Goal: Communication & Community: Answer question/provide support

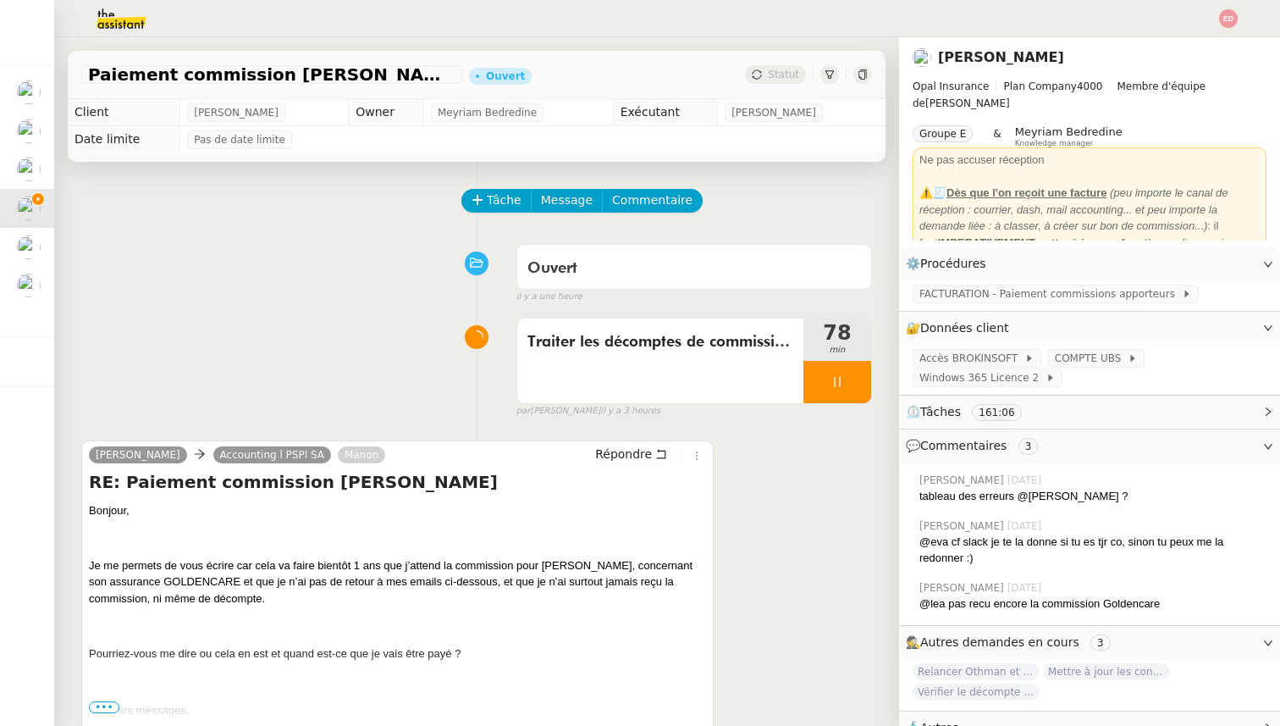
scroll to position [52, 0]
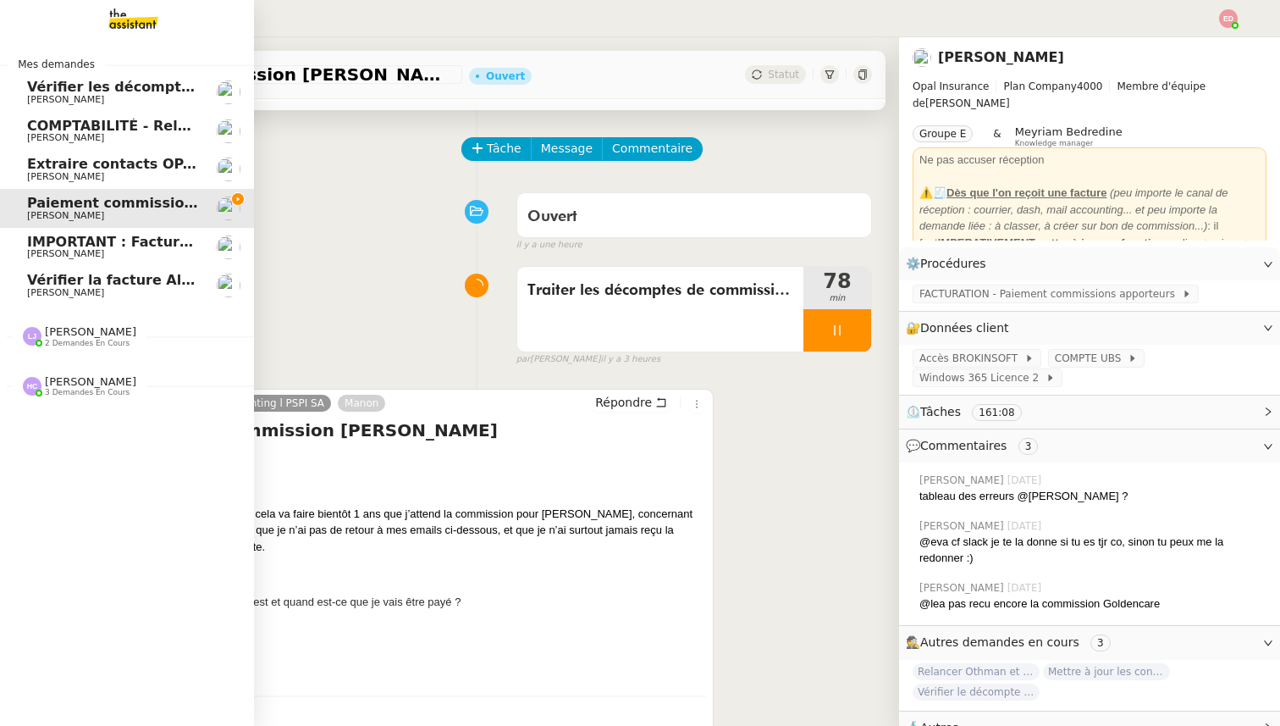
click at [99, 279] on span "Vérifier la facture Alissa Dr" at bounding box center [130, 280] width 207 height 16
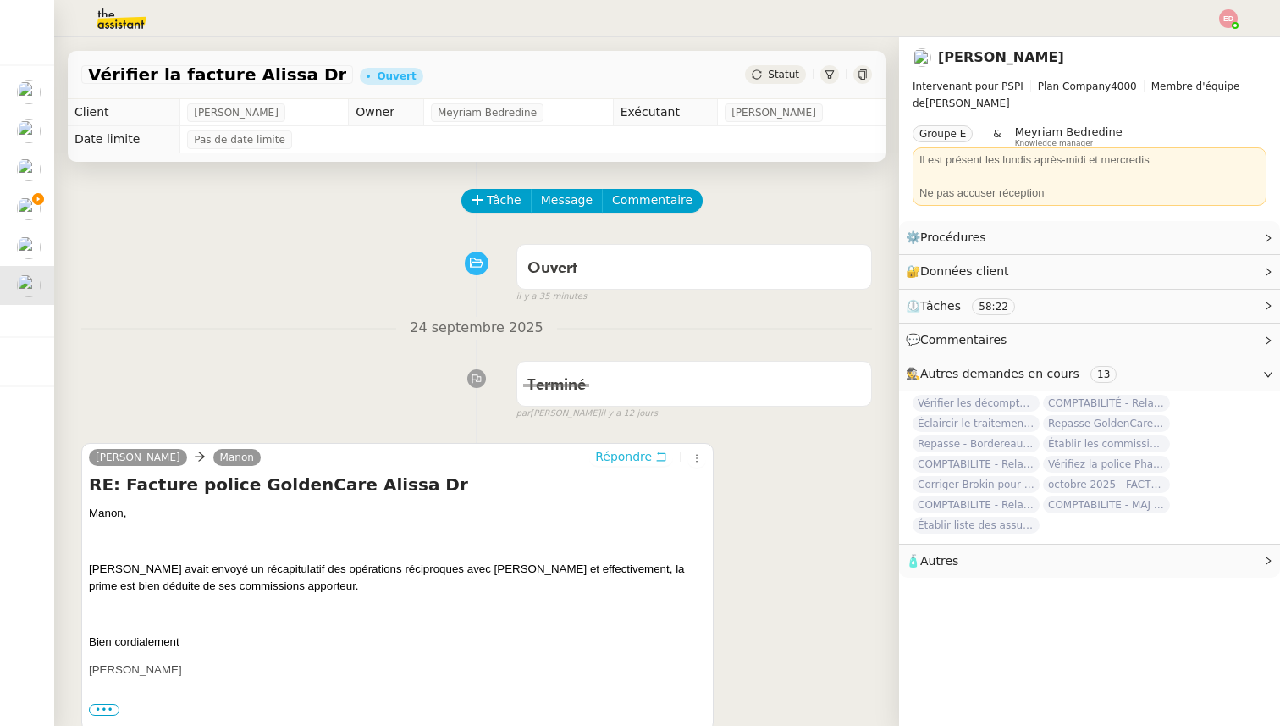
click at [608, 453] on span "Répondre" at bounding box center [623, 456] width 57 height 17
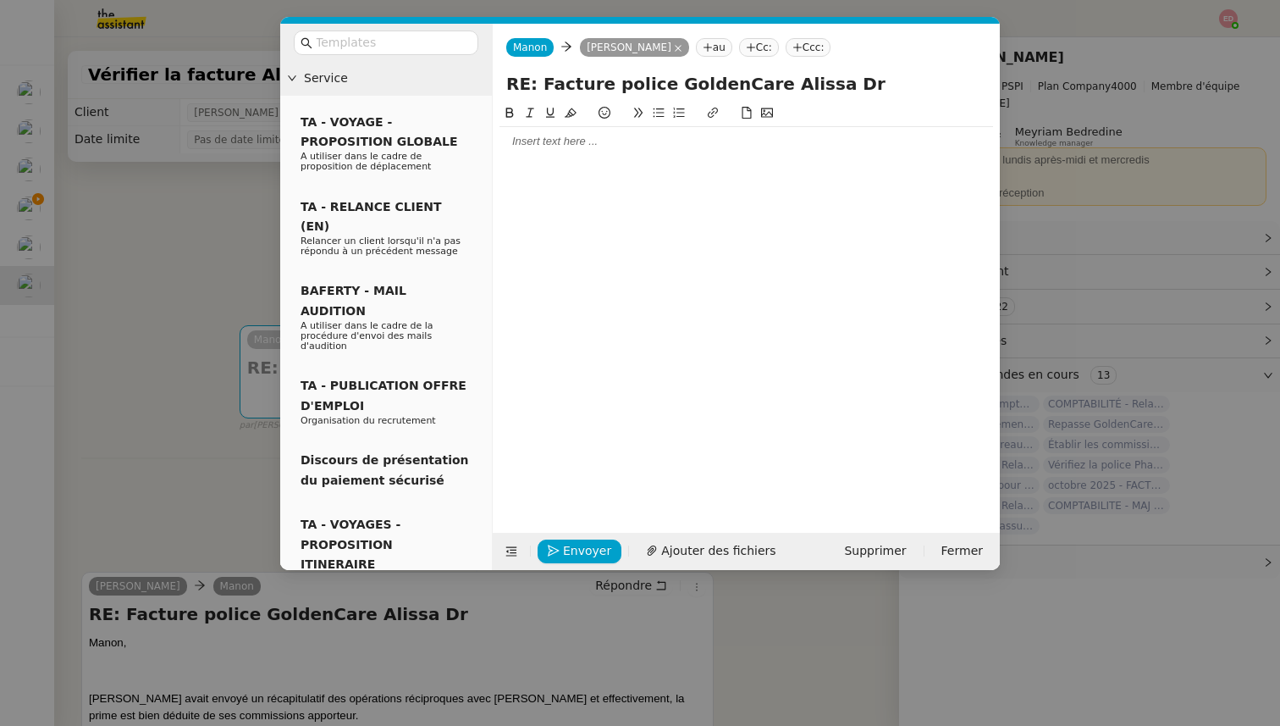
click at [531, 137] on div at bounding box center [747, 141] width 494 height 15
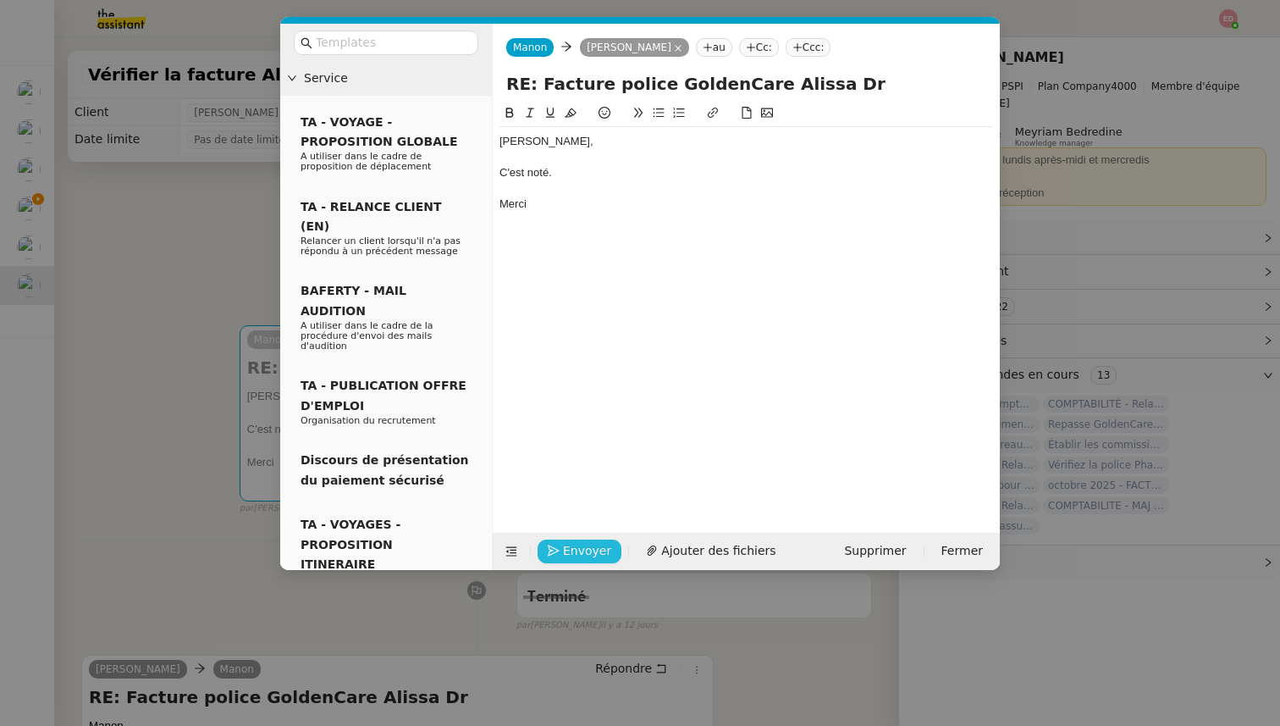
click at [562, 550] on button "Envoyer" at bounding box center [580, 551] width 84 height 24
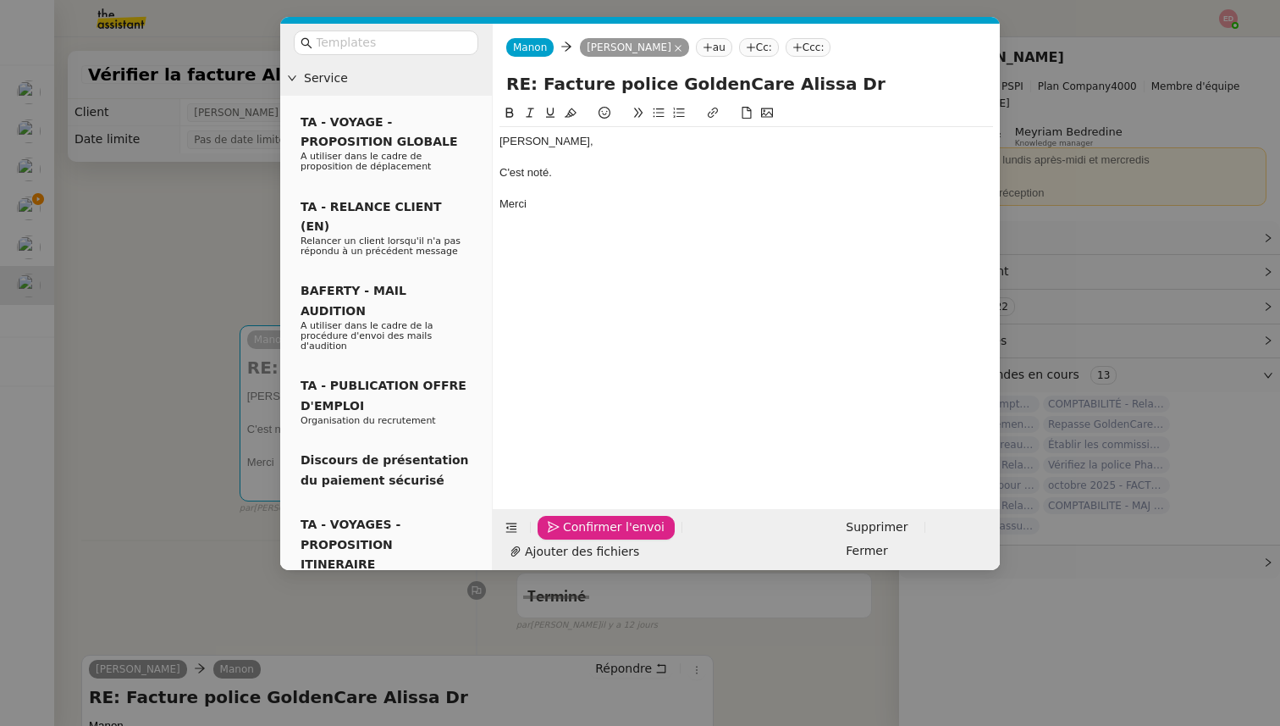
click at [562, 539] on button "Confirmer l'envoi" at bounding box center [606, 528] width 137 height 24
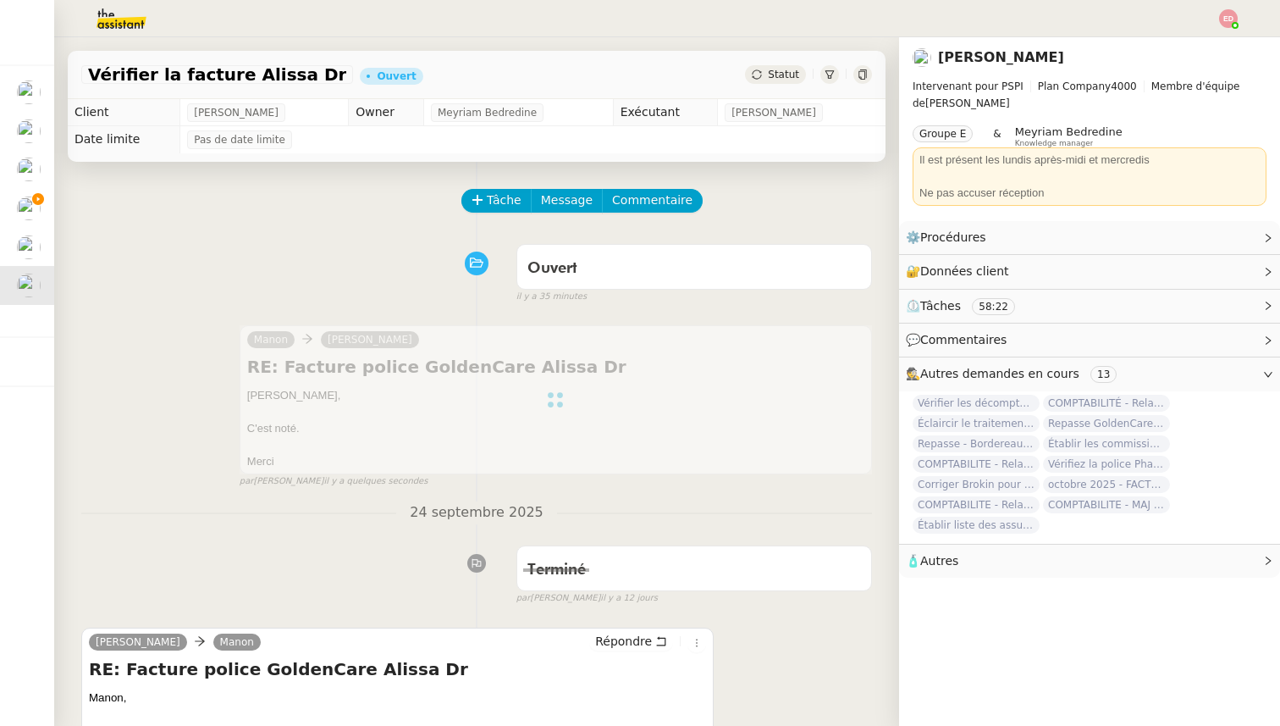
click at [772, 69] on span "Statut" at bounding box center [783, 75] width 31 height 12
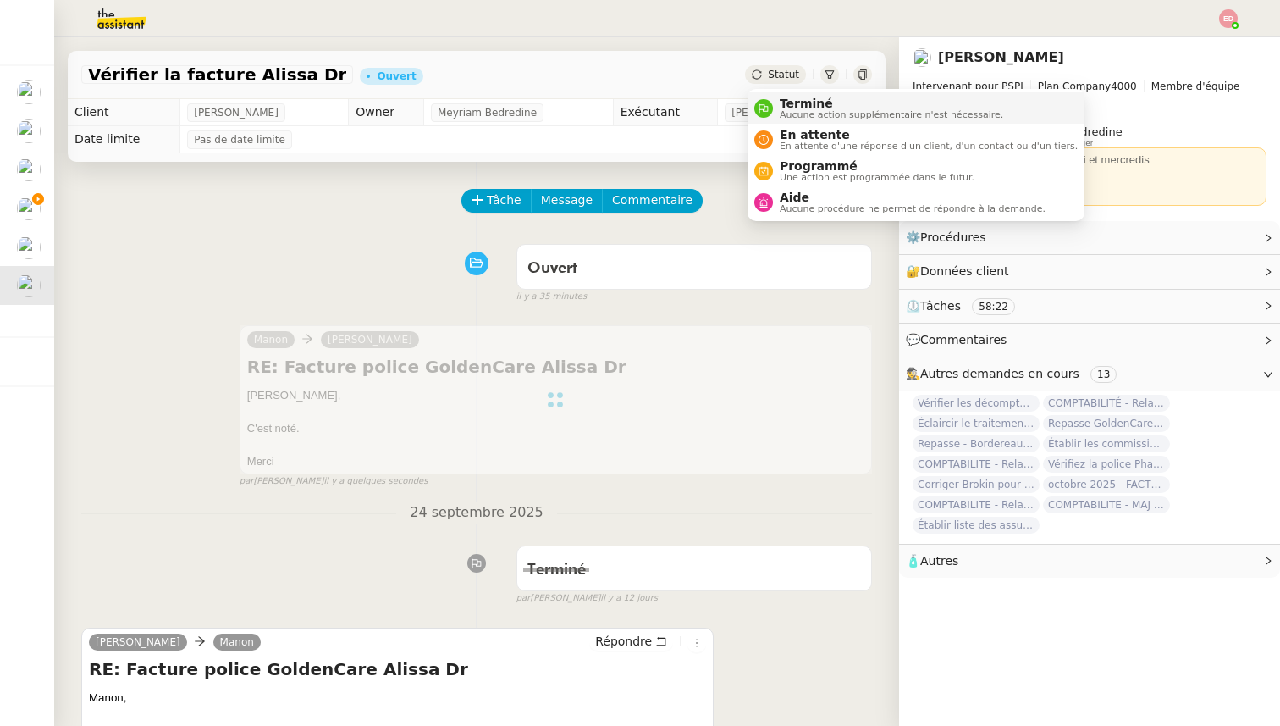
click at [773, 98] on div "Terminé Aucune action supplémentaire n'est nécessaire." at bounding box center [888, 108] width 230 height 23
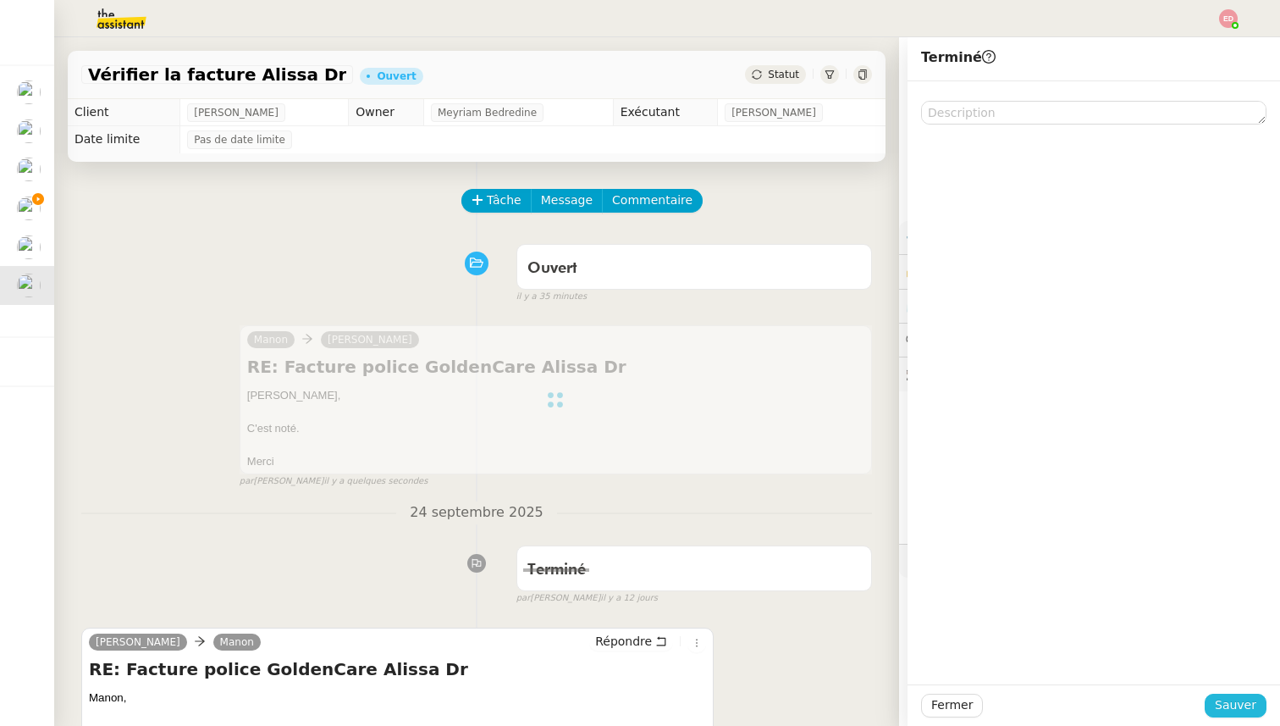
click at [1228, 710] on span "Sauver" at bounding box center [1235, 704] width 41 height 19
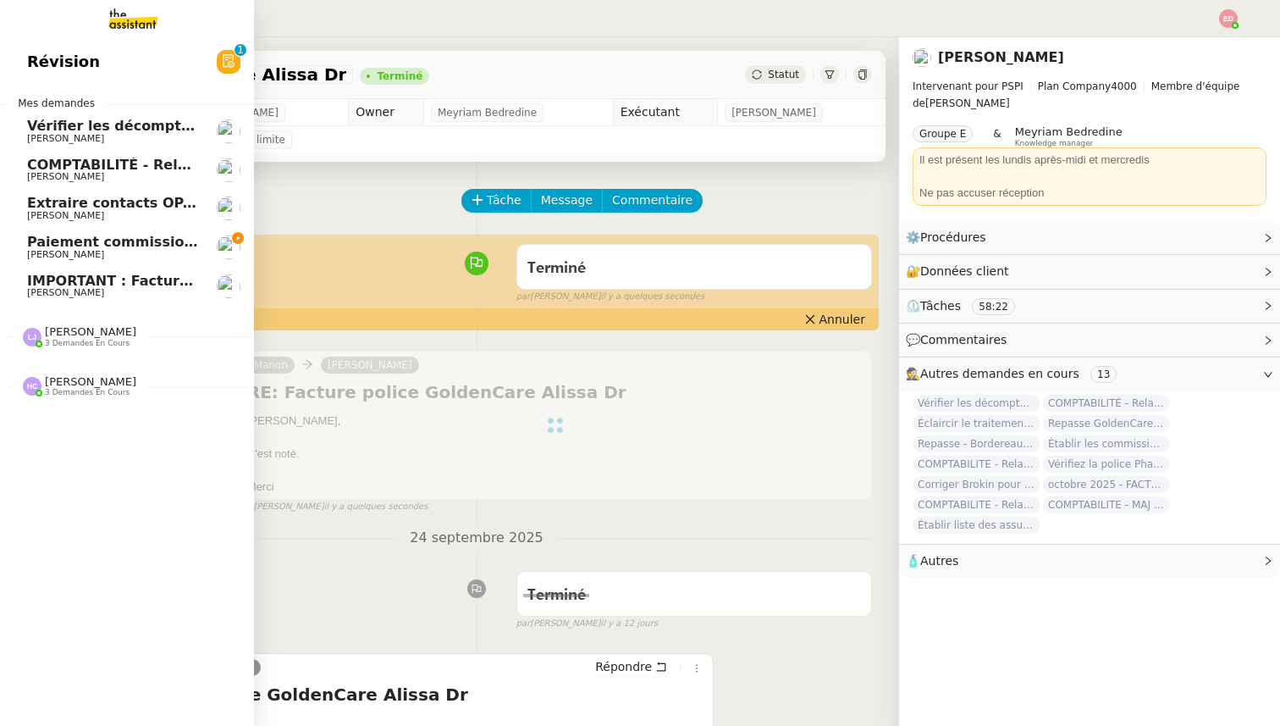
click at [62, 240] on span "Paiement commission [PERSON_NAME]" at bounding box center [175, 242] width 297 height 16
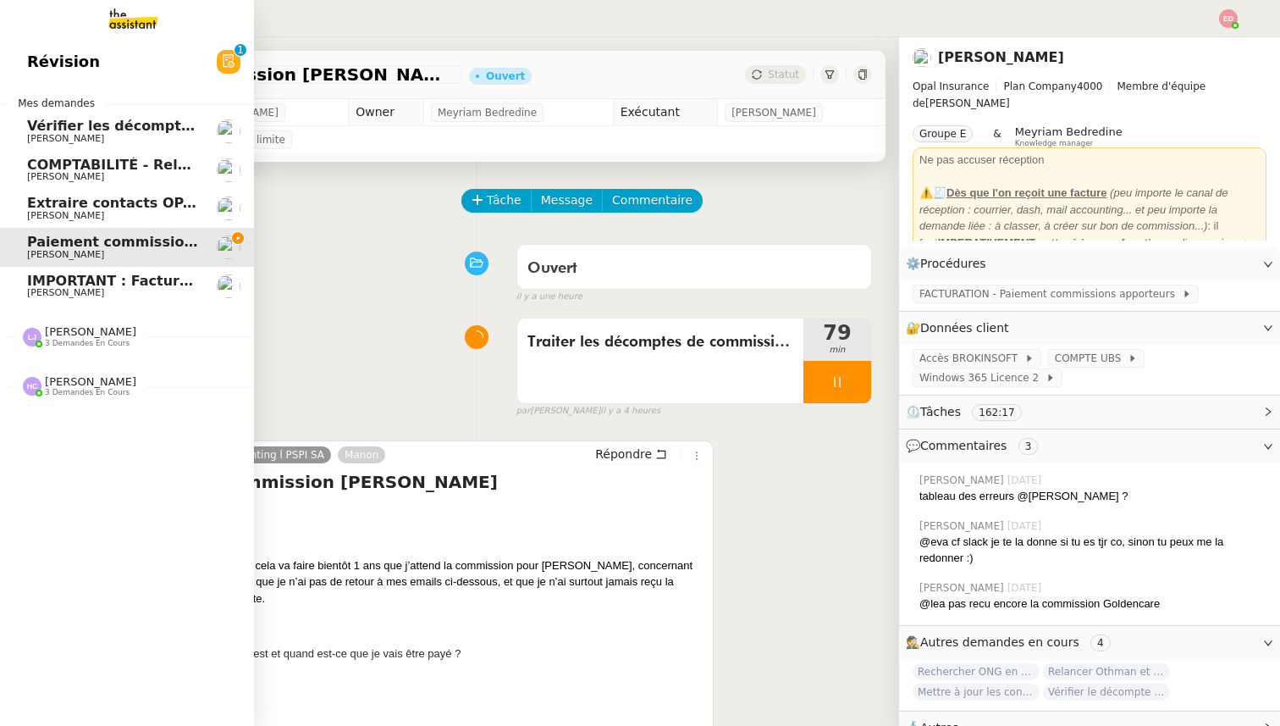
click at [38, 212] on span "[PERSON_NAME]" at bounding box center [65, 215] width 77 height 11
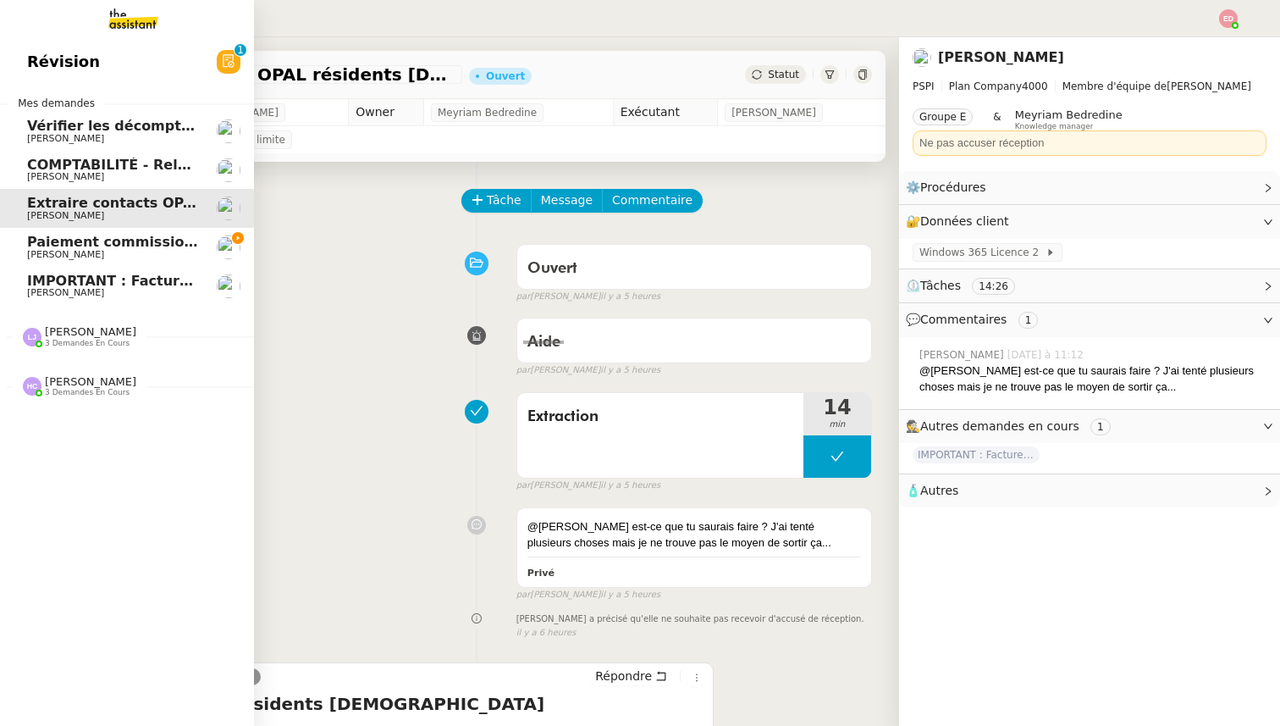
click at [68, 256] on span "[PERSON_NAME]" at bounding box center [65, 254] width 77 height 11
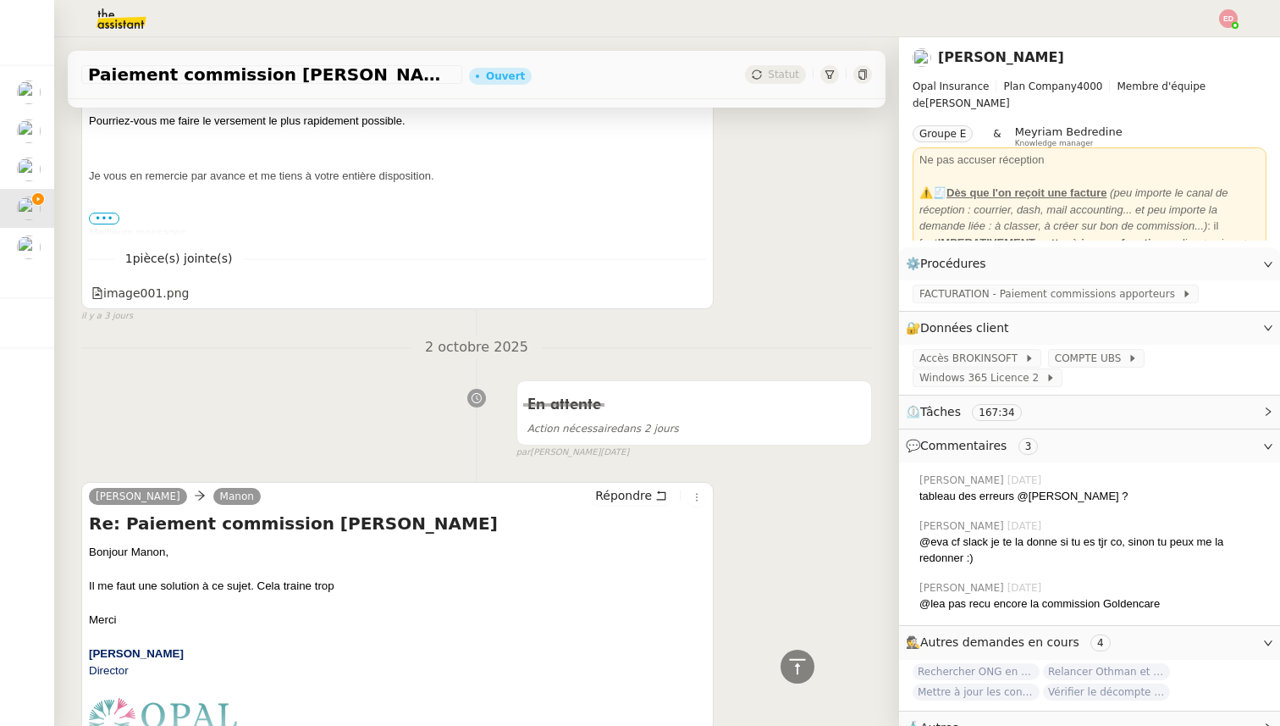
scroll to position [1781, 0]
click at [622, 497] on span "Répondre" at bounding box center [623, 496] width 57 height 17
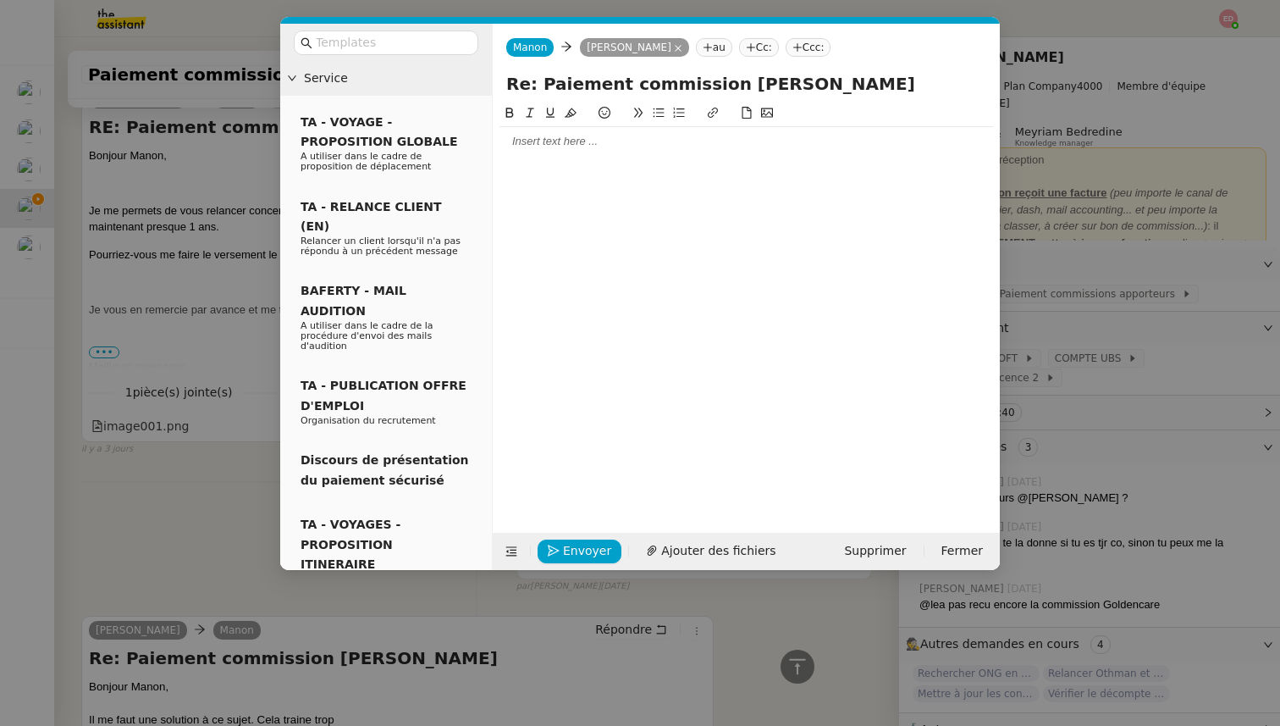
scroll to position [1913, 0]
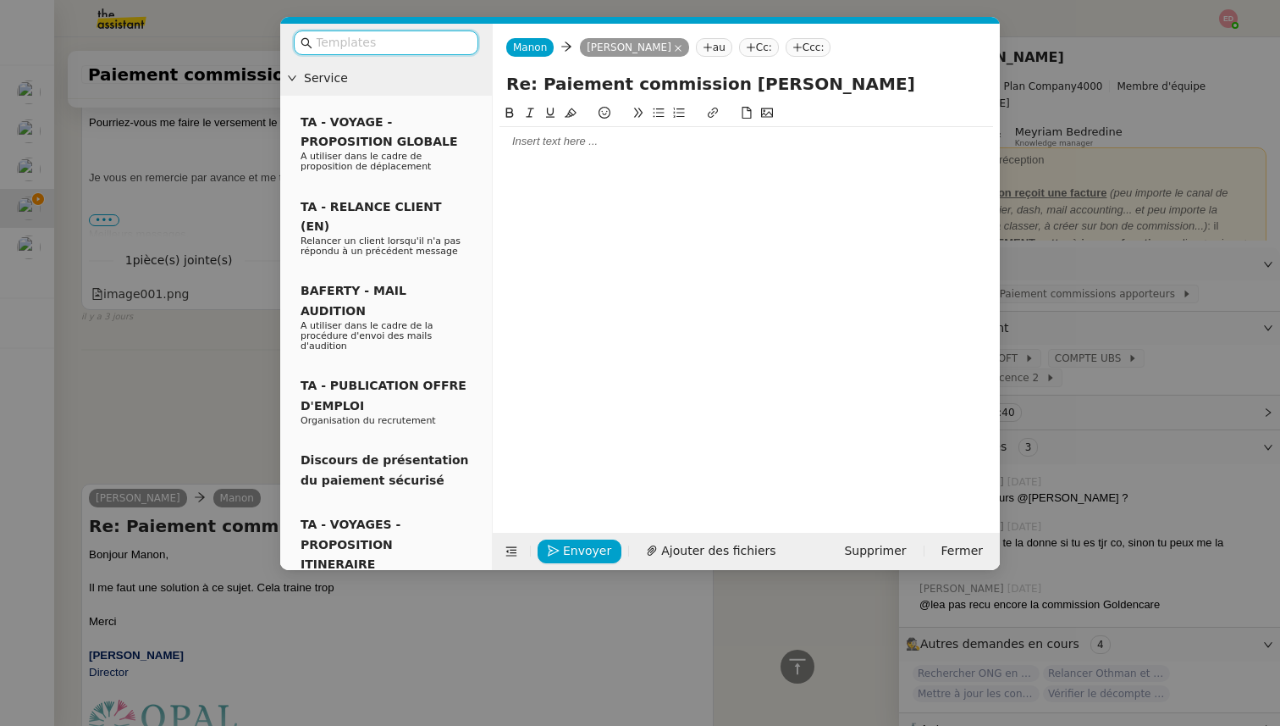
click at [526, 147] on div at bounding box center [747, 141] width 494 height 15
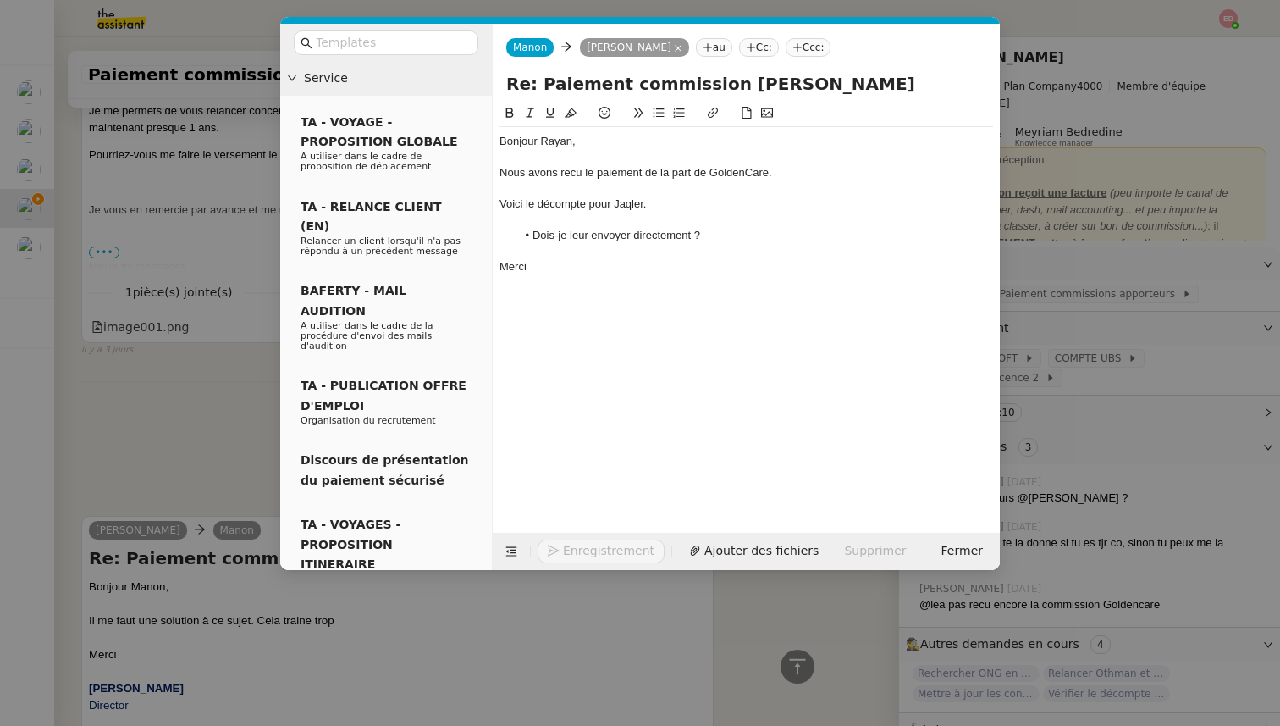
scroll to position [2084, 0]
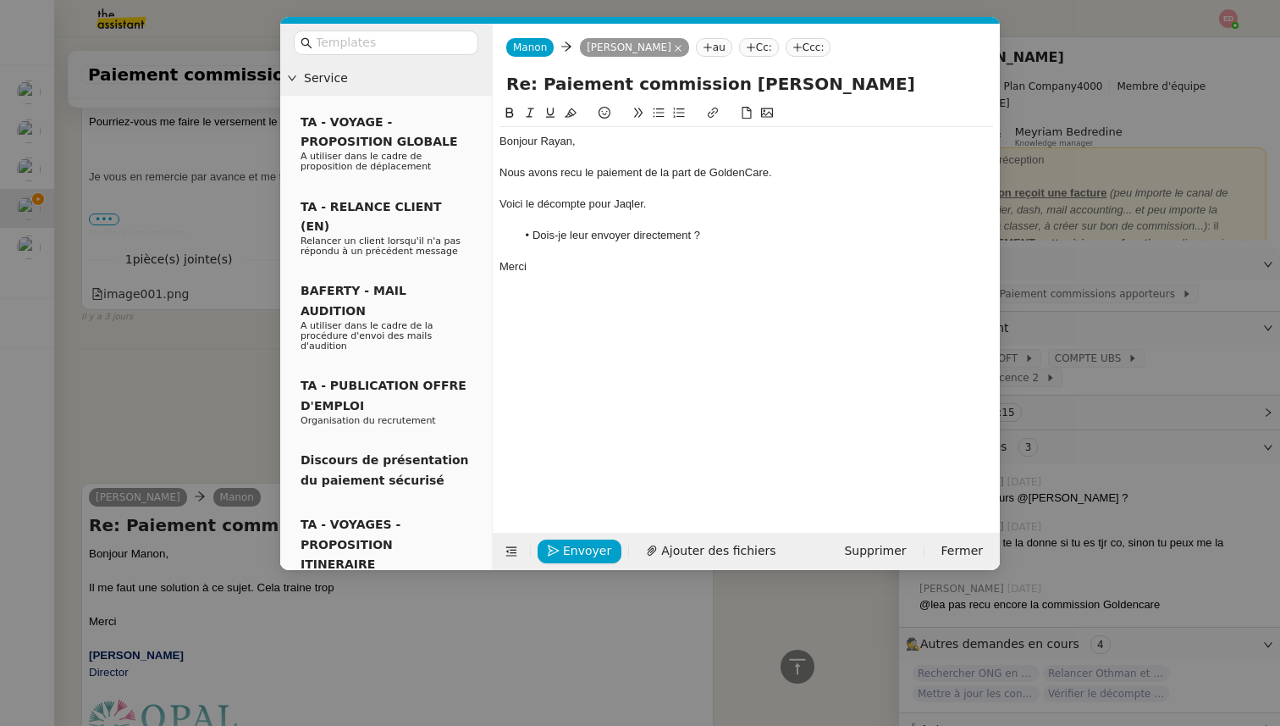
click at [571, 171] on div "Nous avons recu le paiement de la part de GoldenCare." at bounding box center [747, 172] width 494 height 15
click at [0, 0] on lt-span "reçu" at bounding box center [0, 0] width 0 height 0
click at [682, 545] on span "Ajouter des fichiers" at bounding box center [718, 550] width 114 height 19
click at [712, 551] on span "Ajouter des fichiers" at bounding box center [718, 550] width 114 height 19
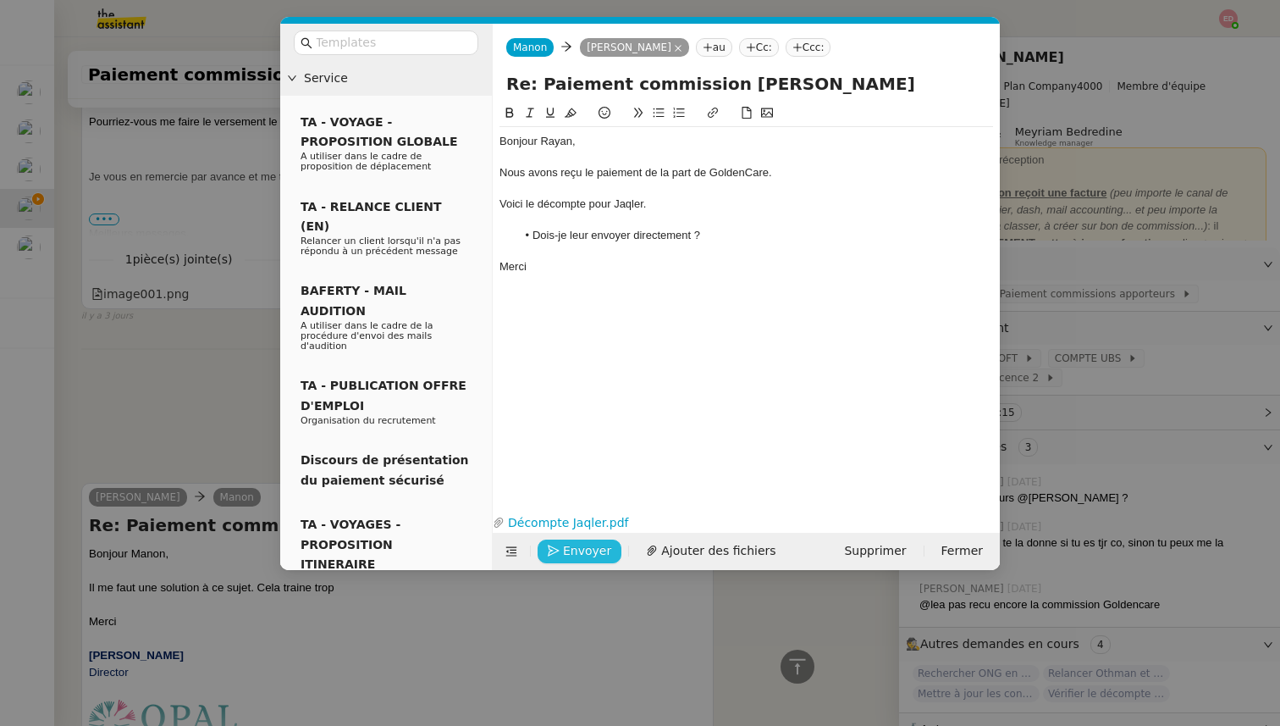
click at [556, 551] on icon "button" at bounding box center [554, 551] width 12 height 12
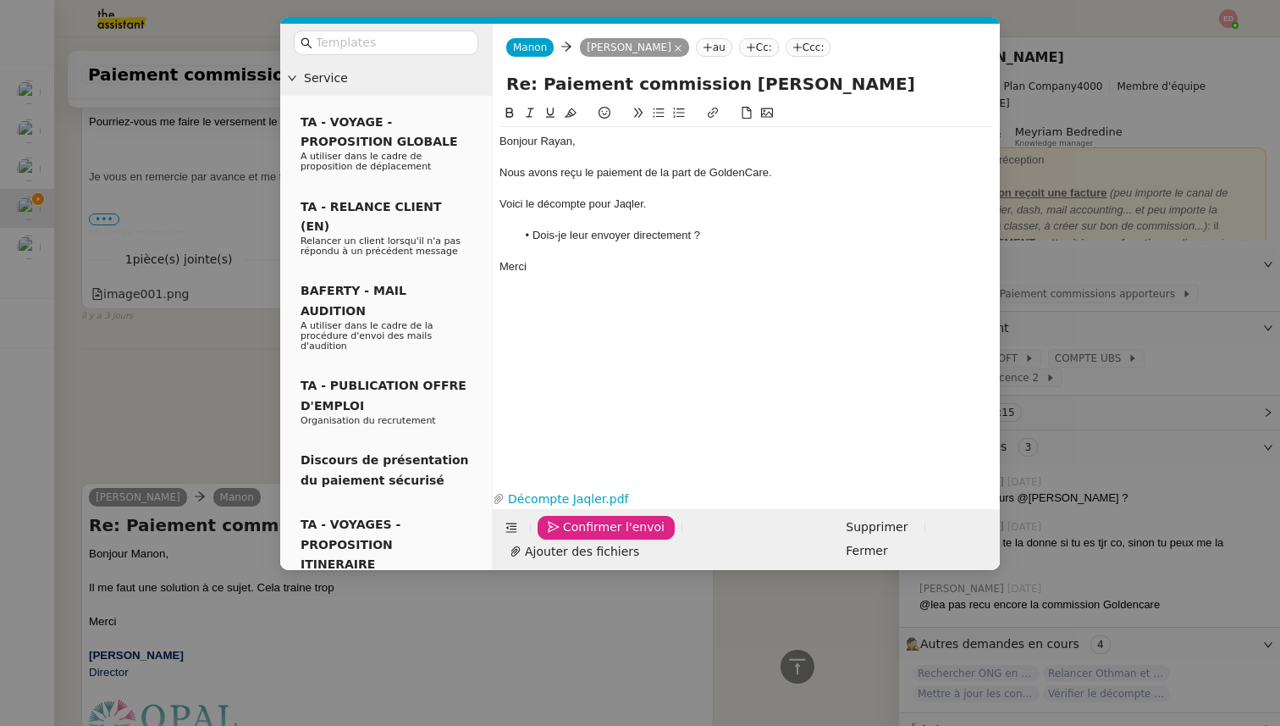
click at [556, 533] on icon "button" at bounding box center [554, 528] width 12 height 12
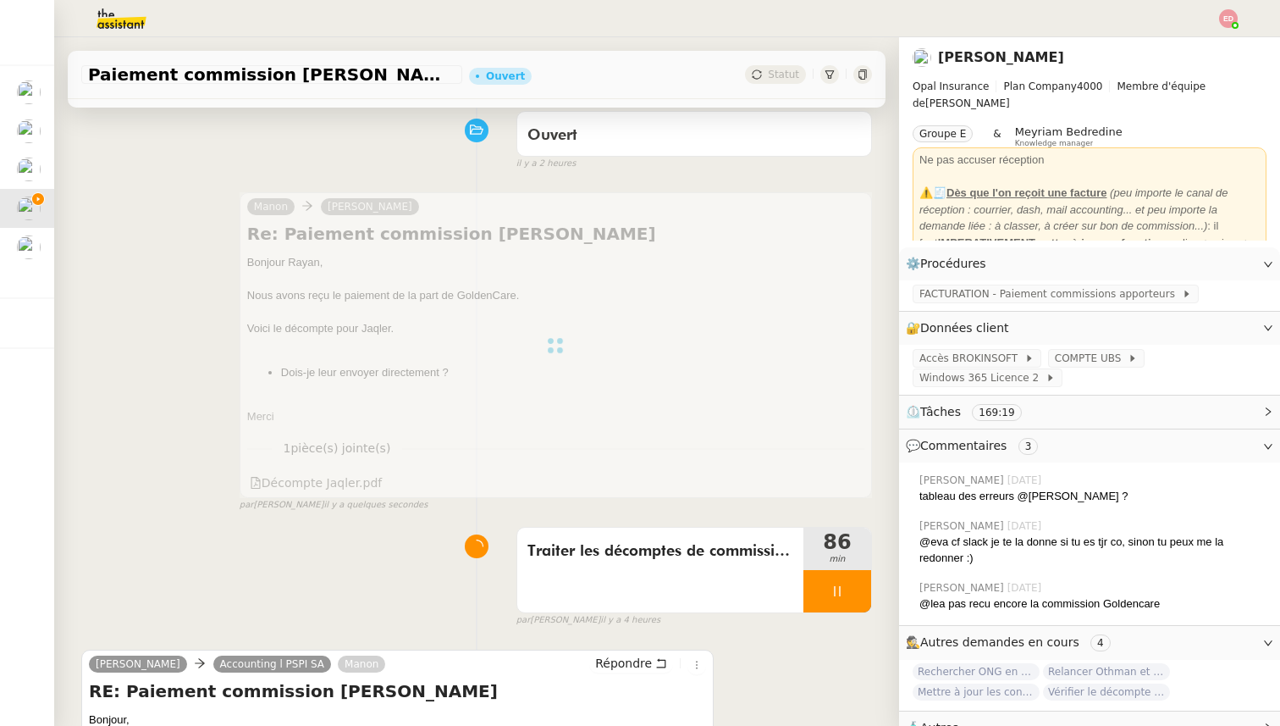
scroll to position [134, 0]
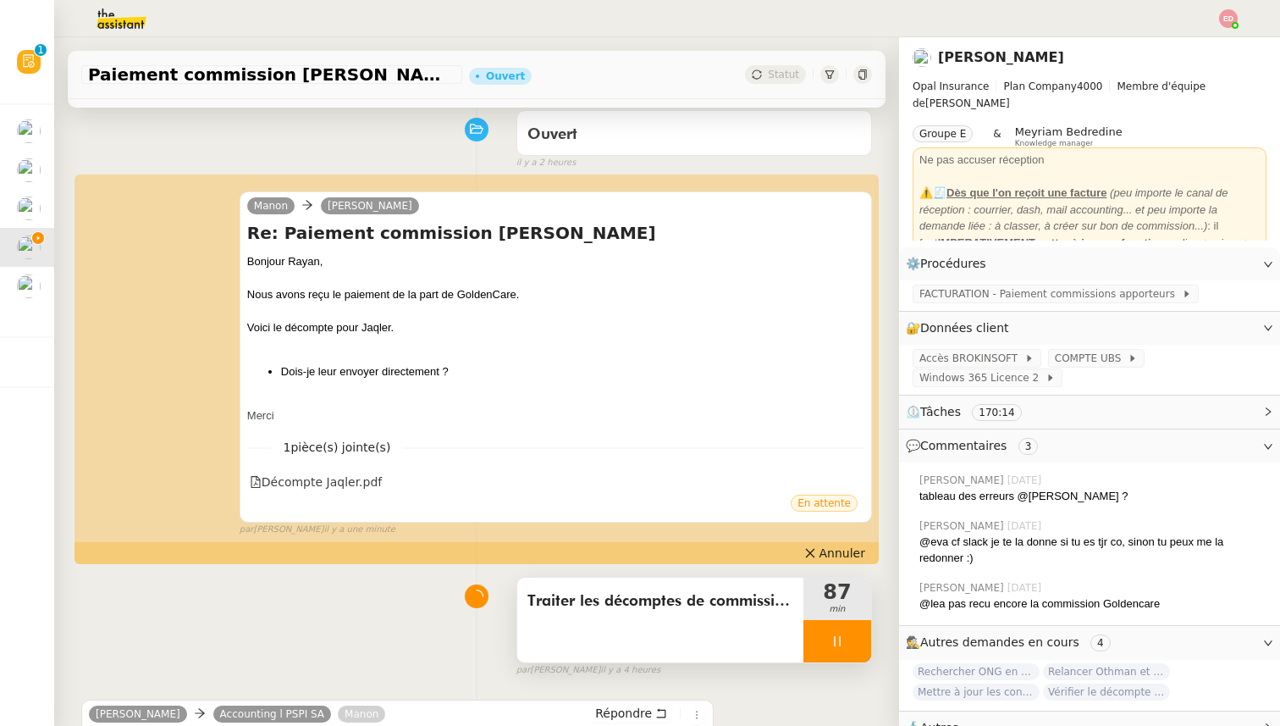
click at [851, 637] on div at bounding box center [838, 641] width 68 height 42
click at [852, 638] on icon at bounding box center [855, 641] width 14 height 14
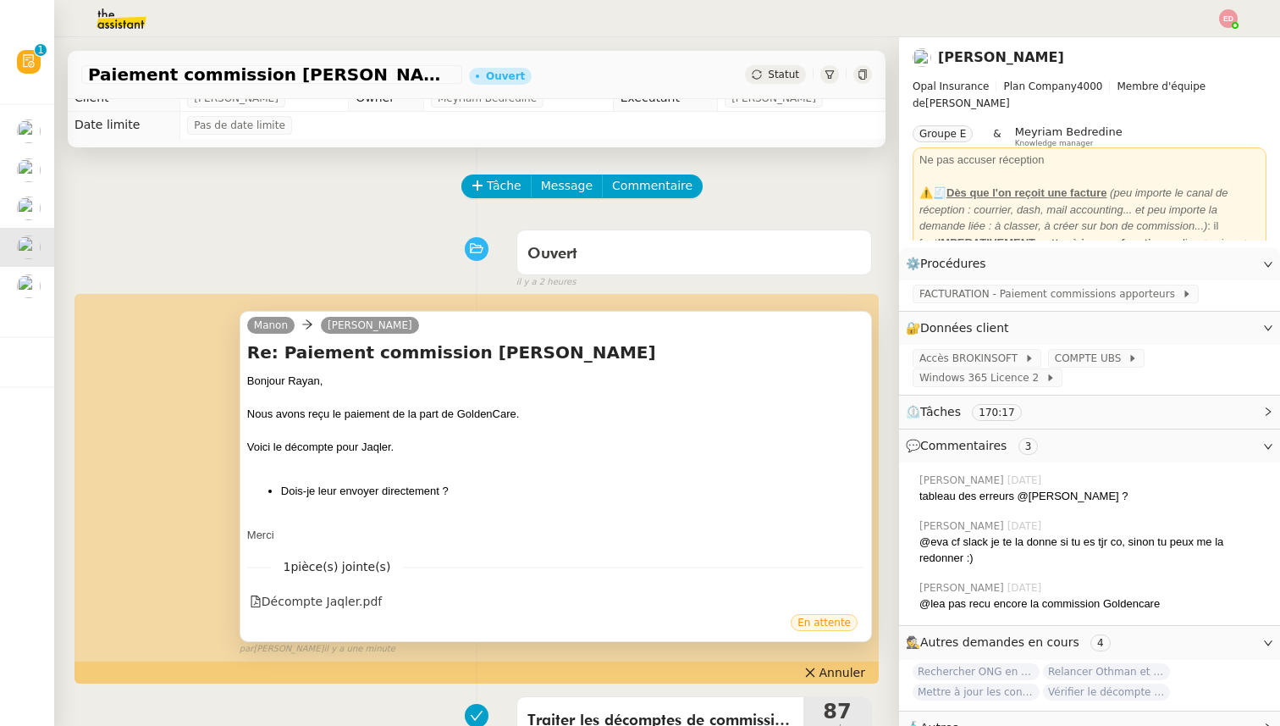
scroll to position [0, 0]
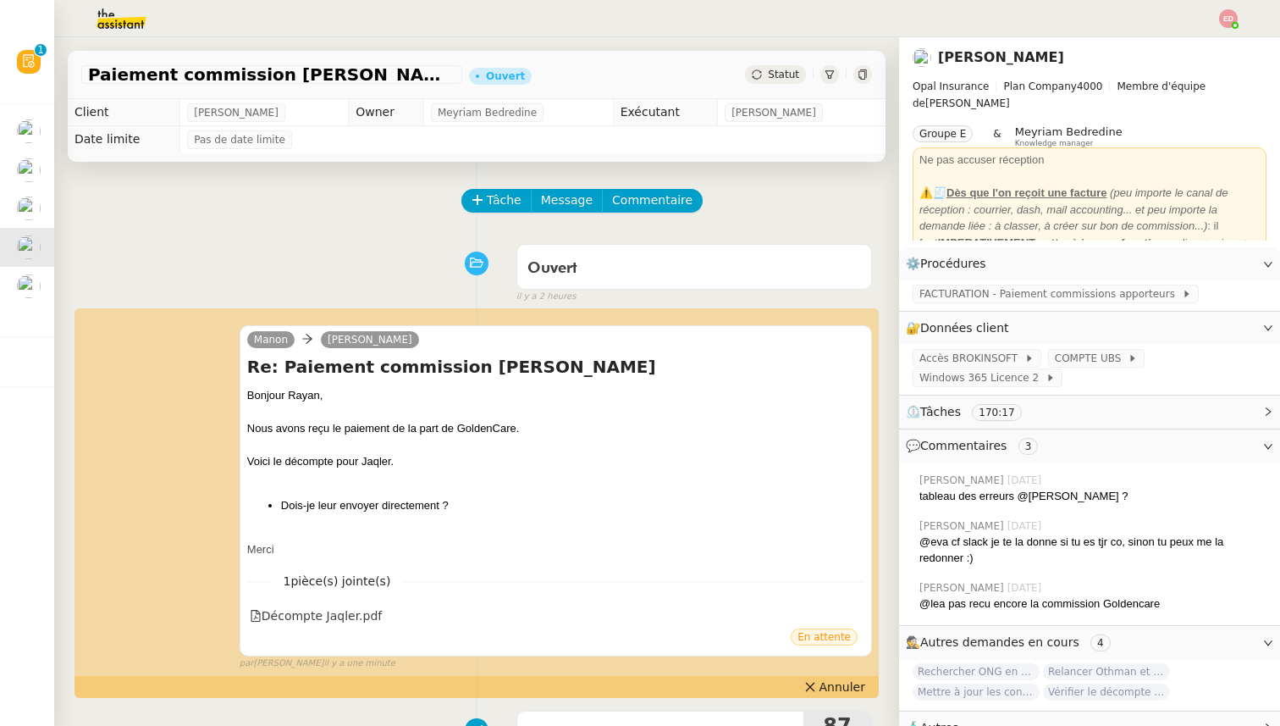
click at [787, 71] on span "Statut" at bounding box center [783, 75] width 31 height 12
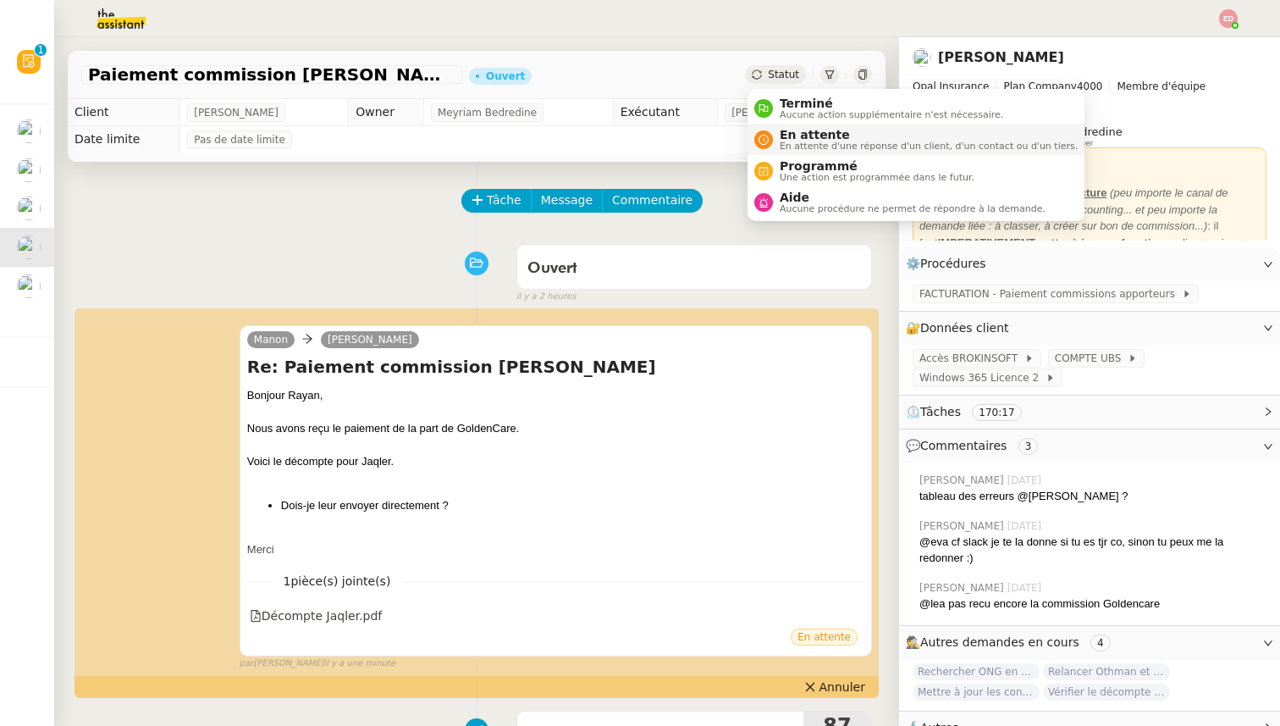
click at [787, 140] on span "En attente" at bounding box center [929, 135] width 298 height 14
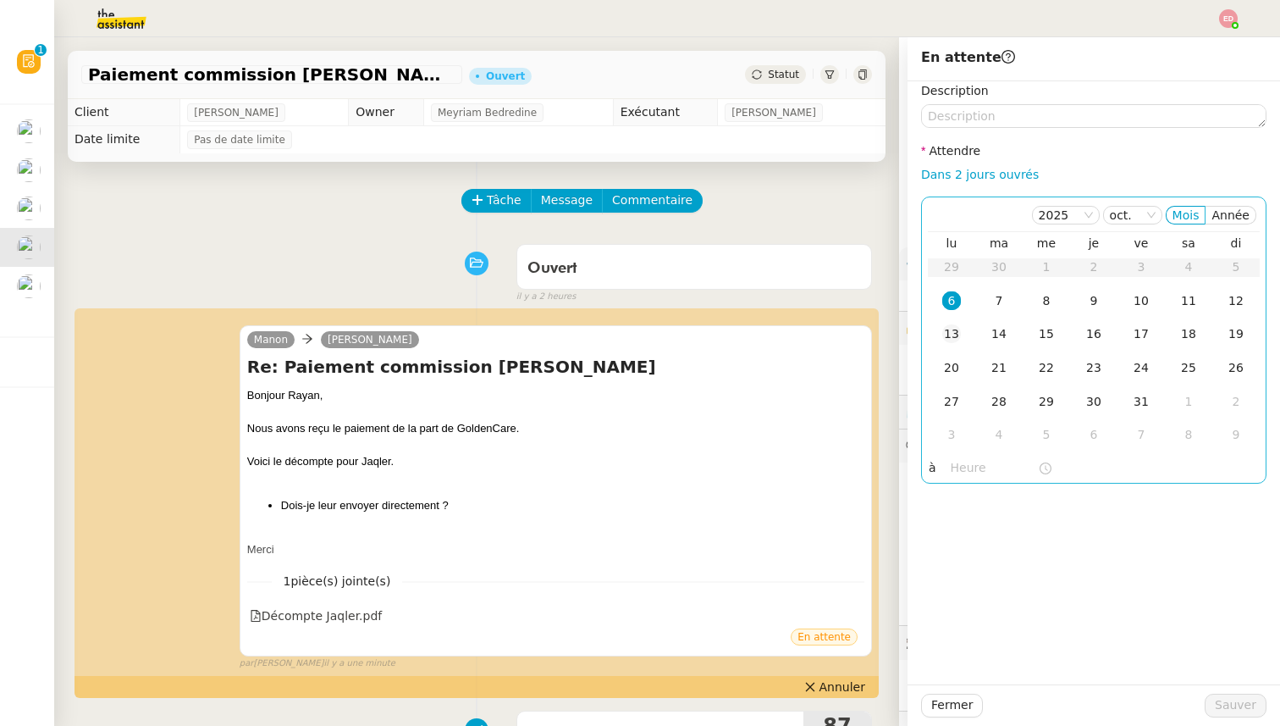
click at [959, 329] on div "13" at bounding box center [951, 333] width 19 height 19
click at [1237, 701] on span "Sauver" at bounding box center [1235, 704] width 41 height 19
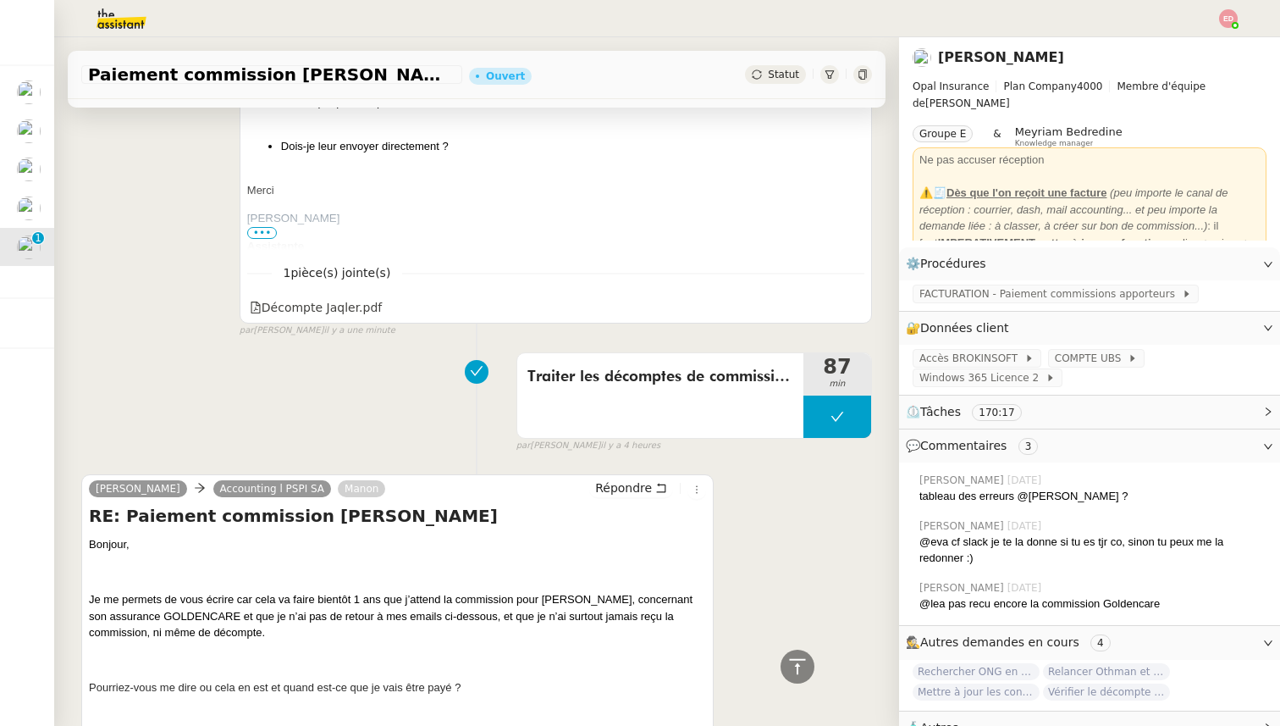
scroll to position [954, 0]
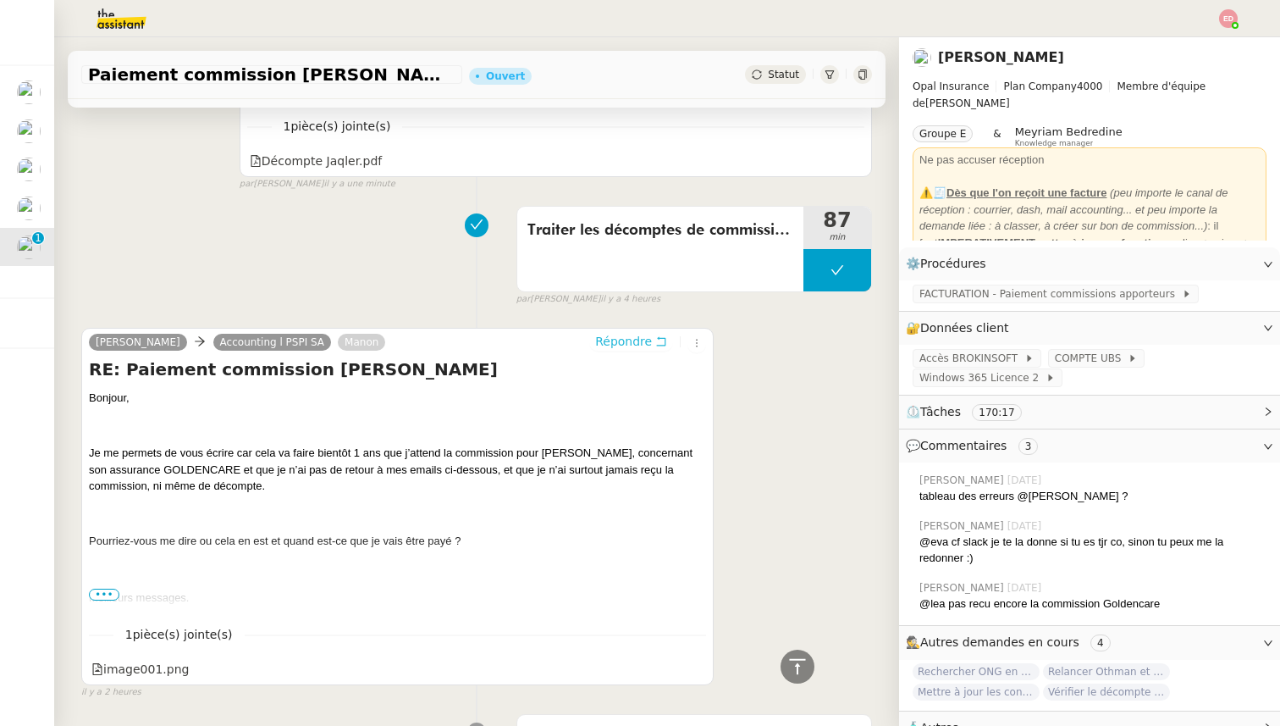
click at [610, 340] on span "Répondre" at bounding box center [623, 341] width 57 height 17
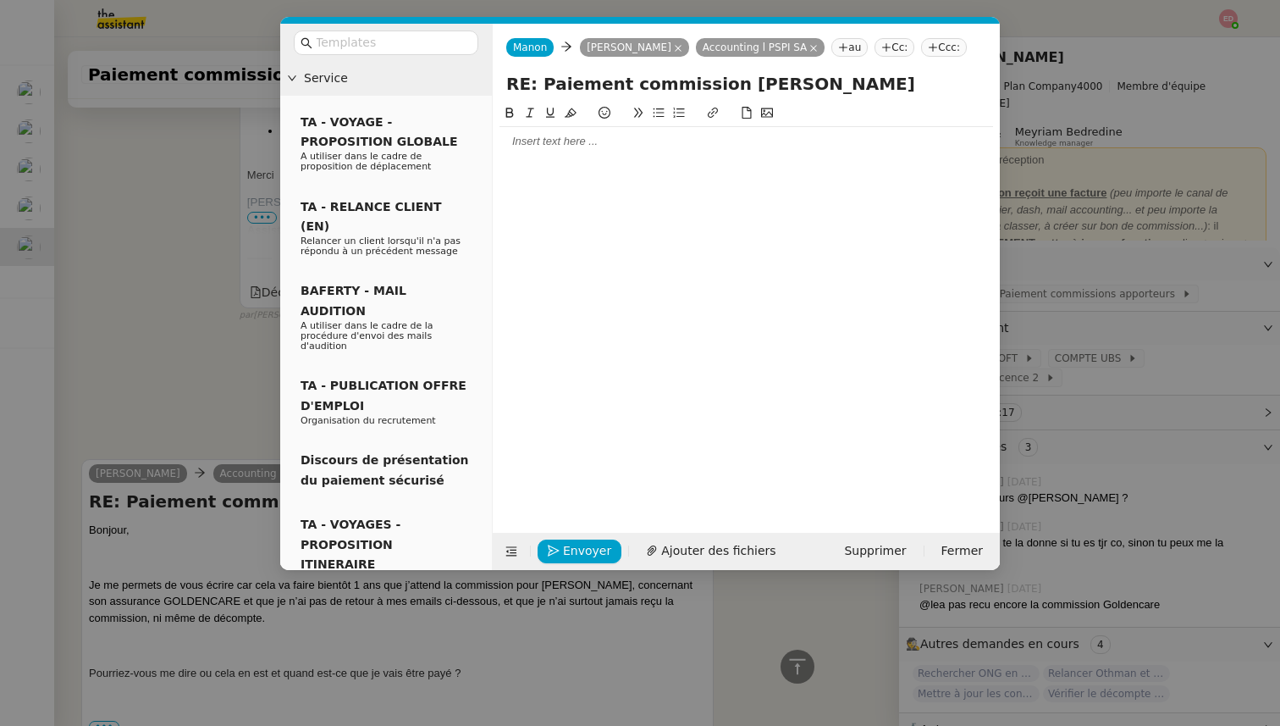
scroll to position [1085, 0]
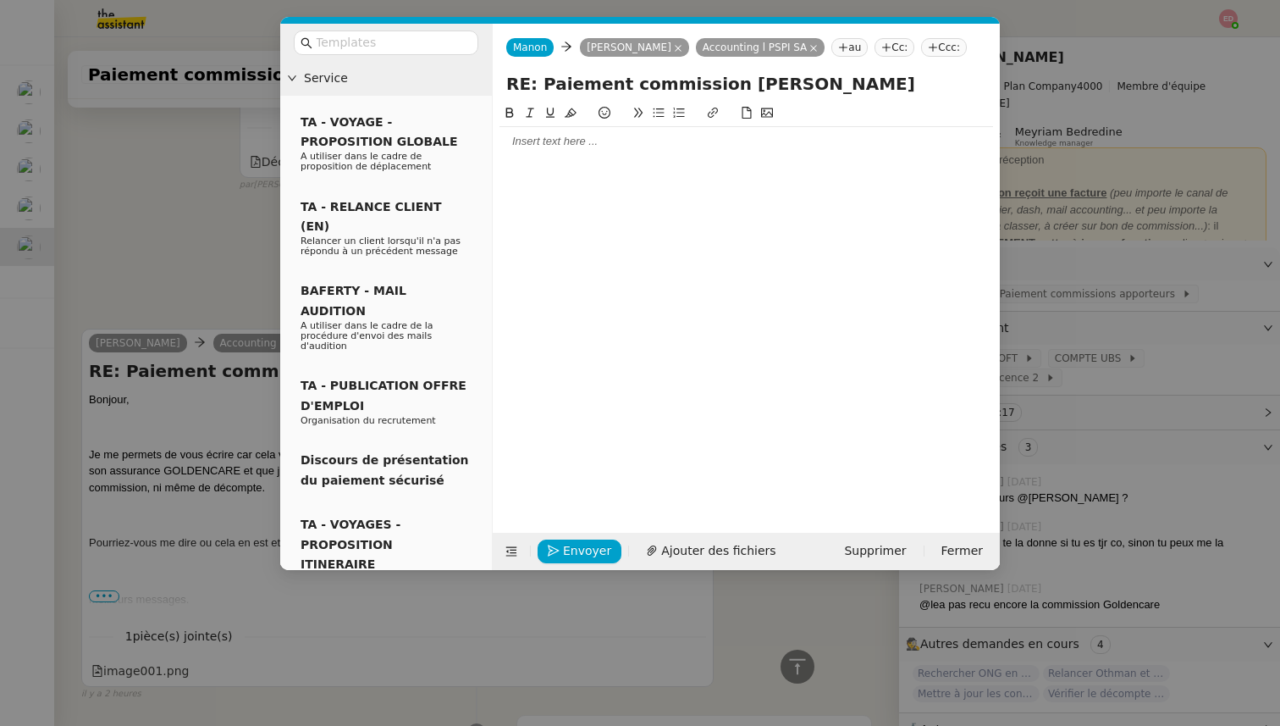
click at [549, 153] on div at bounding box center [747, 141] width 494 height 29
click at [690, 546] on span "Ajouter des fichiers" at bounding box center [718, 550] width 114 height 19
click at [683, 546] on span "Ajouter des fichiers" at bounding box center [718, 550] width 114 height 19
click at [707, 543] on span "Ajouter des fichiers" at bounding box center [718, 550] width 114 height 19
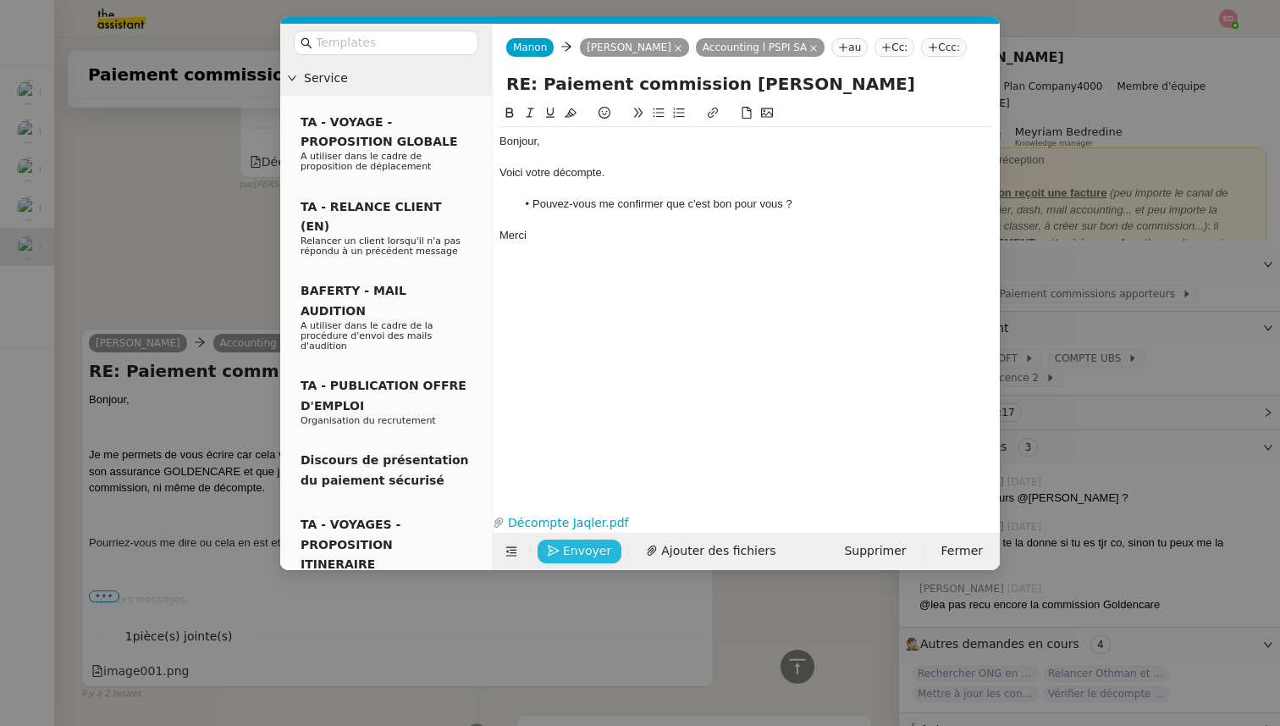
click at [570, 550] on span "Envoyer" at bounding box center [587, 550] width 48 height 19
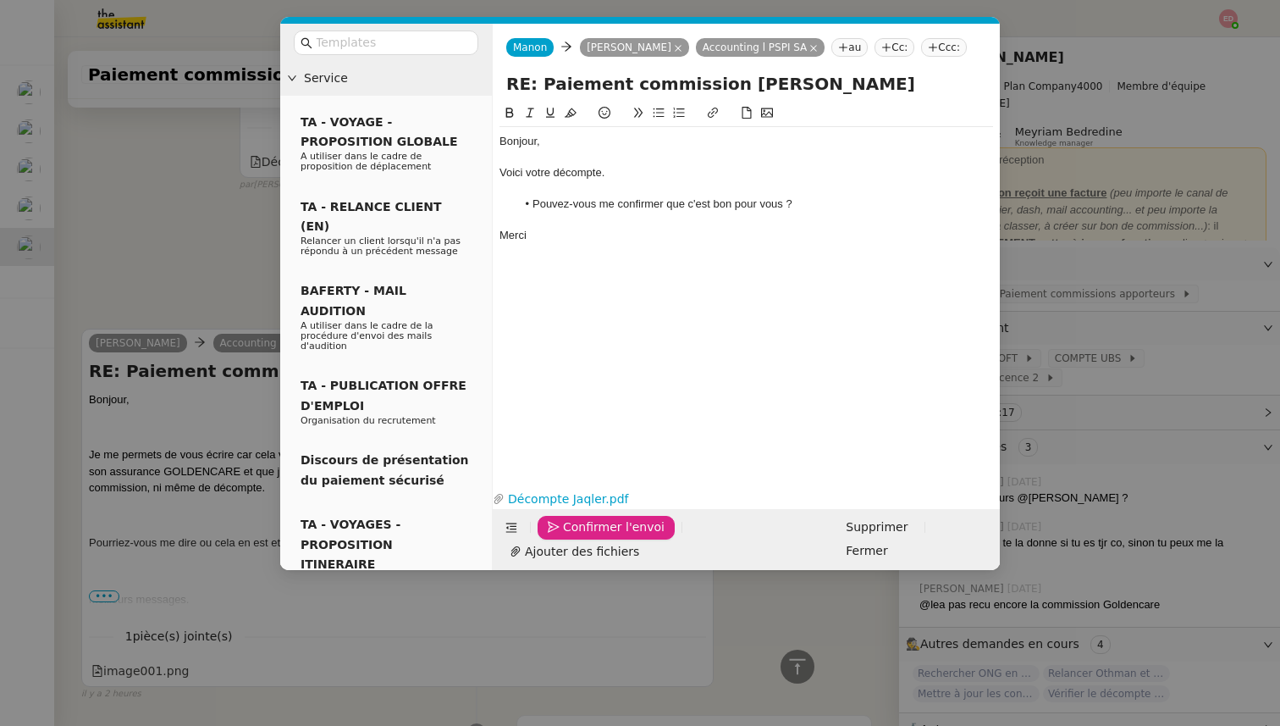
click at [570, 537] on span "Confirmer l'envoi" at bounding box center [614, 526] width 102 height 19
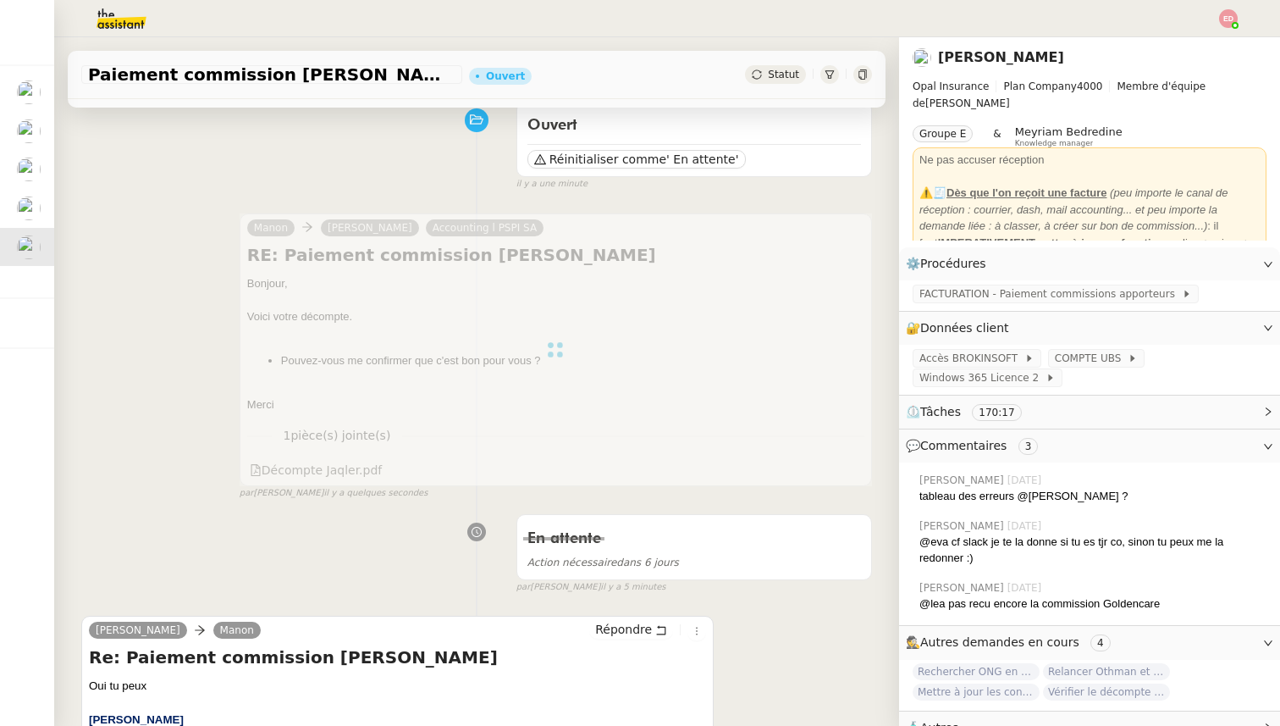
scroll to position [0, 0]
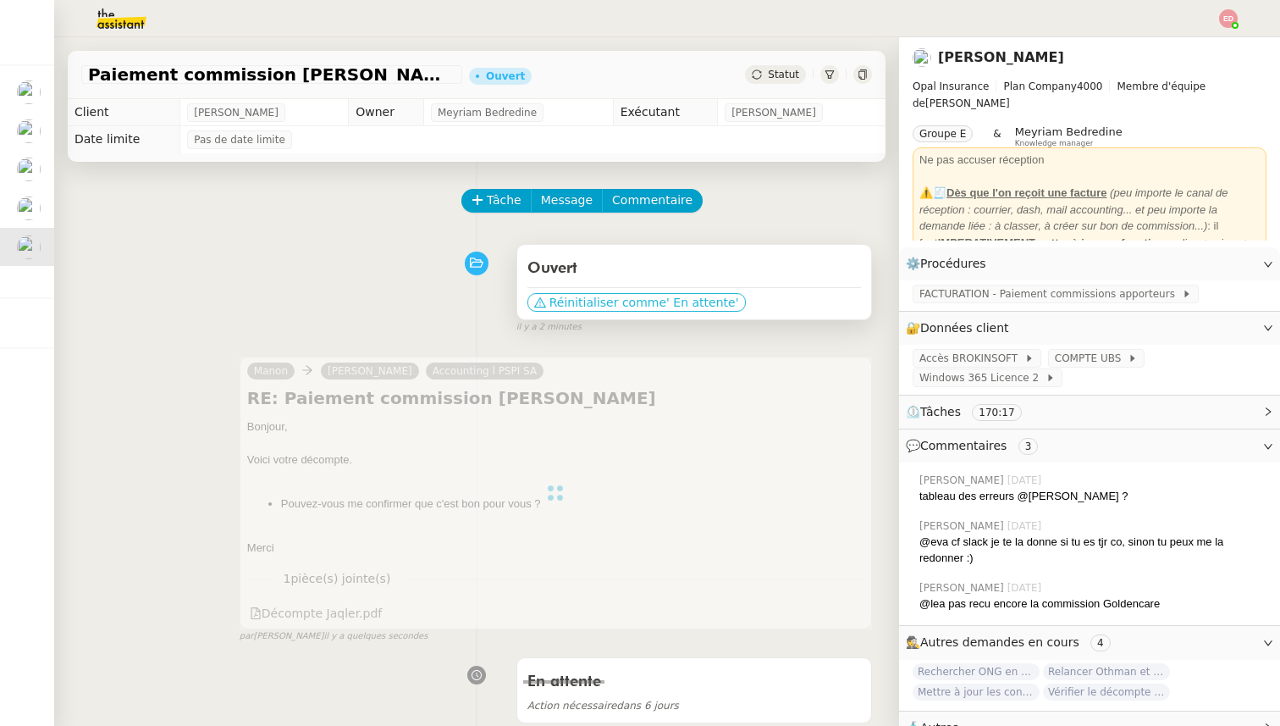
click at [647, 301] on span "Réinitialiser comme" at bounding box center [608, 302] width 117 height 17
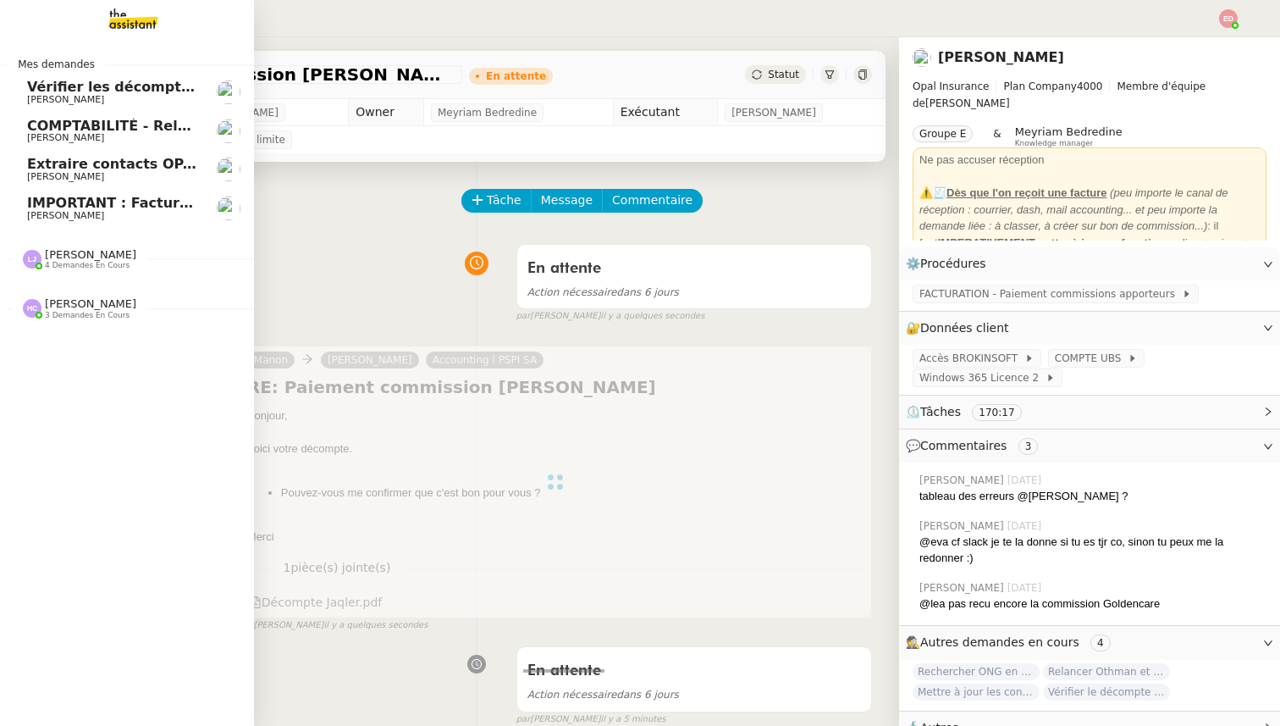
click at [32, 210] on span "[PERSON_NAME]" at bounding box center [65, 215] width 77 height 11
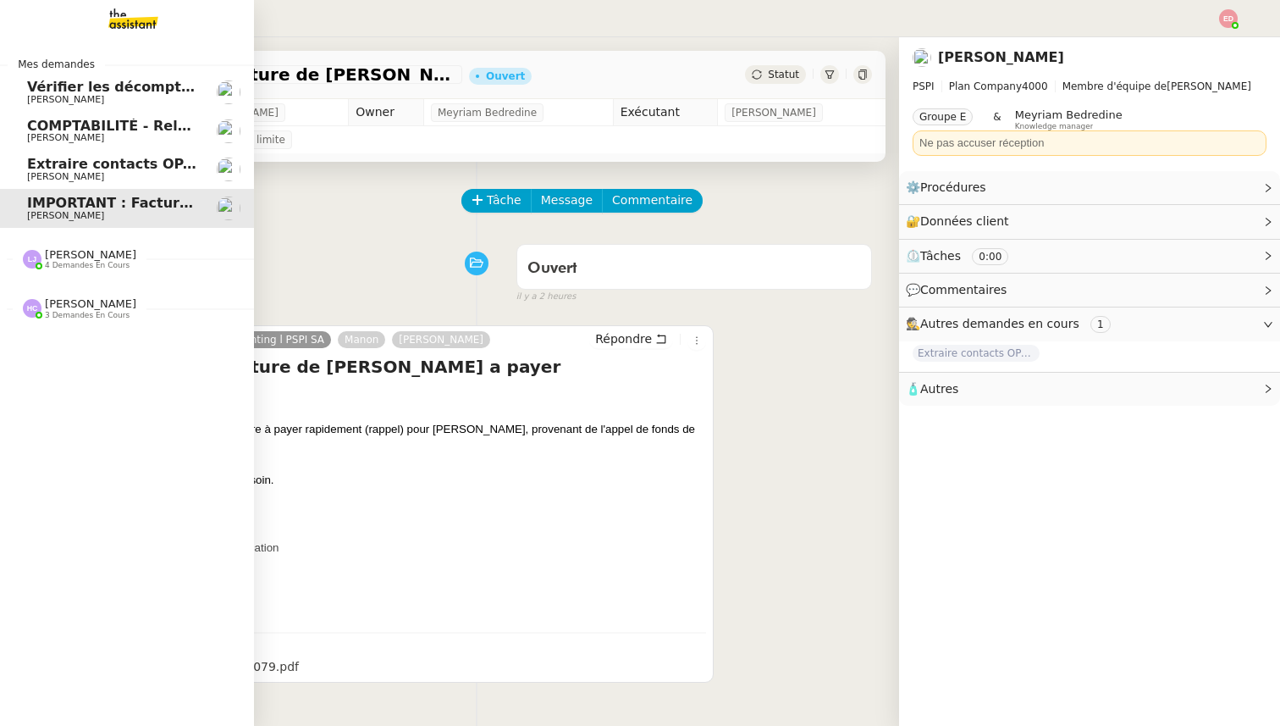
click at [95, 157] on span "Extraire contacts OPAL résidents [DEMOGRAPHIC_DATA]" at bounding box center [241, 164] width 428 height 16
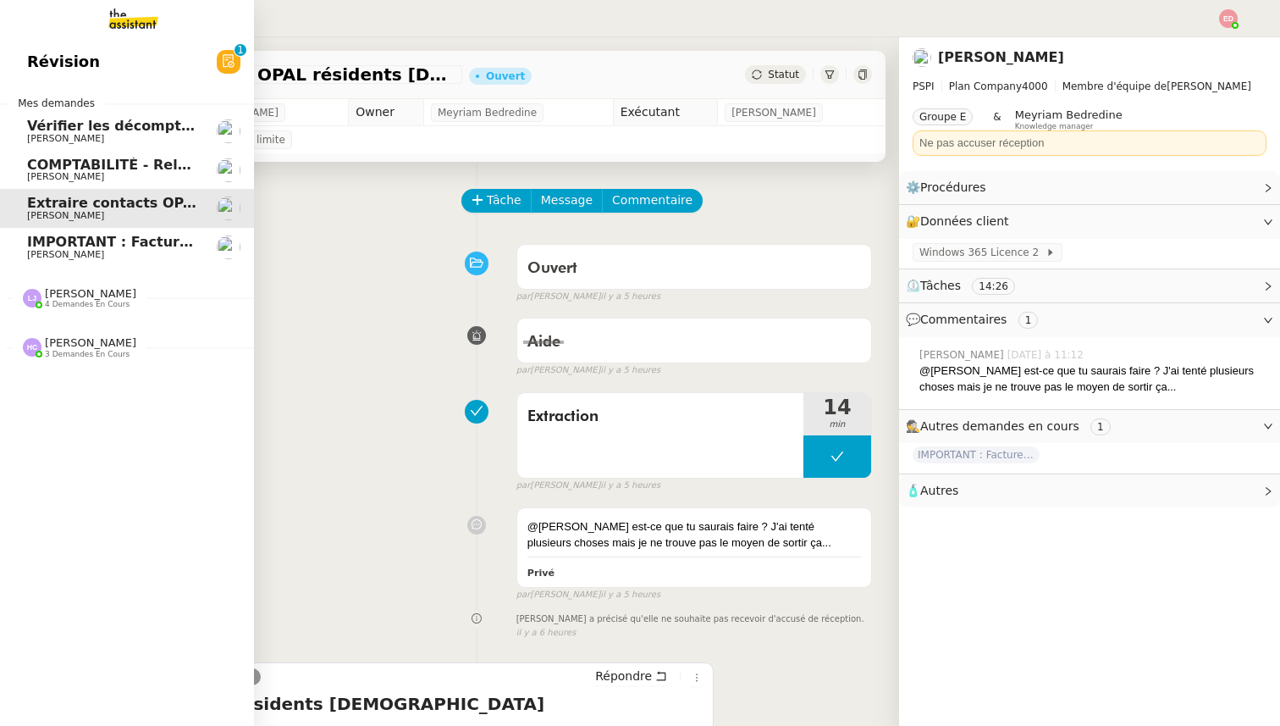
click at [141, 19] on img at bounding box center [119, 18] width 131 height 37
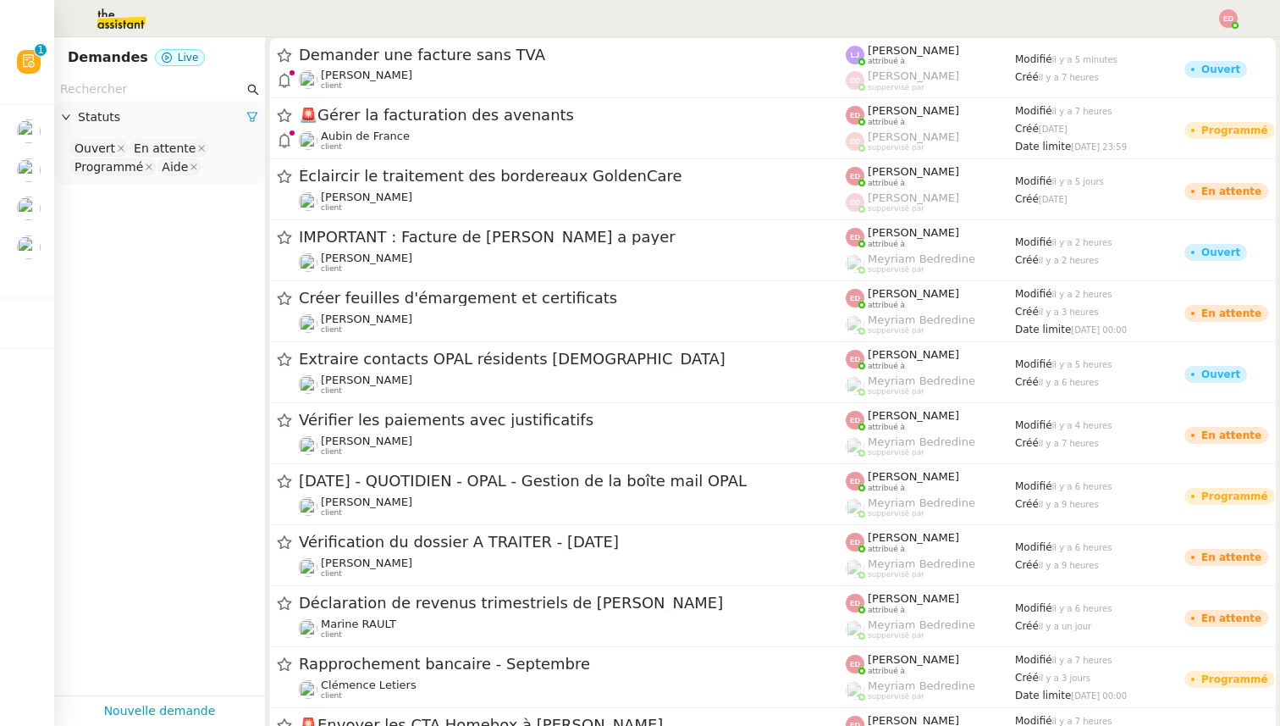
click at [157, 100] on nz-input-group at bounding box center [159, 89] width 211 height 23
click at [152, 95] on input "text" at bounding box center [152, 89] width 184 height 19
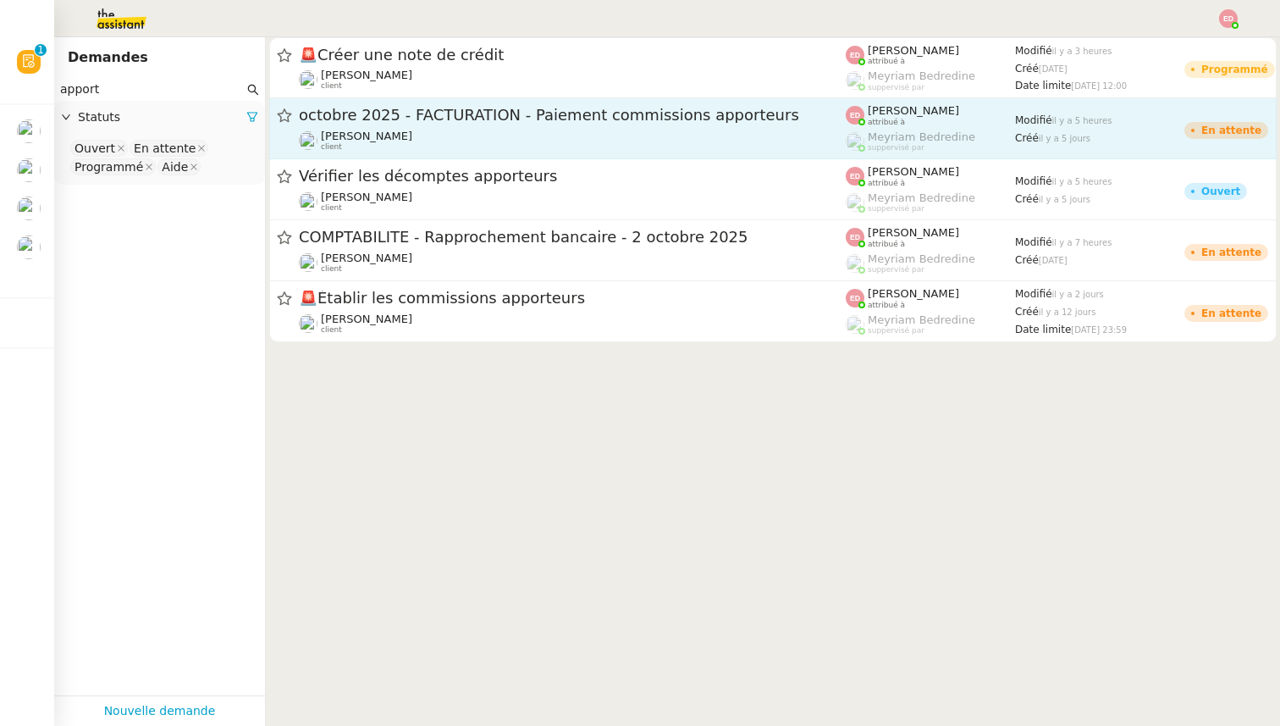
type input "apport"
click at [430, 130] on div "[PERSON_NAME] client" at bounding box center [572, 141] width 547 height 22
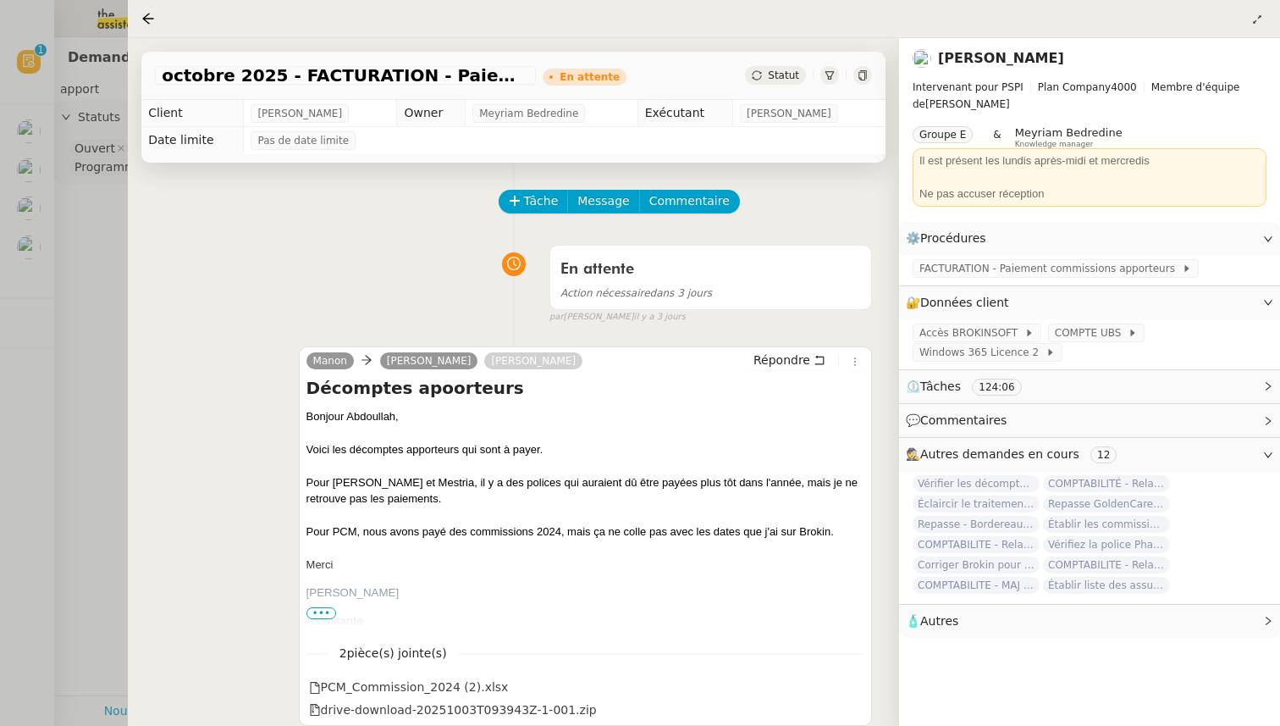
click at [780, 78] on span "Statut" at bounding box center [783, 75] width 31 height 12
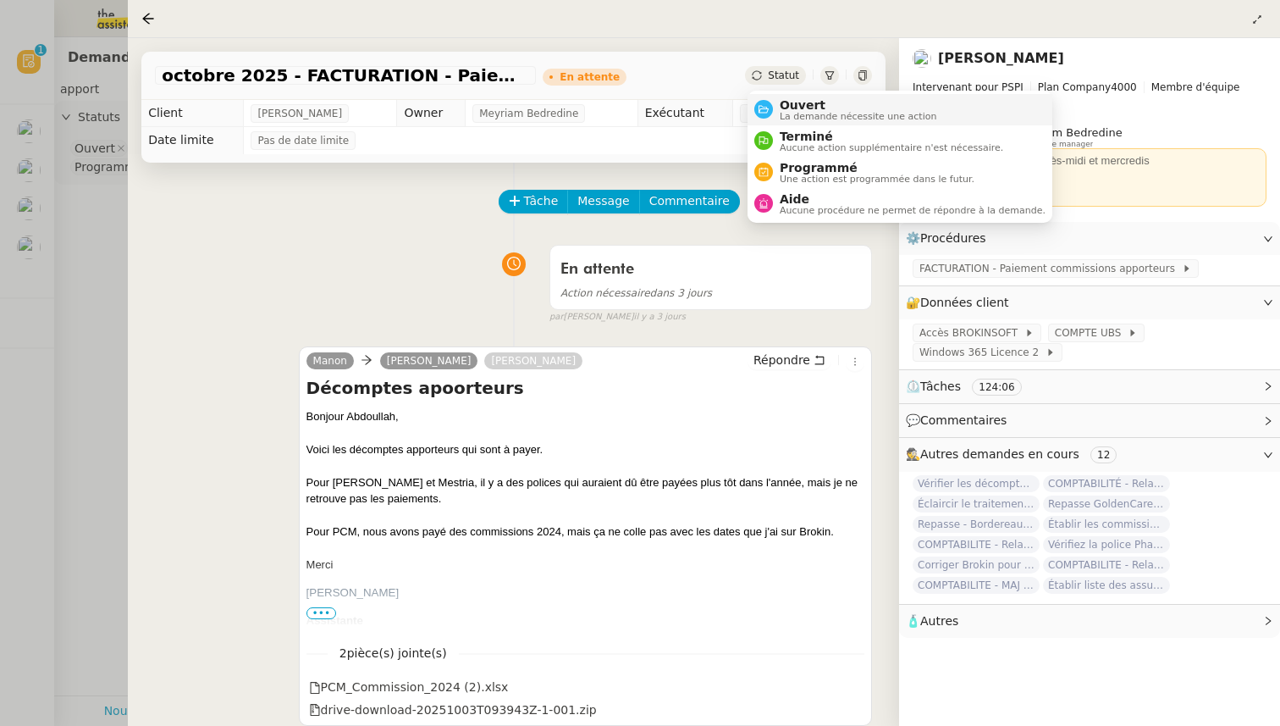
click at [795, 109] on span "Ouvert" at bounding box center [858, 105] width 157 height 14
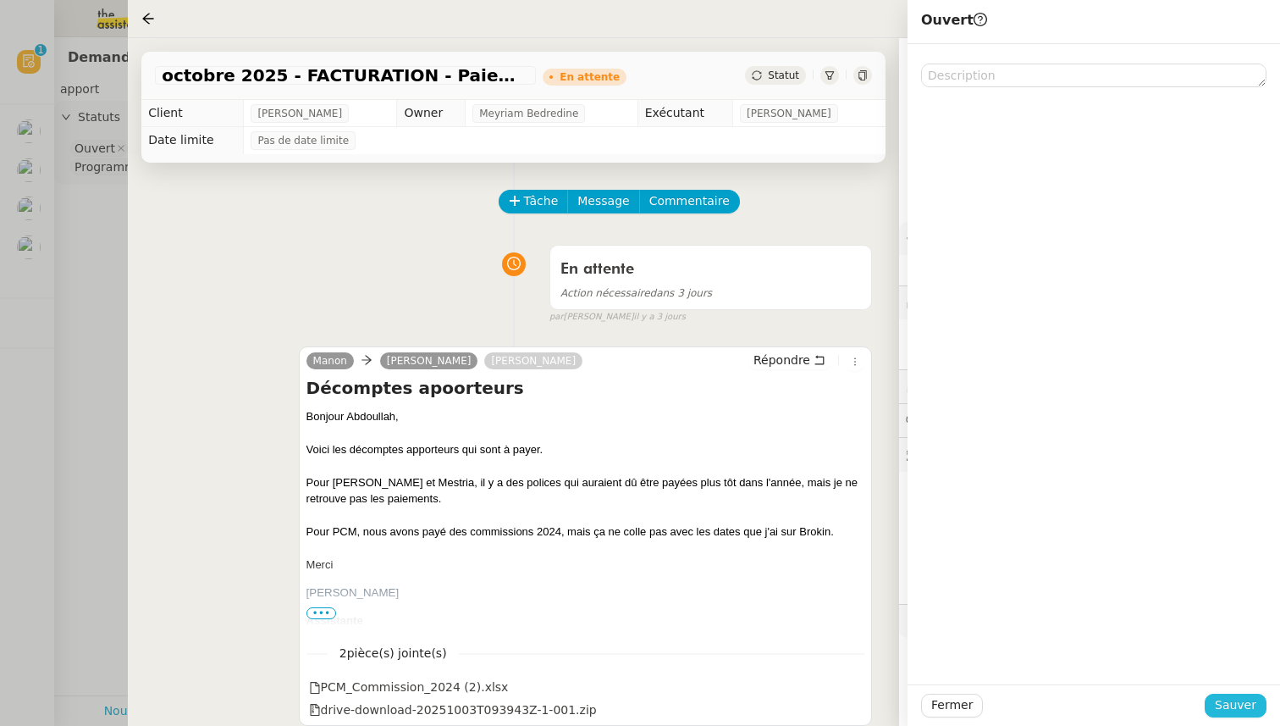
click at [1250, 695] on span "Sauver" at bounding box center [1235, 704] width 41 height 19
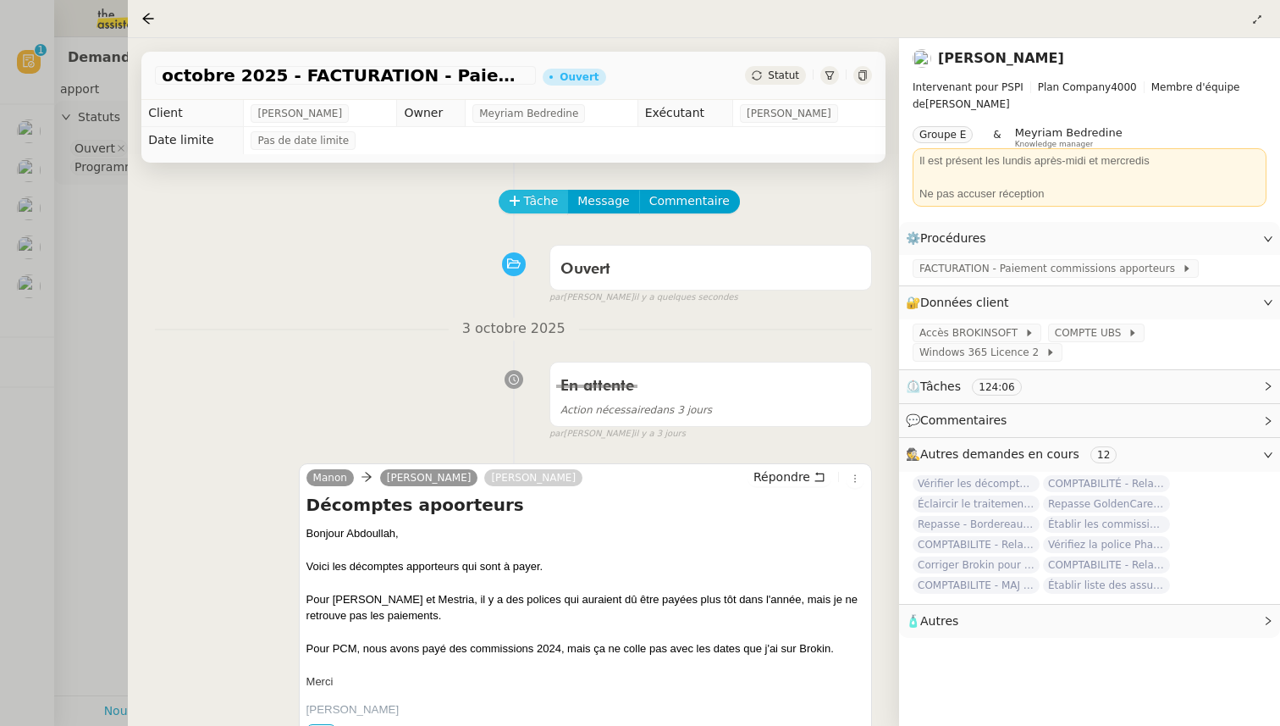
click at [522, 194] on button "Tâche" at bounding box center [534, 202] width 70 height 24
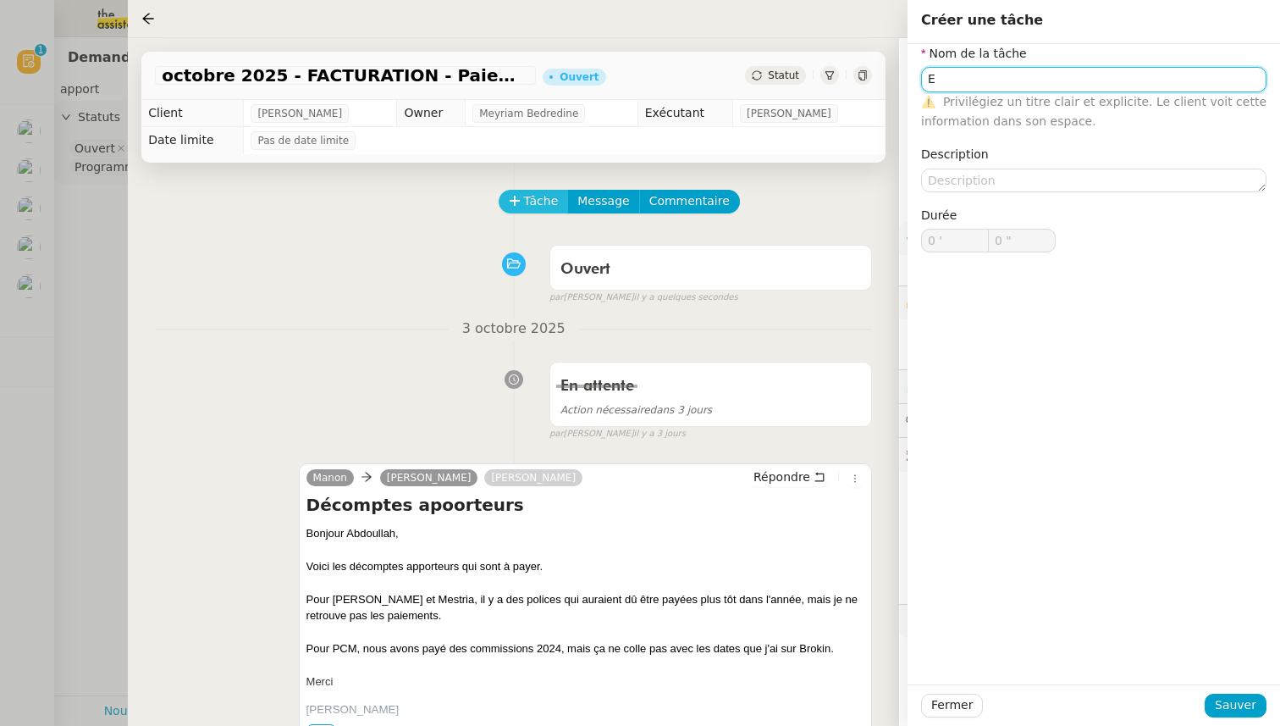
type input "E"
type input "Maj décomptes"
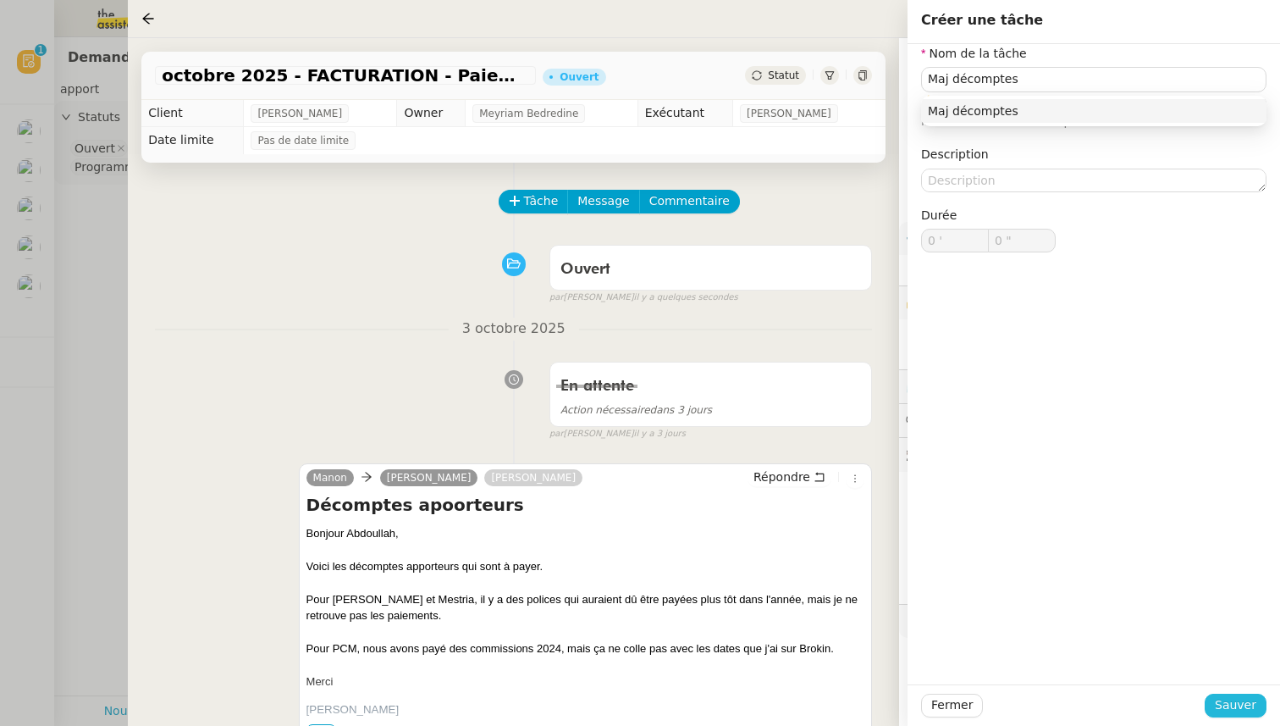
click at [1232, 710] on span "Sauver" at bounding box center [1235, 704] width 41 height 19
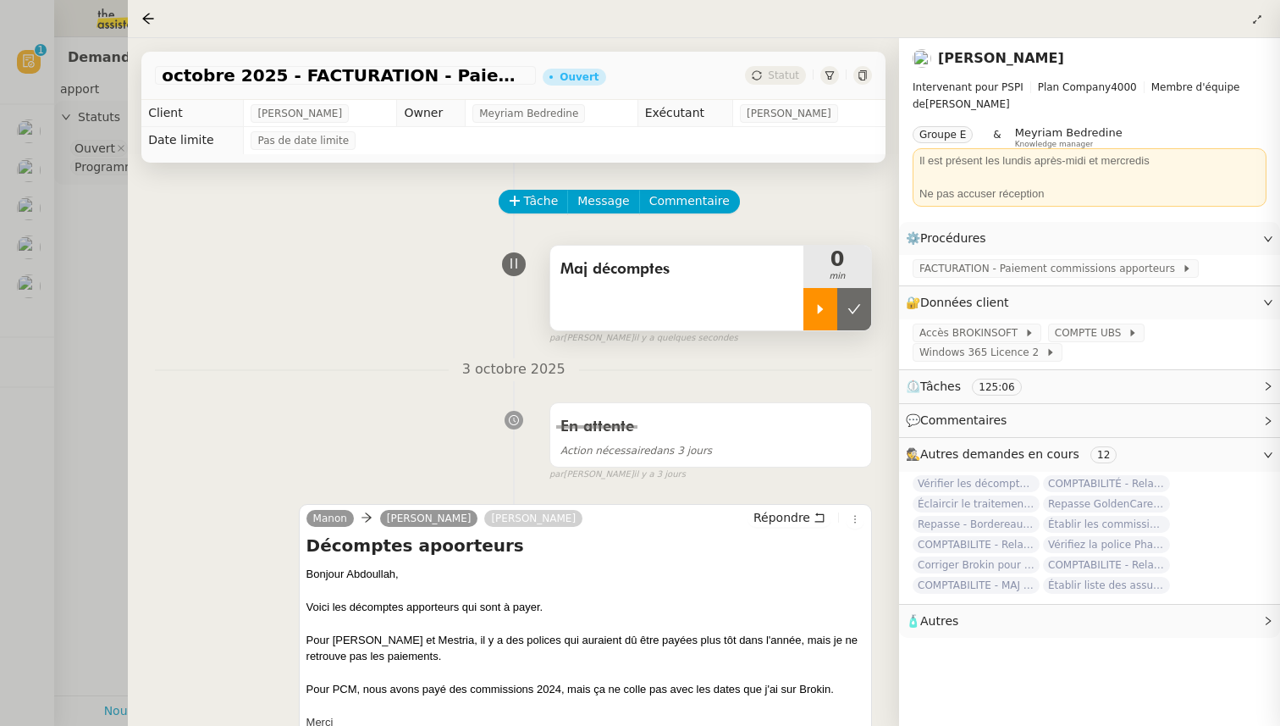
click at [820, 317] on div at bounding box center [821, 309] width 34 height 42
click at [103, 410] on div at bounding box center [640, 363] width 1280 height 726
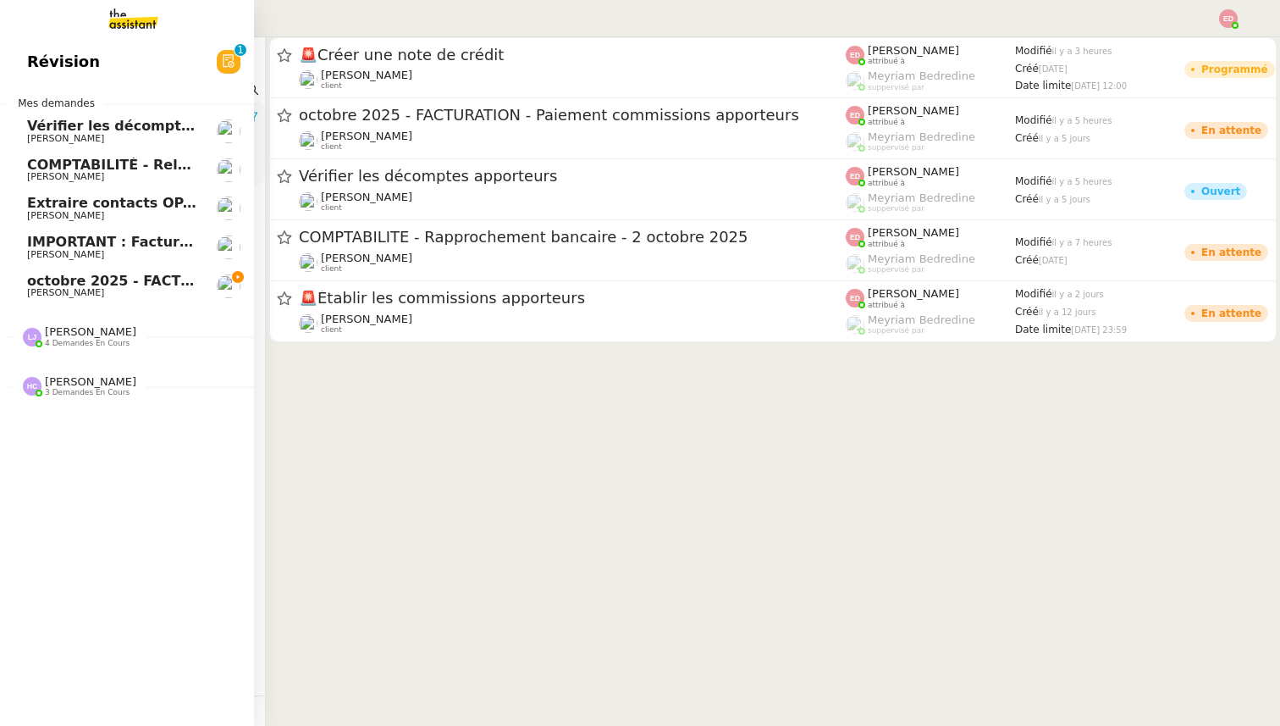
click at [56, 285] on span "octobre 2025 - FACTURATION - Paiement commissions apporteurs" at bounding box center [277, 281] width 500 height 16
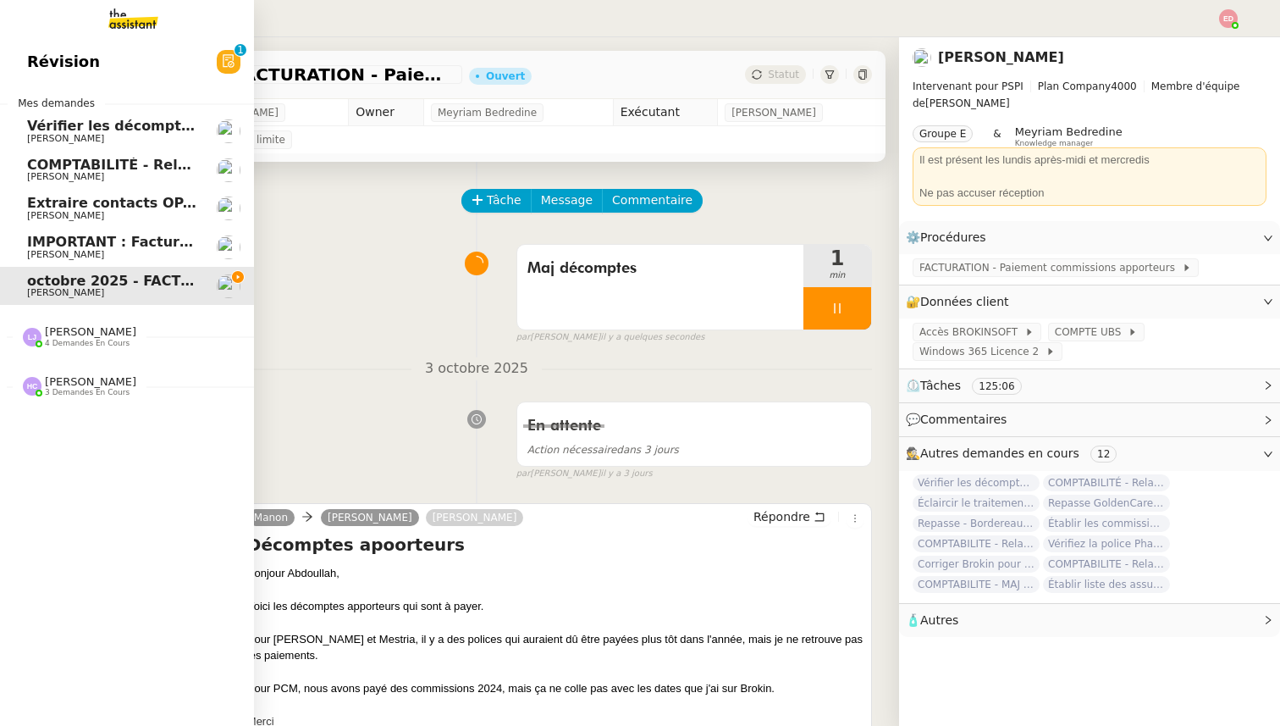
click at [96, 259] on span "[PERSON_NAME]" at bounding box center [65, 254] width 77 height 11
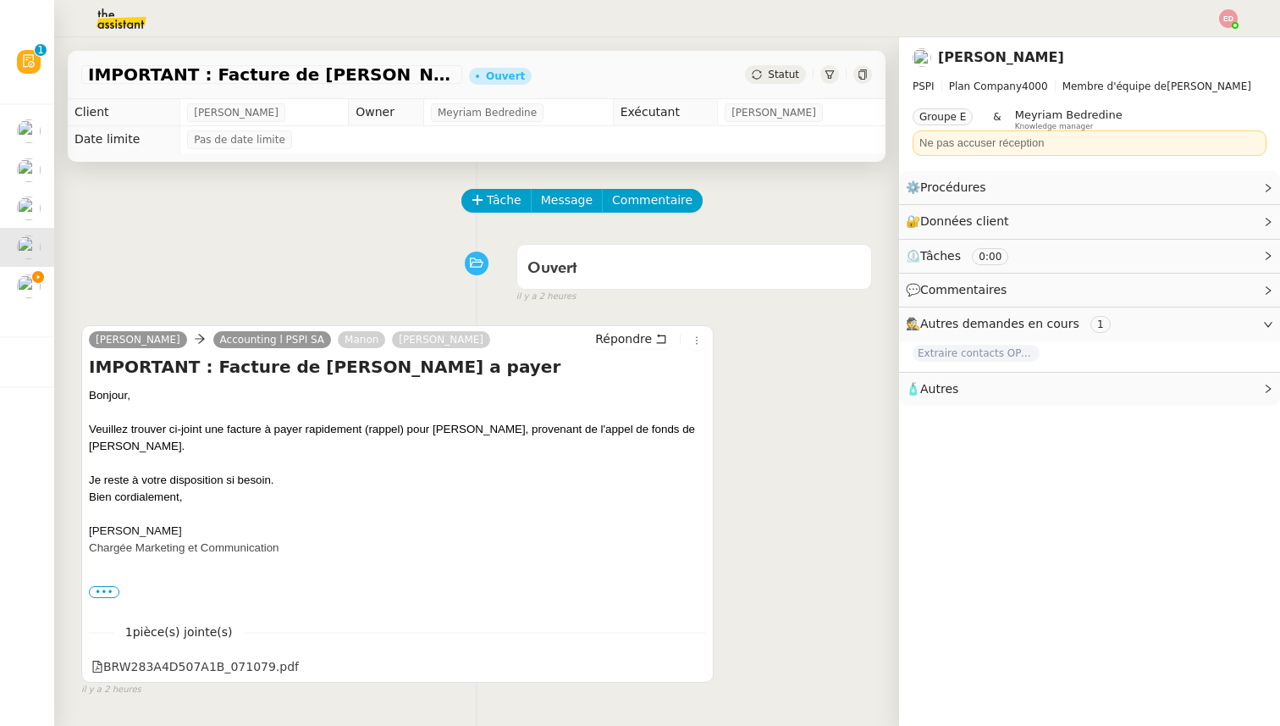
click at [776, 74] on span "Statut" at bounding box center [783, 75] width 31 height 12
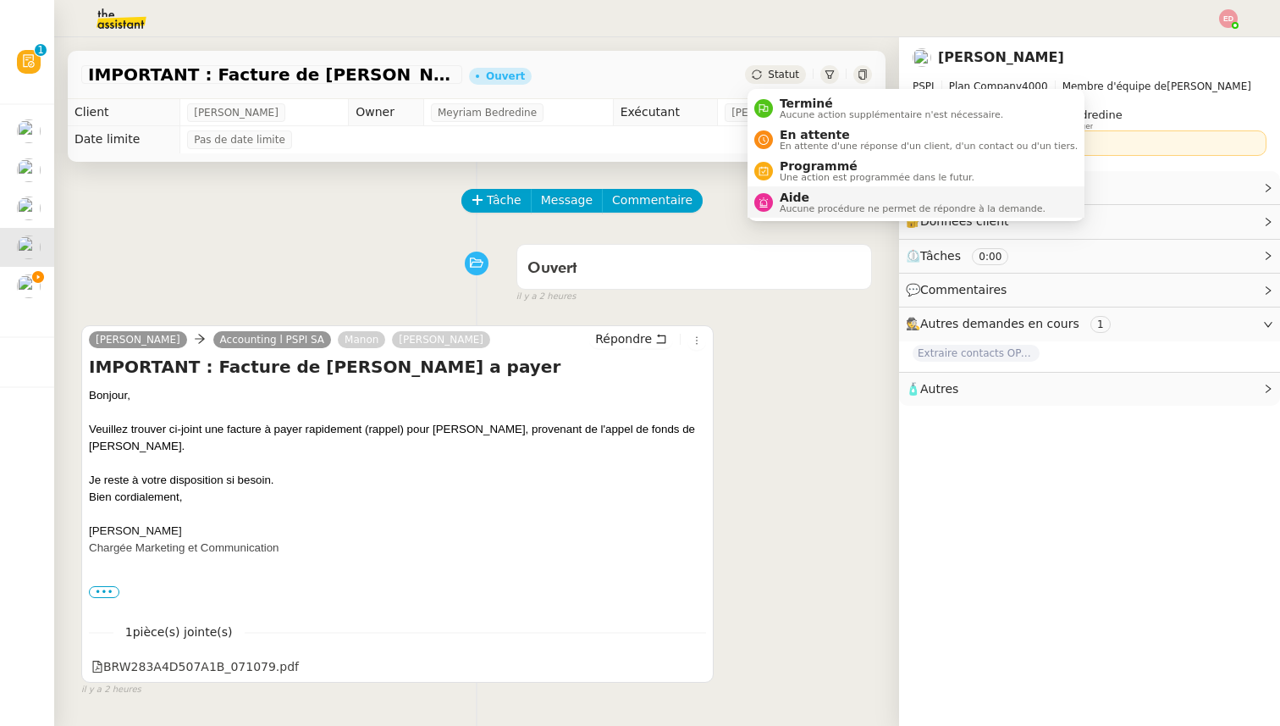
click at [801, 202] on span "Aide" at bounding box center [913, 198] width 266 height 14
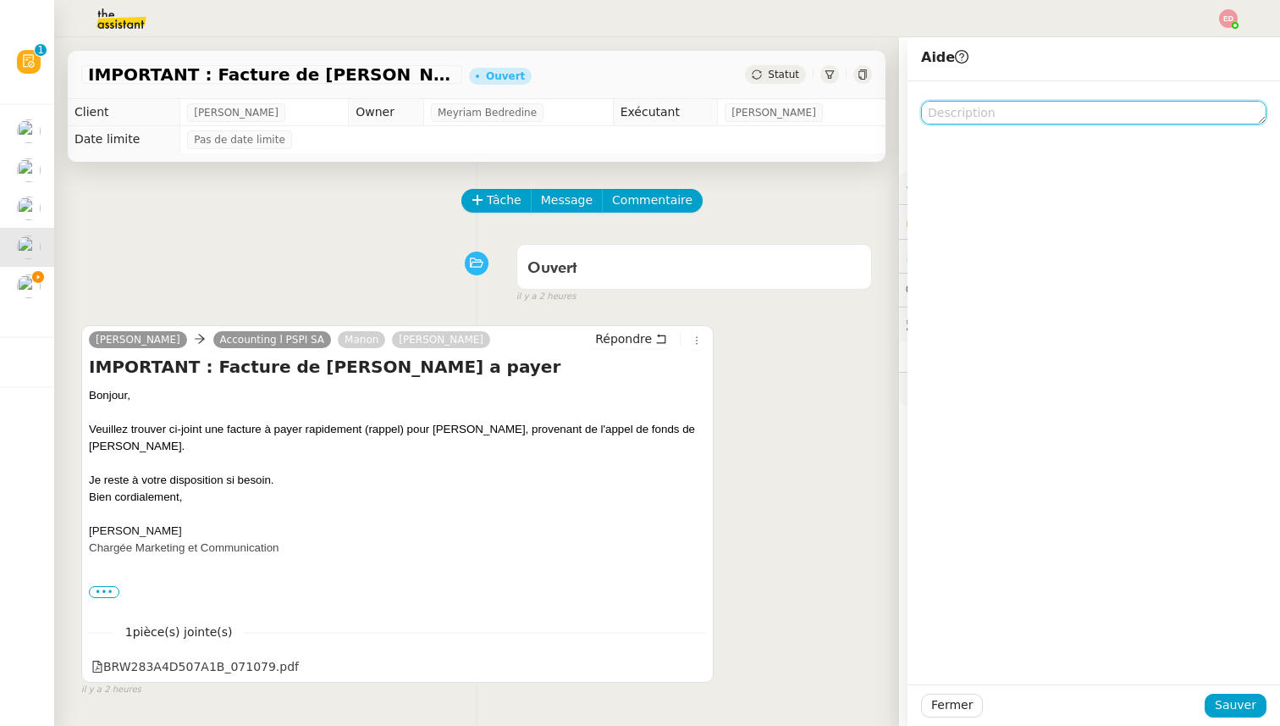
click at [1084, 113] on textarea at bounding box center [1093, 113] width 345 height 24
type textarea "Lea"
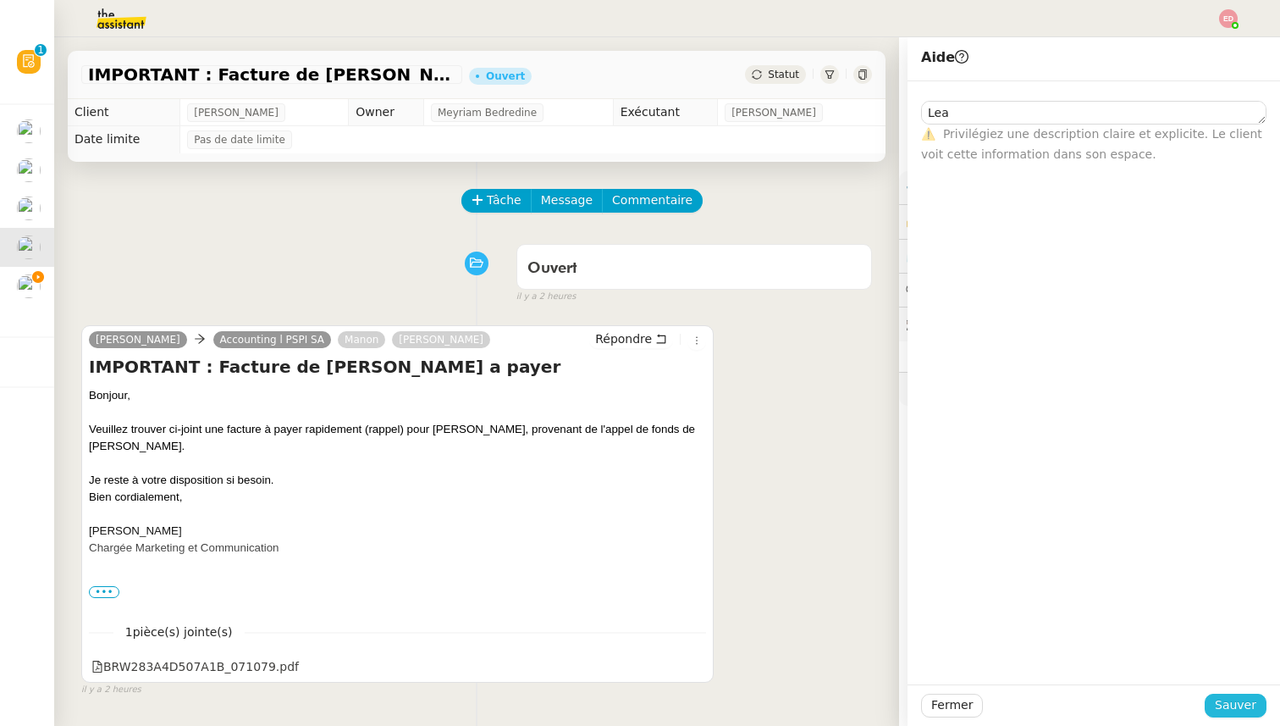
click at [1227, 710] on span "Sauver" at bounding box center [1235, 704] width 41 height 19
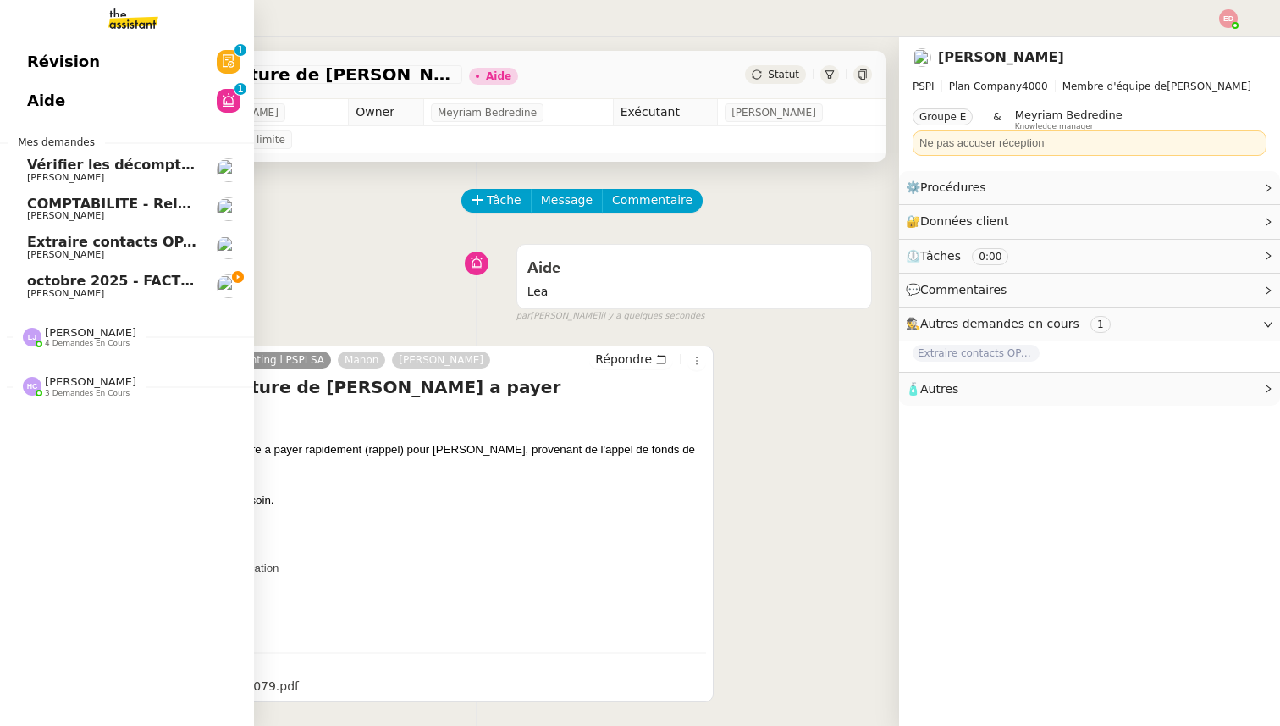
click at [81, 235] on span "Extraire contacts OPAL résidents [DEMOGRAPHIC_DATA]" at bounding box center [241, 242] width 428 height 16
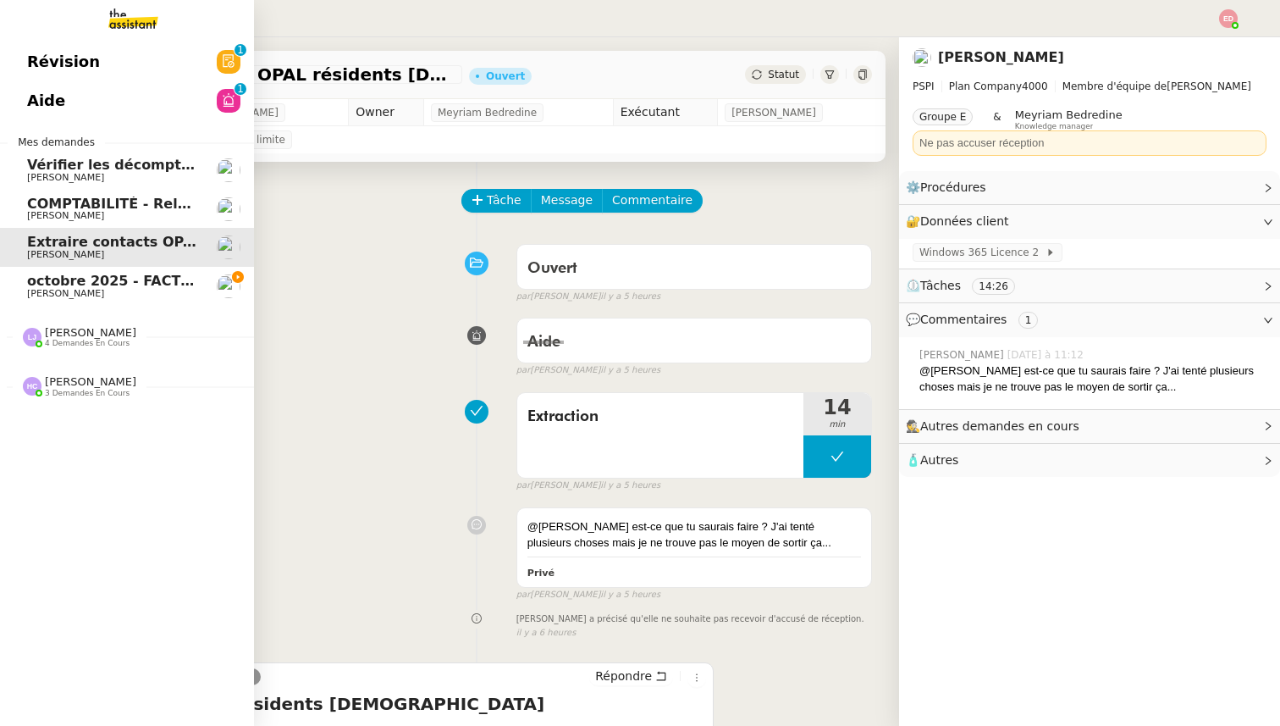
click at [66, 218] on span "[PERSON_NAME]" at bounding box center [65, 215] width 77 height 11
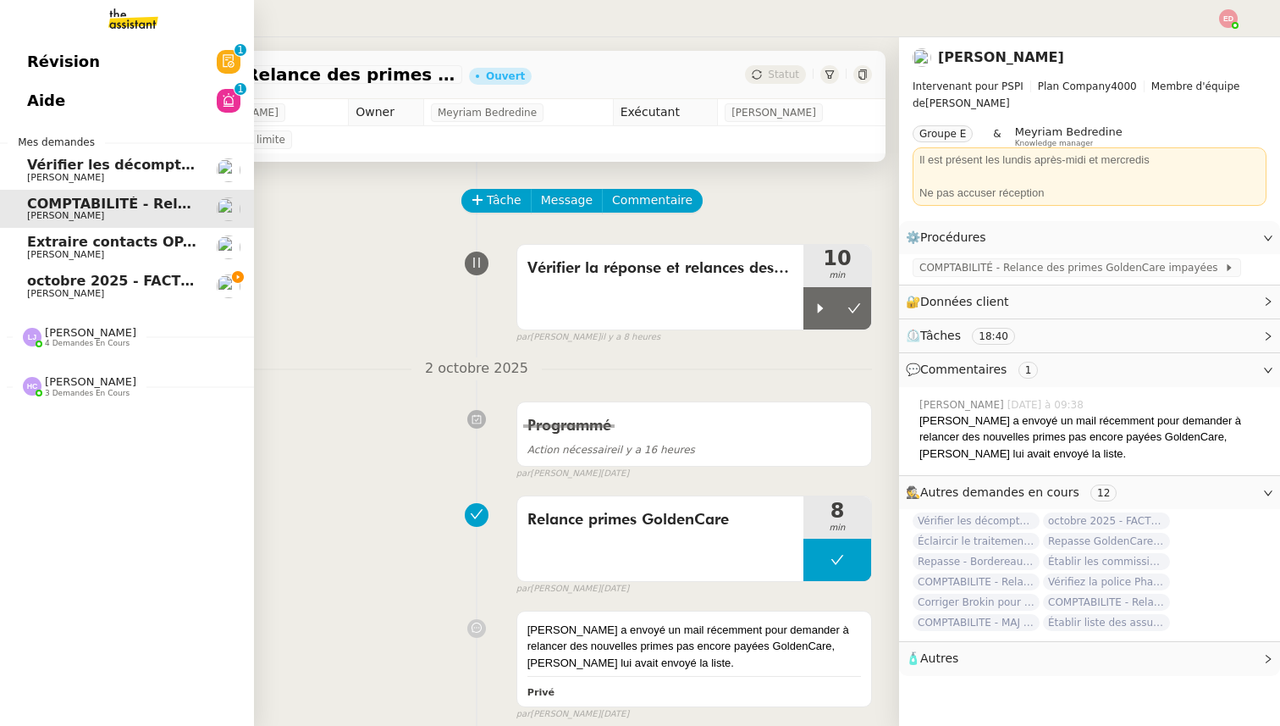
click at [62, 177] on span "[PERSON_NAME]" at bounding box center [65, 177] width 77 height 11
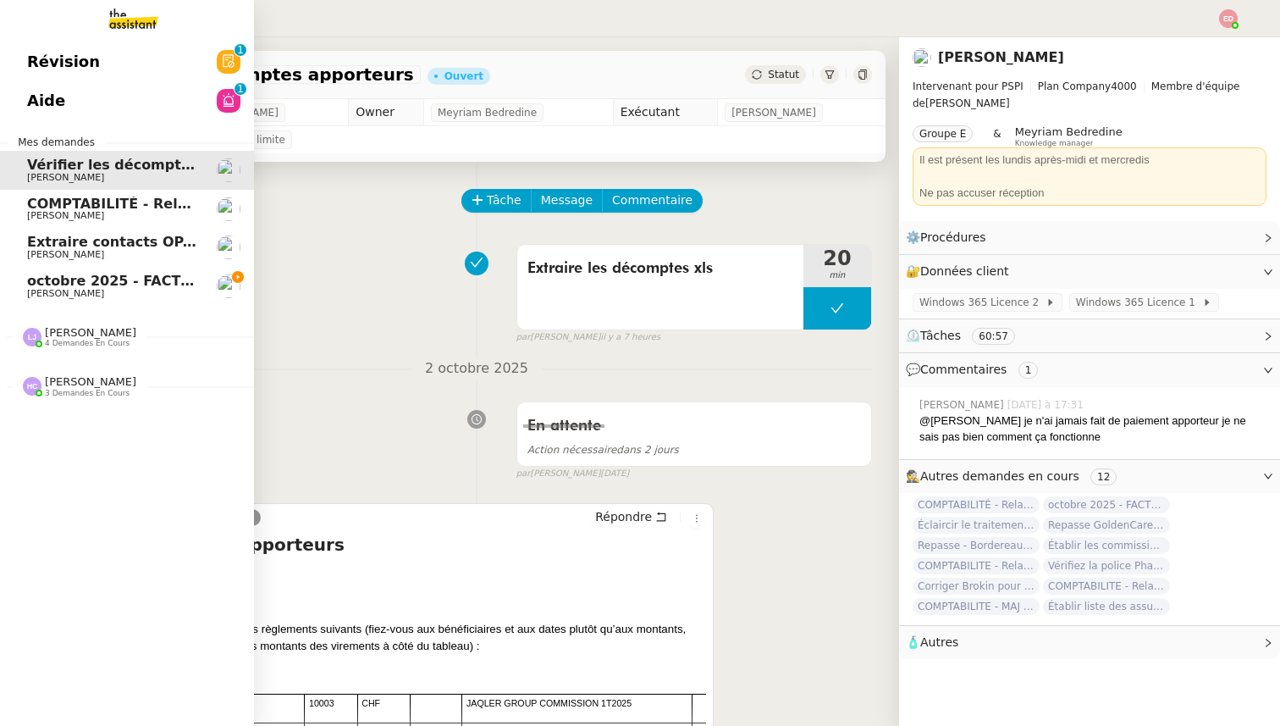
click at [122, 386] on span "[PERSON_NAME]" at bounding box center [90, 381] width 91 height 13
click at [96, 331] on span "[PERSON_NAME]" at bounding box center [90, 332] width 91 height 13
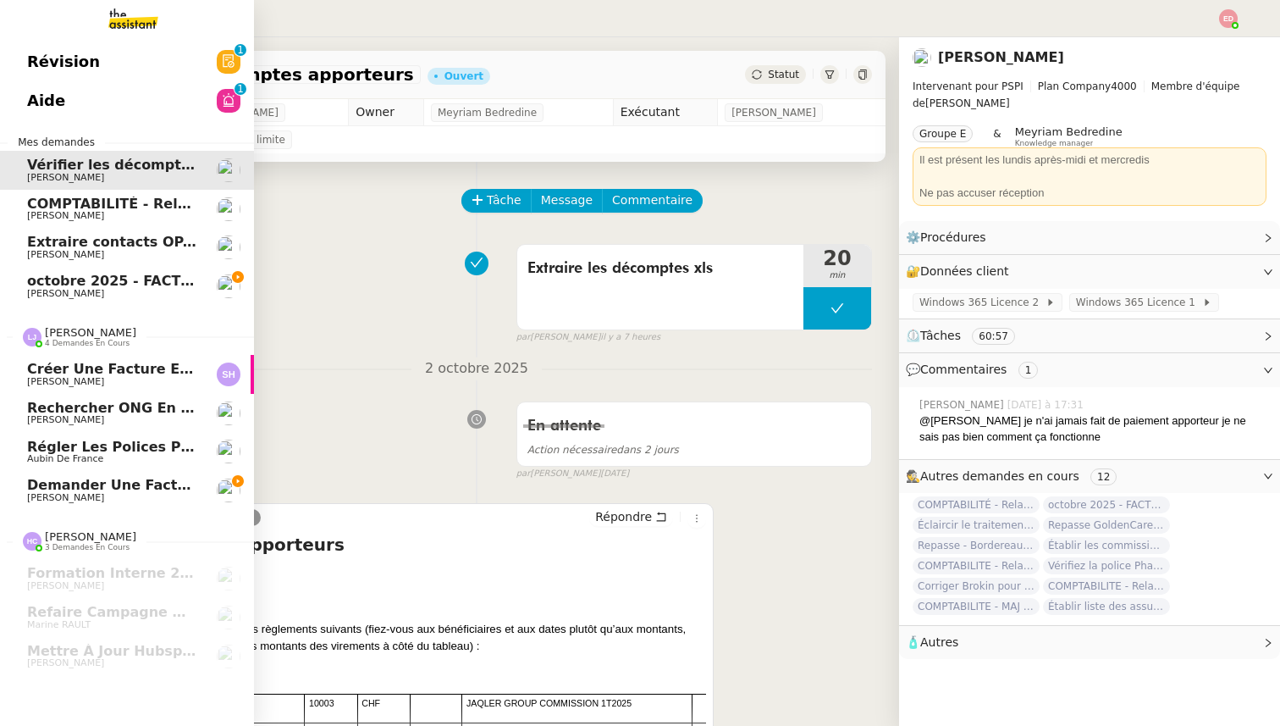
click at [96, 441] on span "Régler les polices pour les Lefort" at bounding box center [157, 447] width 261 height 16
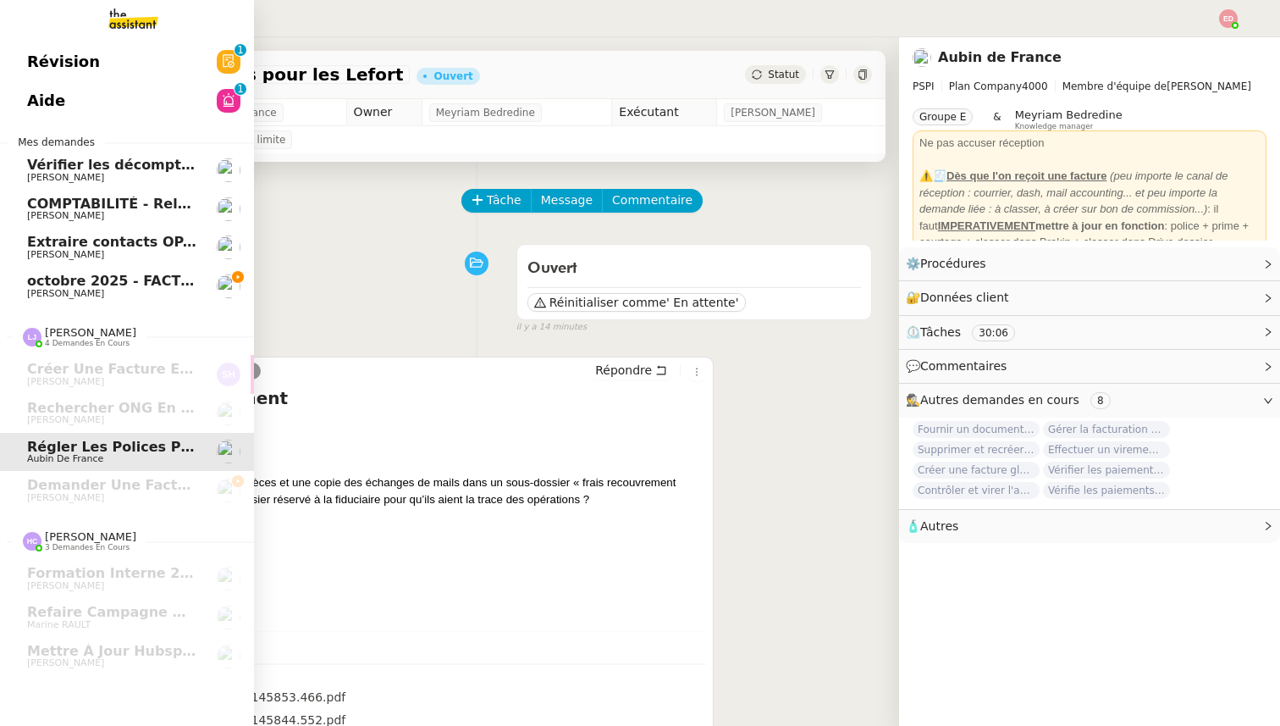
click at [79, 268] on link "[DATE] - FACTURATION - Paiement commissions apporteurs [PERSON_NAME]" at bounding box center [127, 286] width 254 height 39
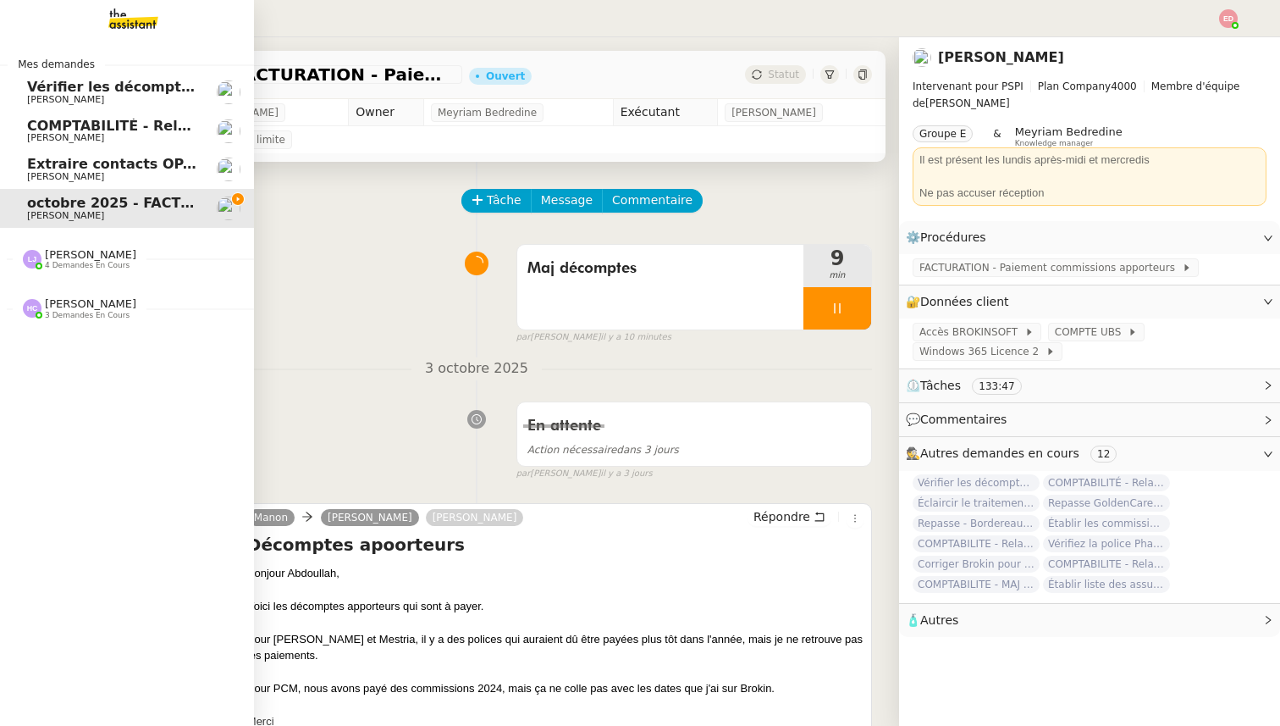
click at [70, 91] on span "Vérifier les décomptes apporteurs" at bounding box center [157, 87] width 261 height 16
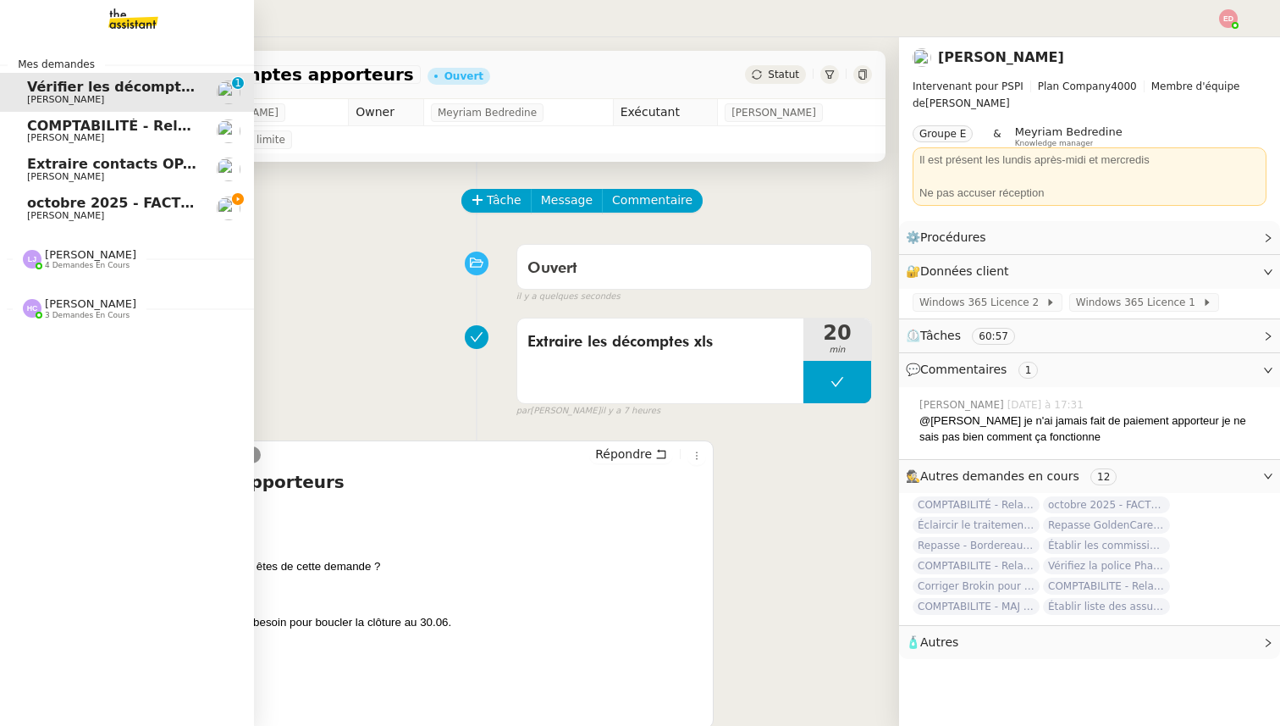
click at [63, 205] on span "octobre 2025 - FACTURATION - Paiement commissions apporteurs" at bounding box center [277, 203] width 500 height 16
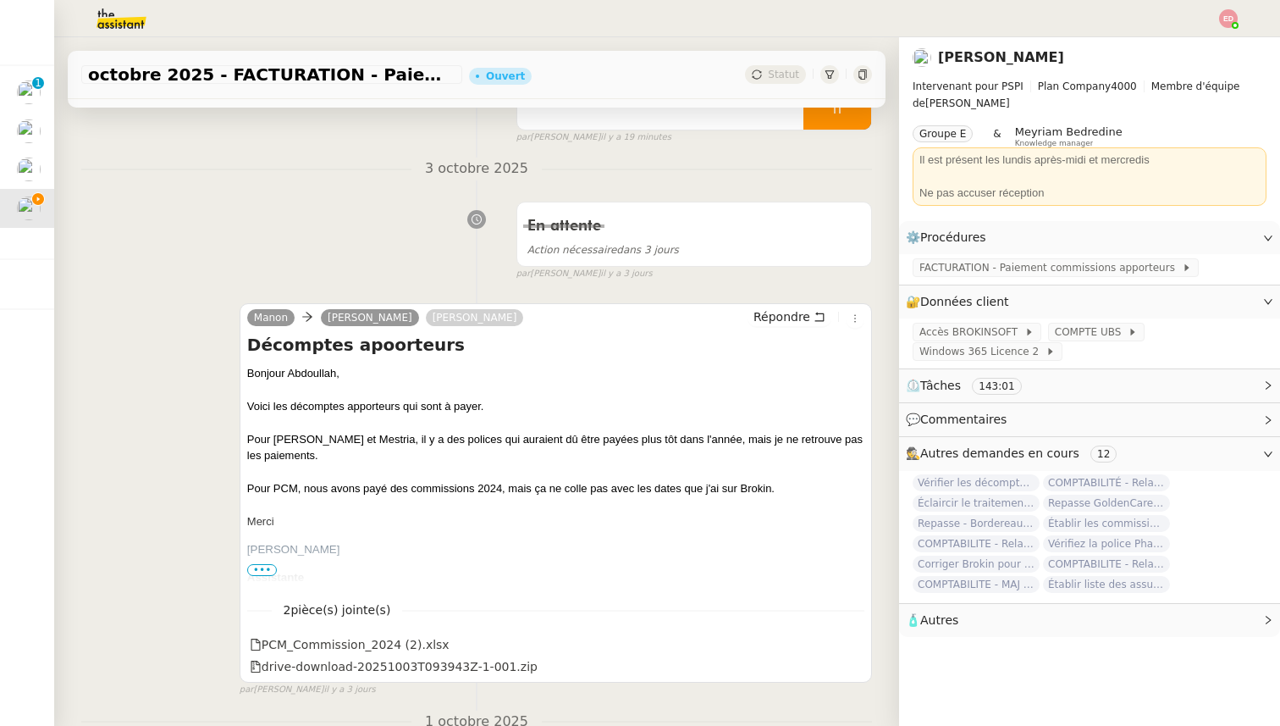
scroll to position [202, 0]
click at [780, 320] on span "Répondre" at bounding box center [782, 315] width 57 height 17
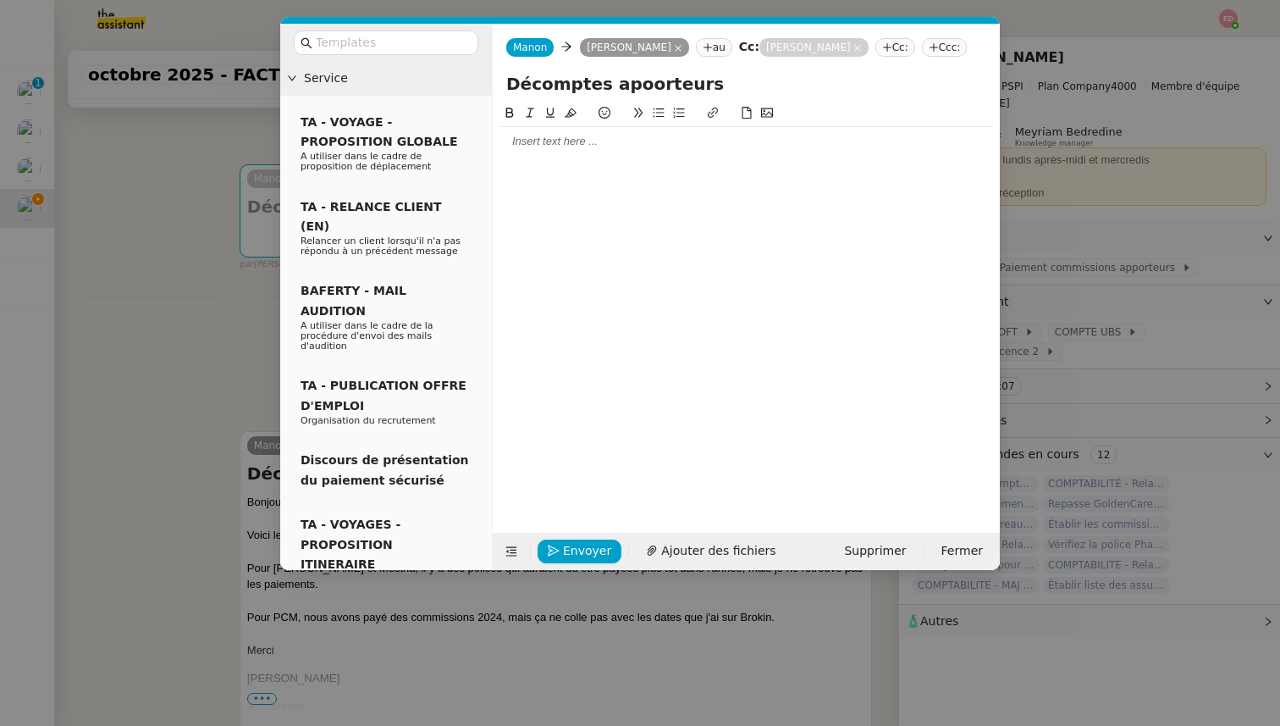
click at [589, 152] on div at bounding box center [747, 141] width 494 height 29
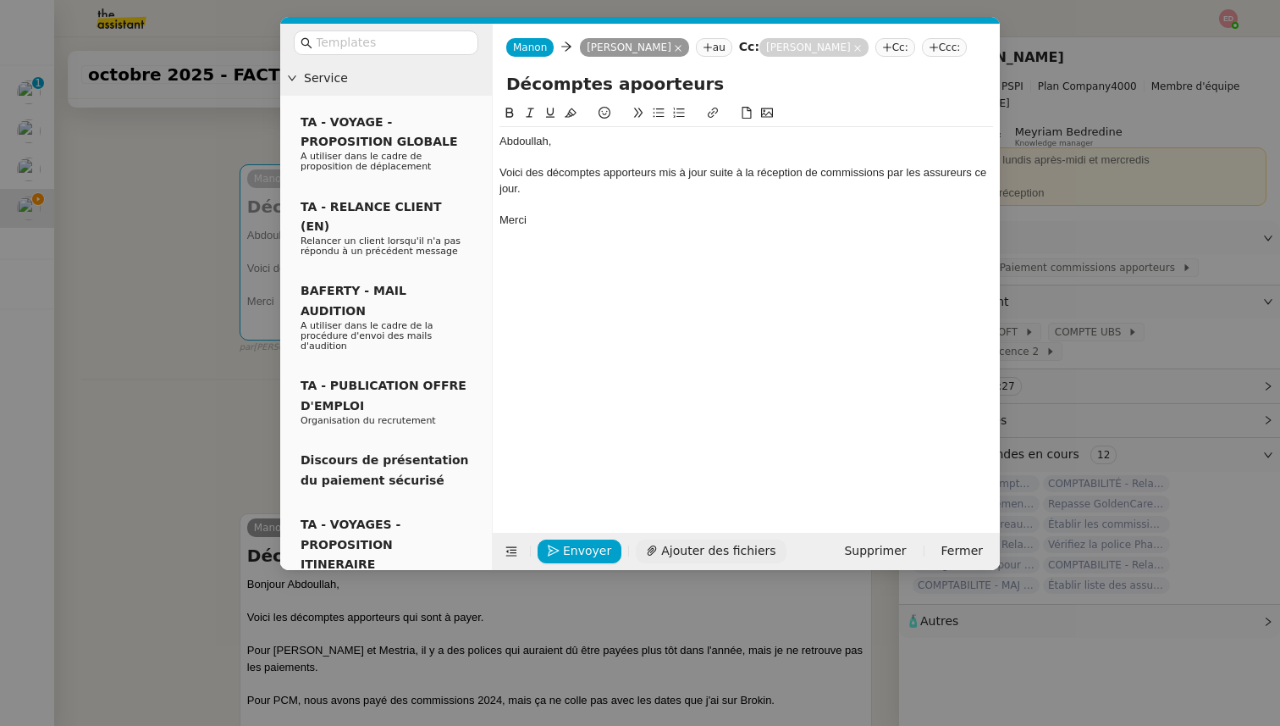
click at [688, 546] on span "Ajouter des fichiers" at bounding box center [718, 550] width 114 height 19
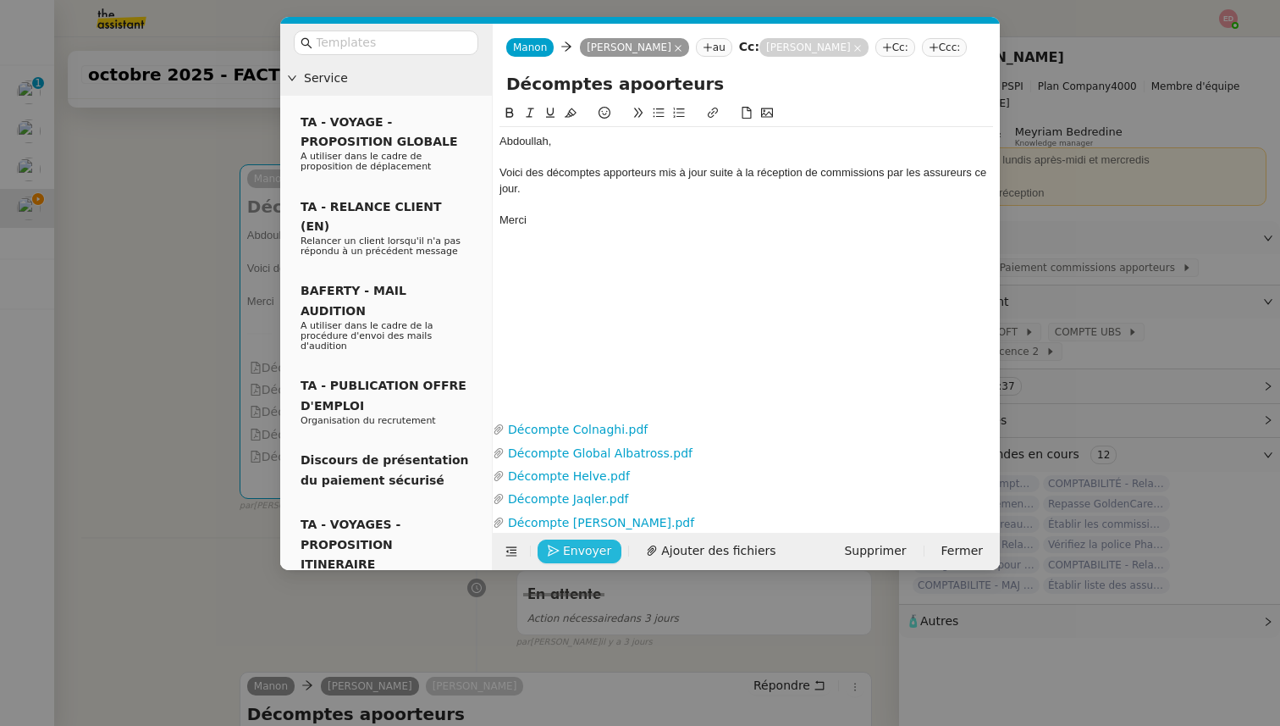
click at [563, 550] on span "Envoyer" at bounding box center [587, 550] width 48 height 19
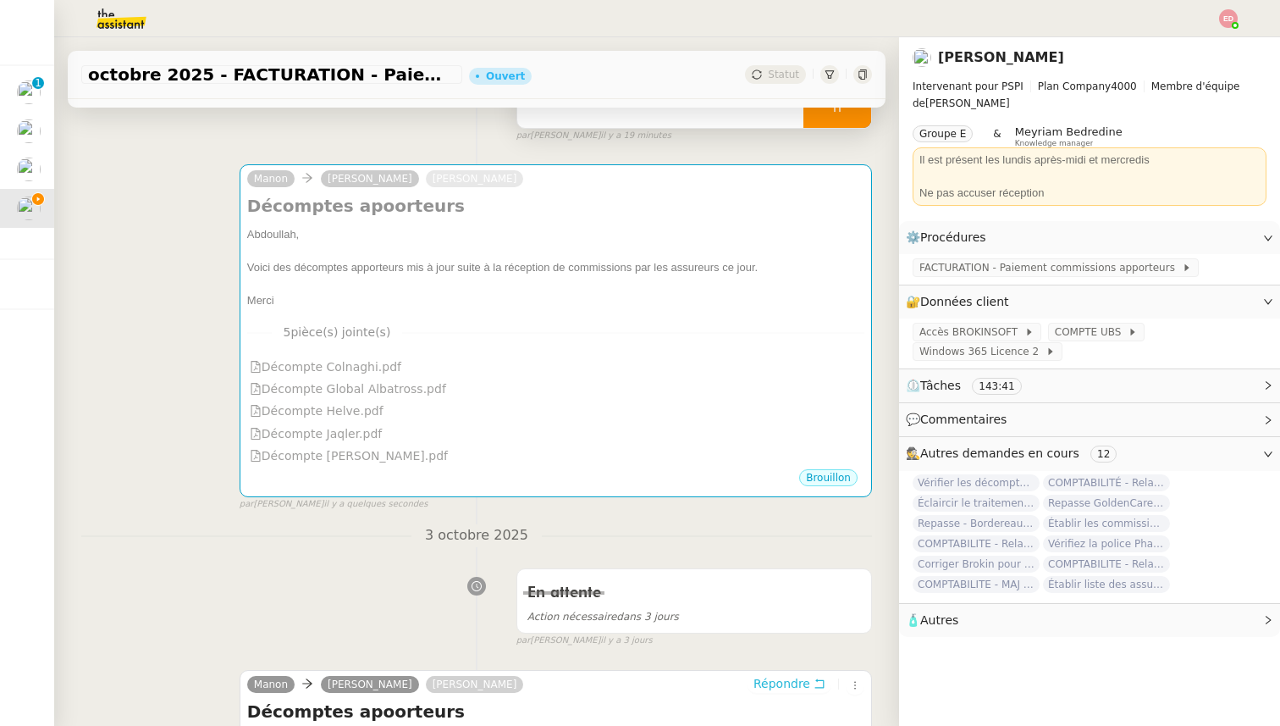
scroll to position [0, 0]
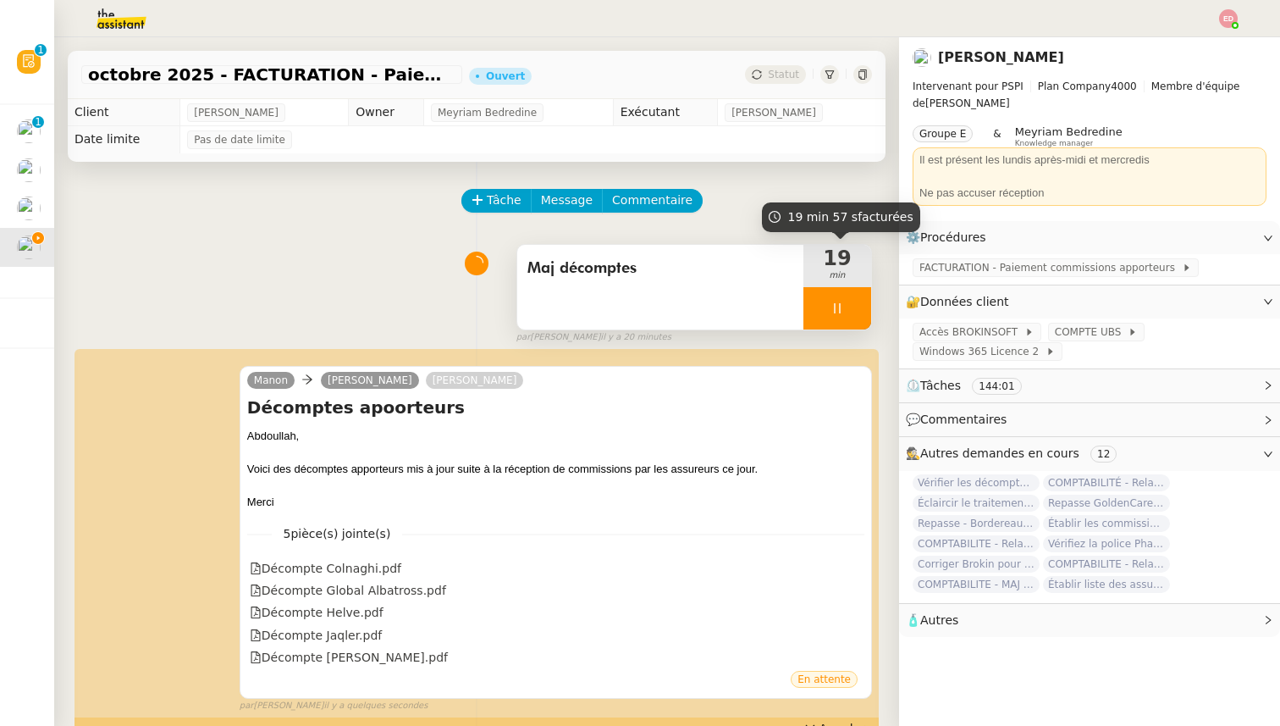
click at [861, 301] on div at bounding box center [838, 308] width 68 height 42
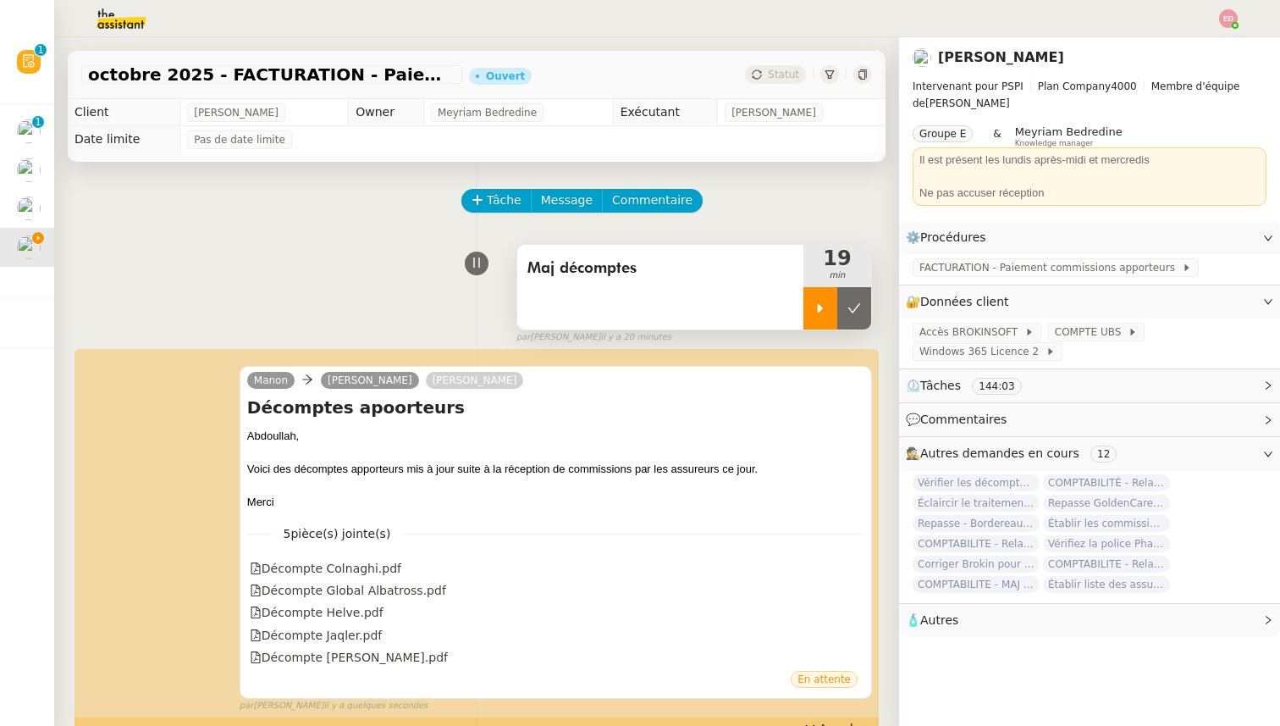
click at [861, 301] on button at bounding box center [854, 308] width 34 height 42
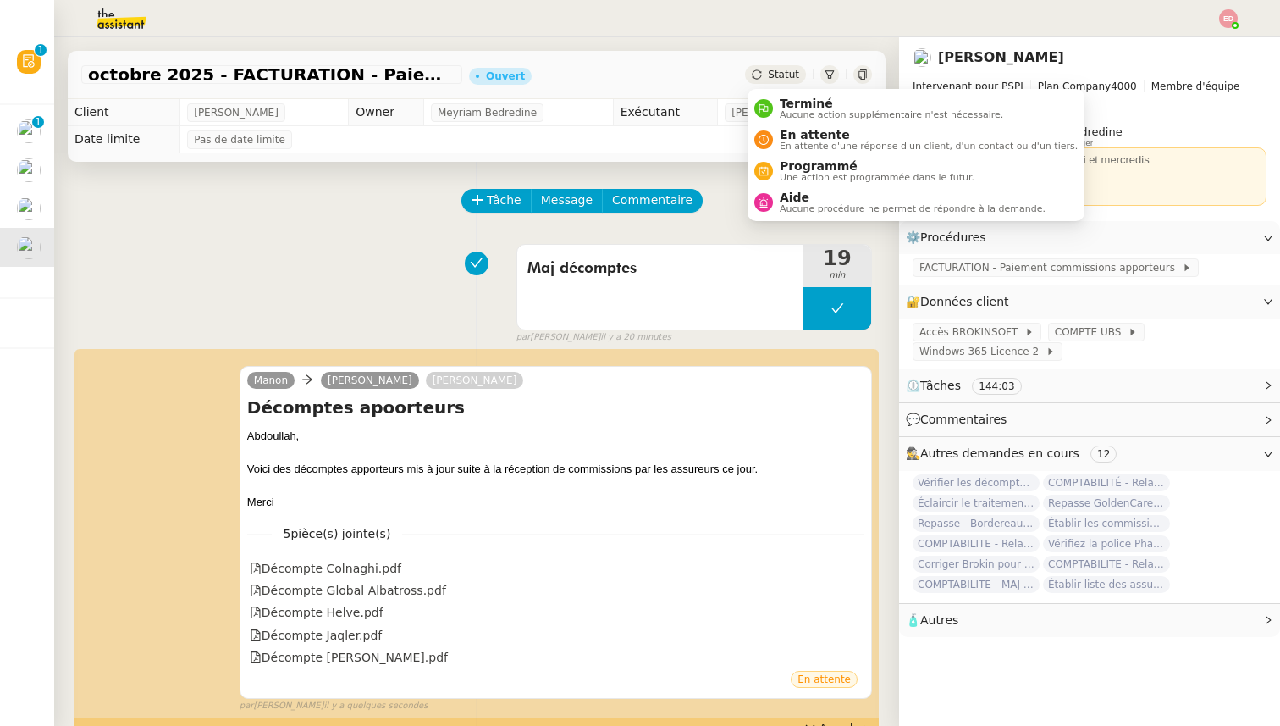
click at [789, 69] on span "Statut" at bounding box center [783, 75] width 31 height 12
click at [797, 126] on li "En attente En attente d'une réponse d'un client, d'un contact ou d'un tiers." at bounding box center [916, 139] width 337 height 31
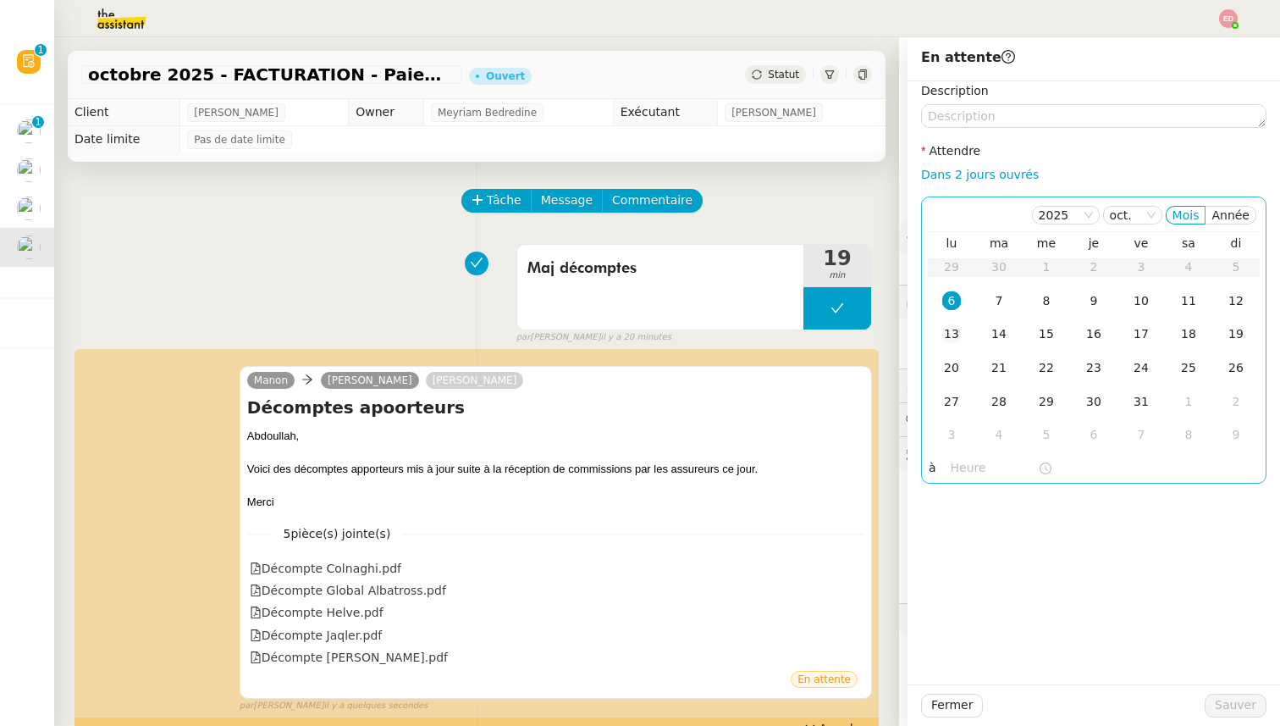
click at [962, 333] on td "13" at bounding box center [951, 335] width 47 height 34
click at [1222, 703] on span "Sauver" at bounding box center [1235, 704] width 41 height 19
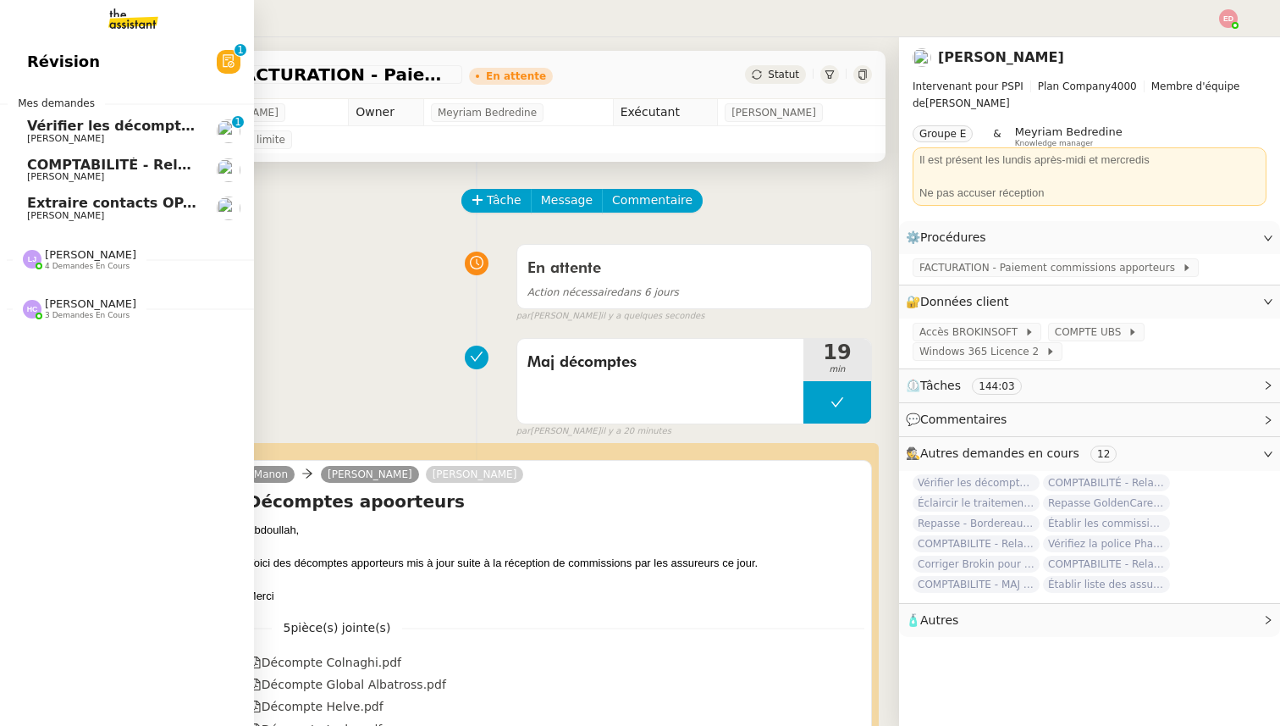
click at [94, 129] on span "Vérifier les décomptes apporteurs" at bounding box center [157, 126] width 261 height 16
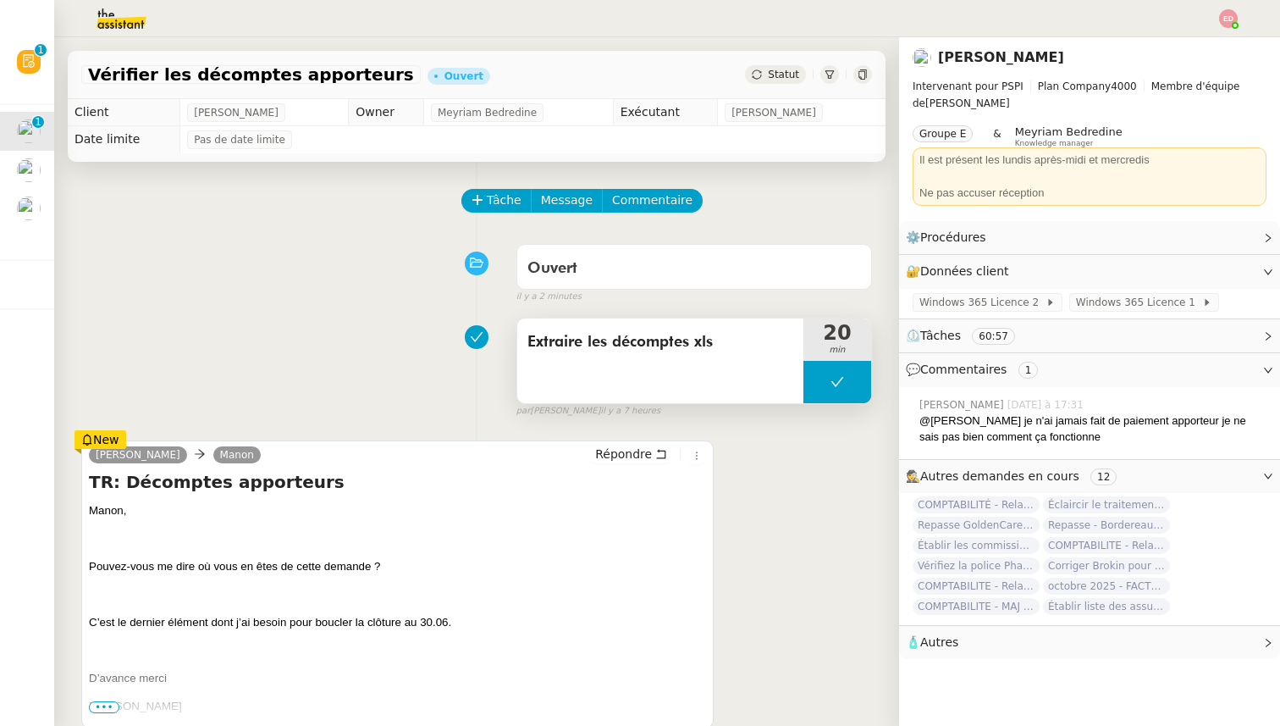
click at [823, 383] on button at bounding box center [838, 382] width 68 height 42
click at [823, 383] on icon at bounding box center [821, 382] width 14 height 14
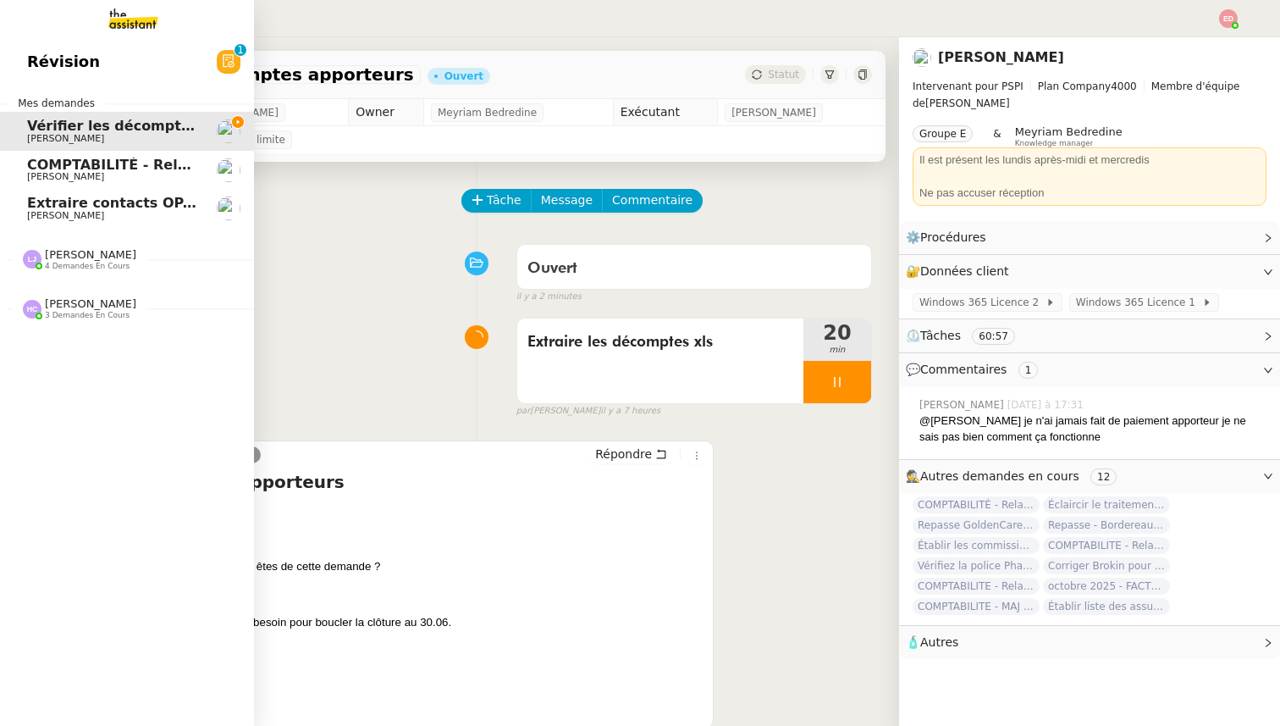
click at [68, 187] on link "COMPTABILITÉ - Relance des primes GoldenCare impayées- [DATE] [PERSON_NAME]" at bounding box center [127, 170] width 254 height 39
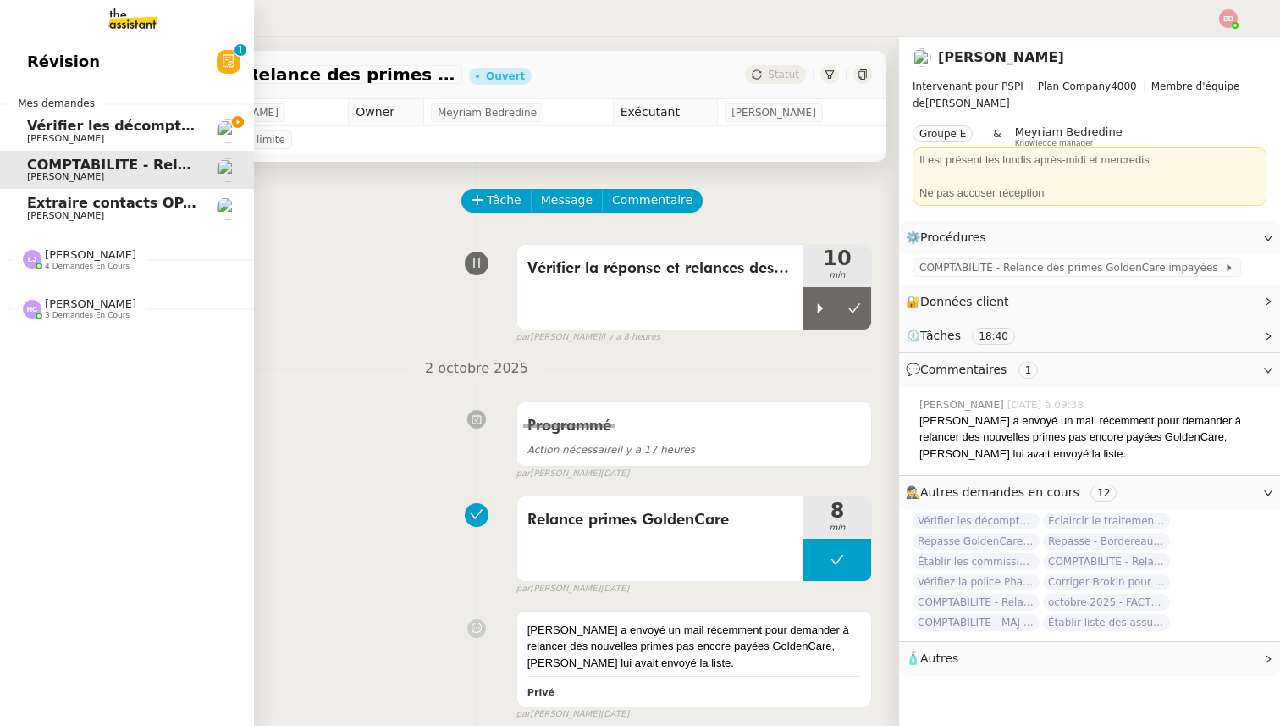
click at [68, 207] on span "Extraire contacts OPAL résidents [DEMOGRAPHIC_DATA]" at bounding box center [241, 203] width 428 height 16
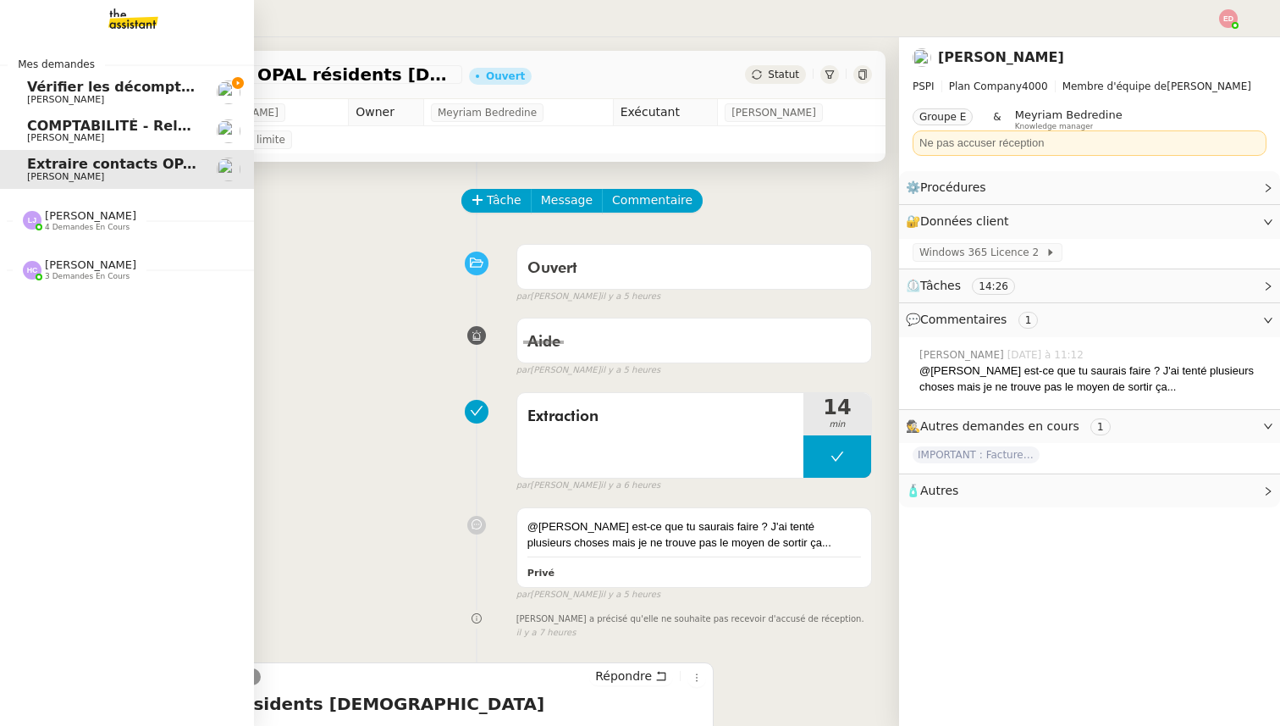
click at [58, 130] on span "COMPTABILITÉ - Relance des primes GoldenCare impayées- [DATE]" at bounding box center [280, 126] width 507 height 16
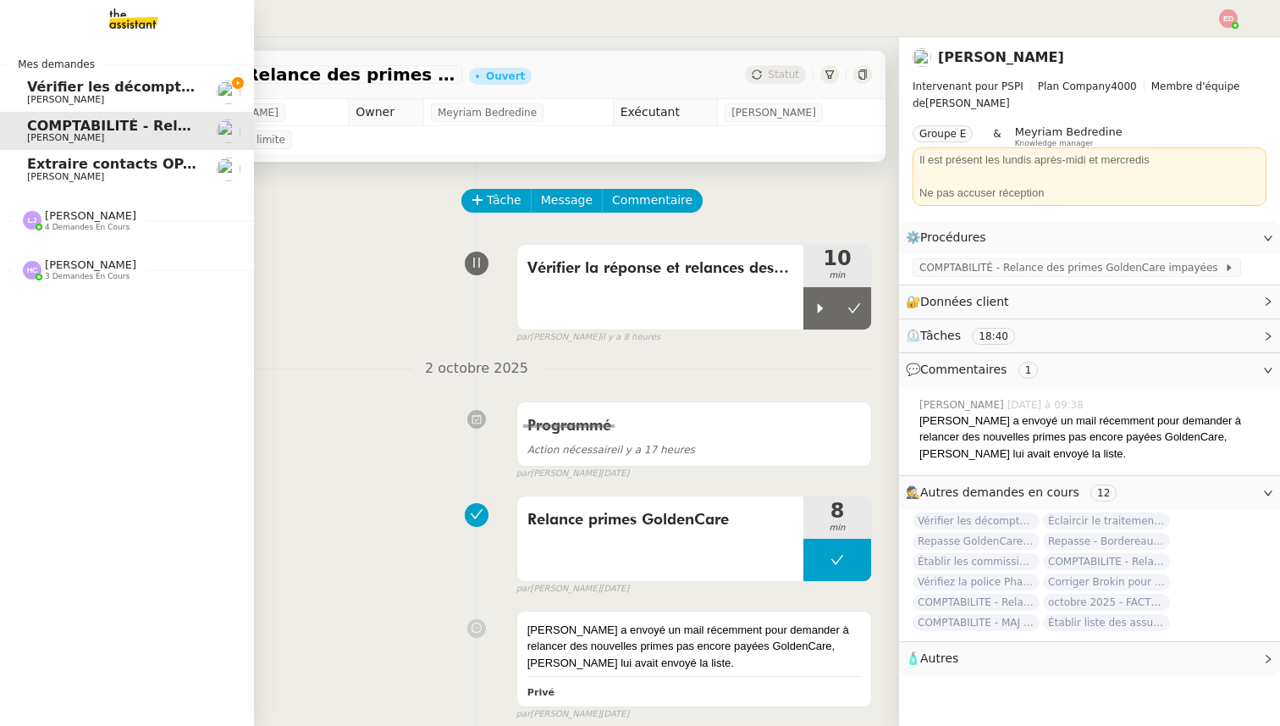
click at [56, 181] on span "[PERSON_NAME]" at bounding box center [65, 176] width 77 height 11
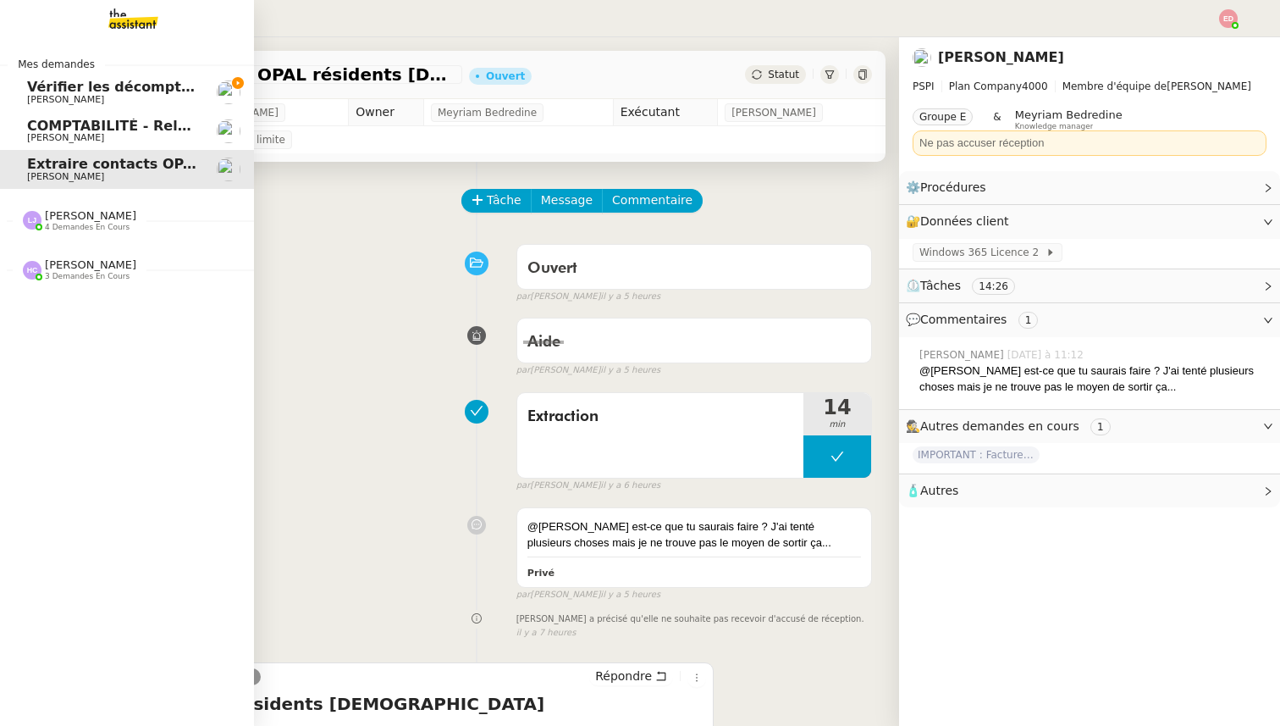
click at [44, 97] on span "[PERSON_NAME]" at bounding box center [65, 99] width 77 height 11
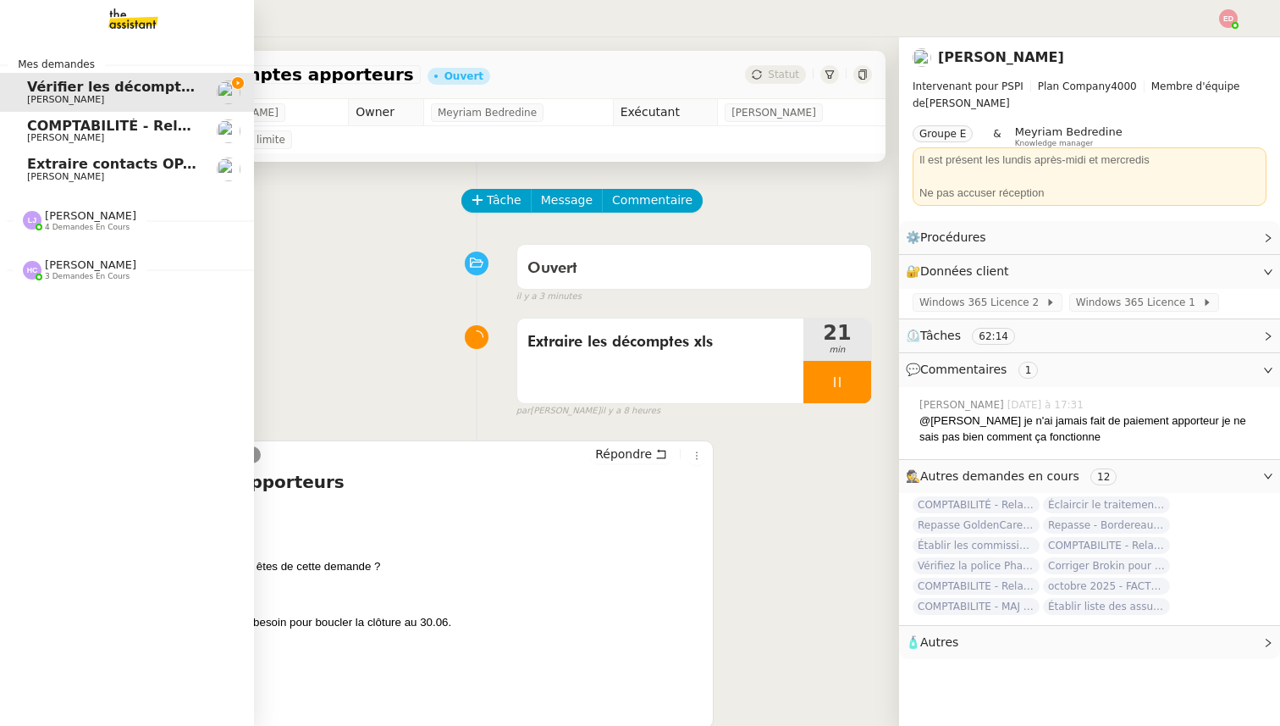
click at [84, 229] on span "4 demandes en cours" at bounding box center [87, 227] width 85 height 9
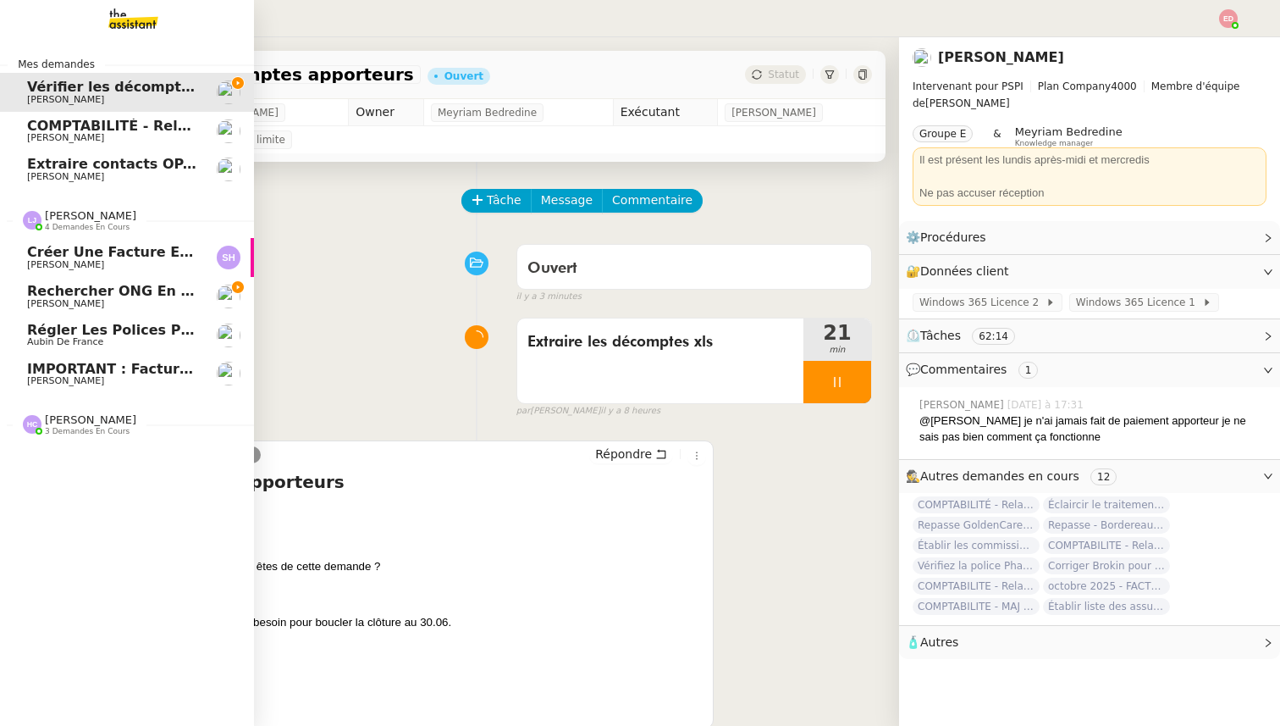
click at [78, 224] on span "4 demandes en cours" at bounding box center [87, 227] width 85 height 9
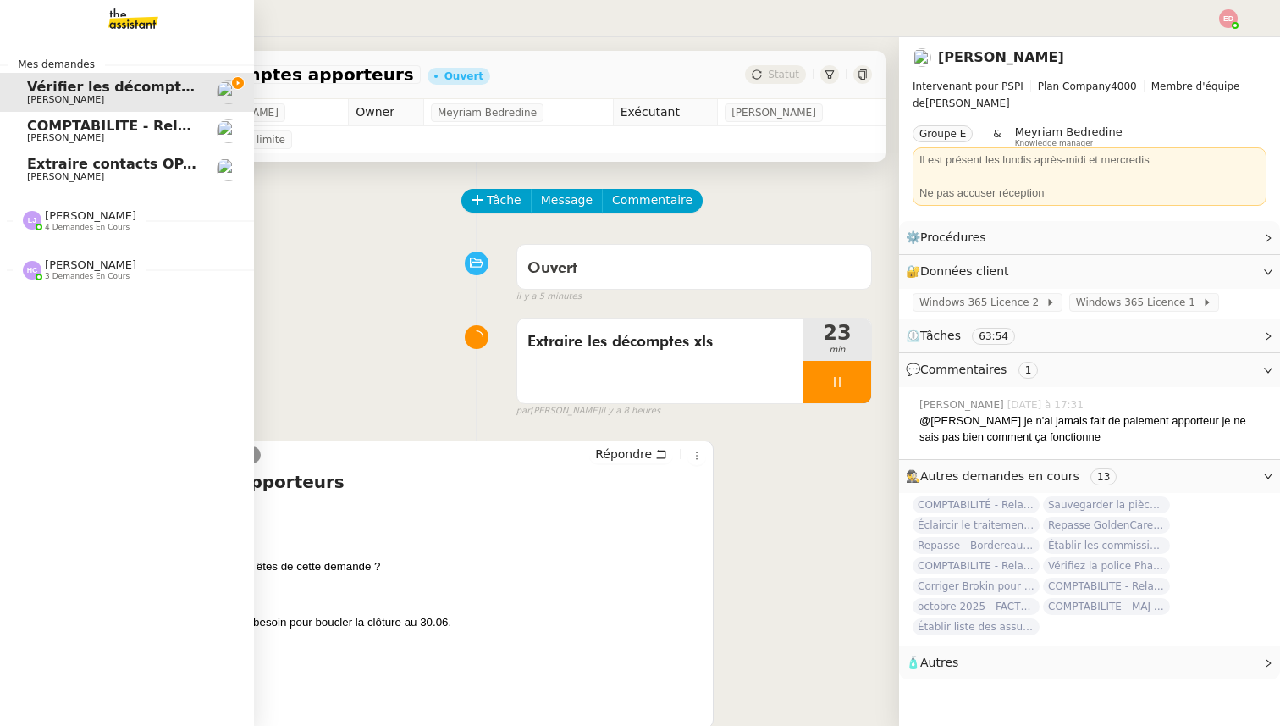
click at [44, 140] on span "[PERSON_NAME]" at bounding box center [65, 137] width 77 height 11
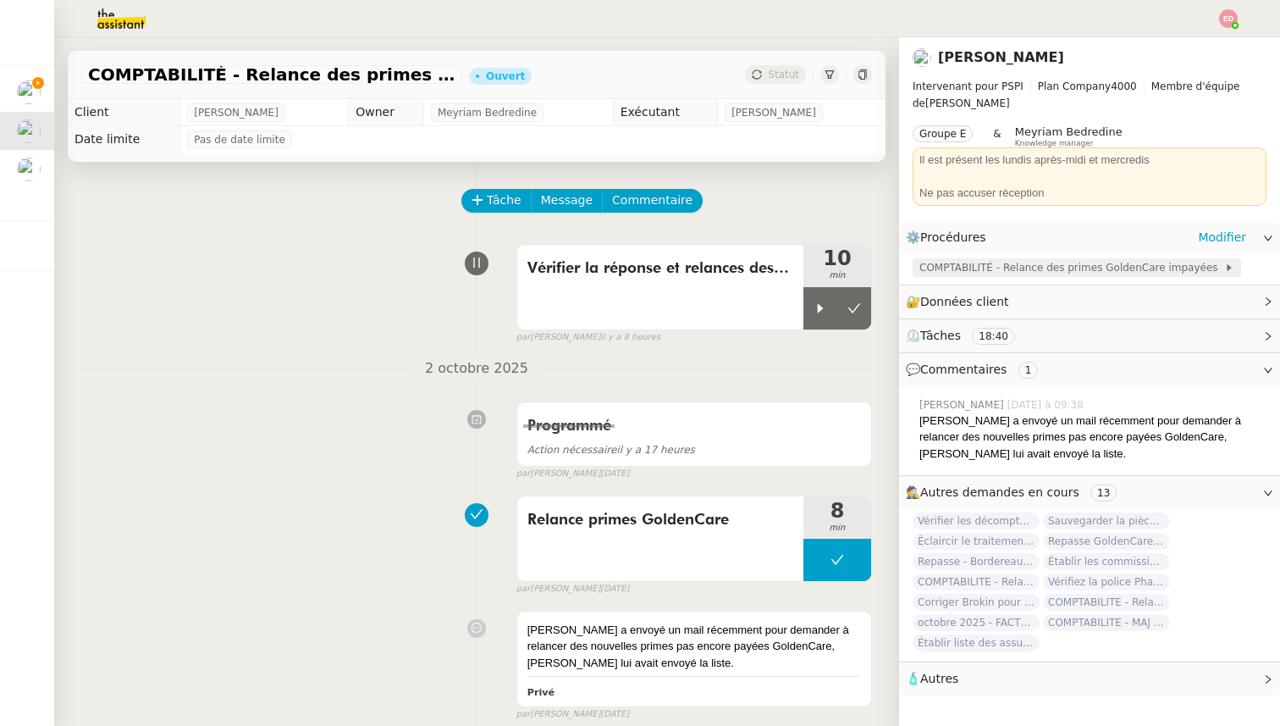
click at [1081, 265] on span "COMPTABILITÉ - Relance des primes GoldenCare impayées" at bounding box center [1072, 267] width 305 height 17
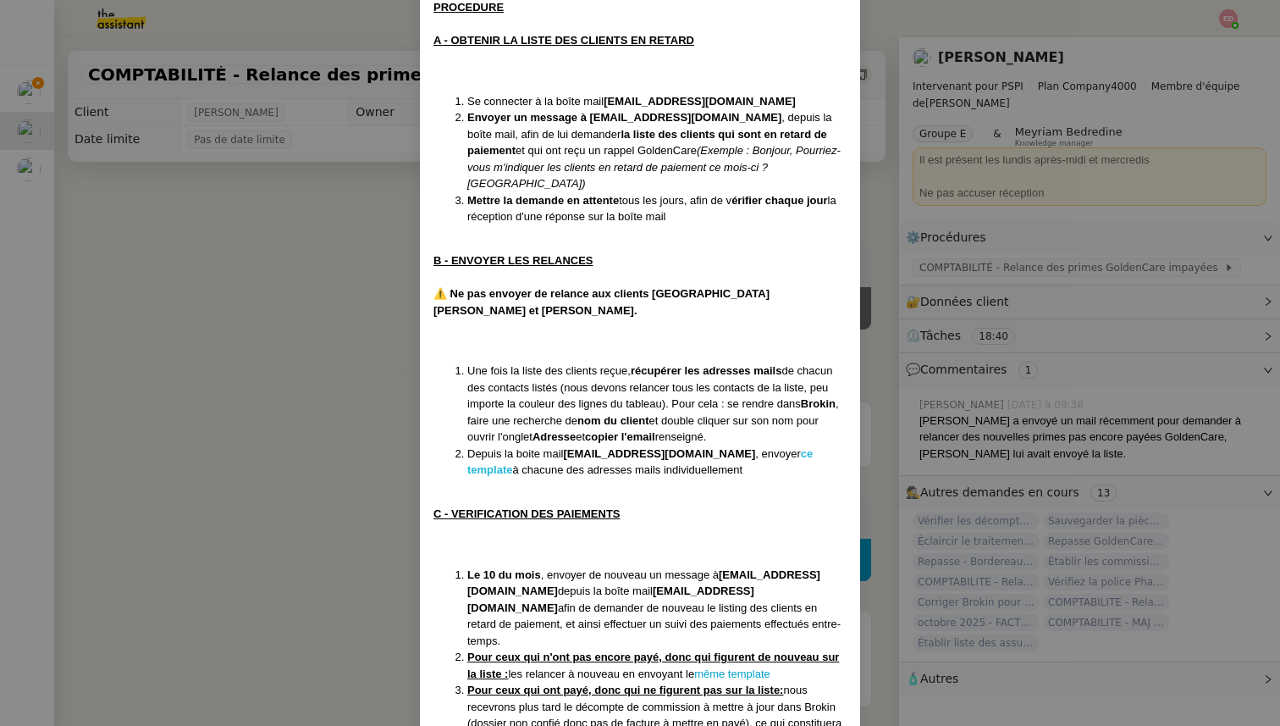
scroll to position [263, 0]
click at [279, 425] on nz-modal-container "Maj le [DATE] Contexte : Certains clients qui paient mensuellement ou trimestri…" at bounding box center [640, 363] width 1280 height 726
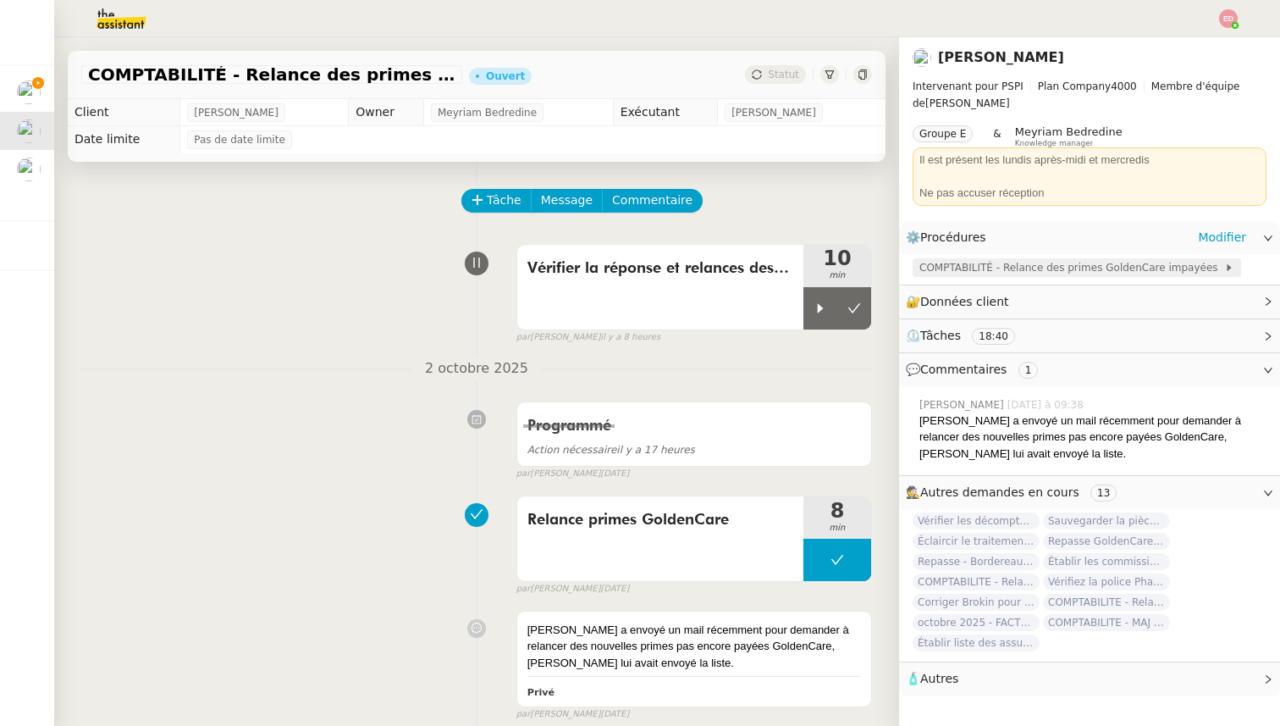
click at [1020, 262] on span "COMPTABILITÉ - Relance des primes GoldenCare impayées" at bounding box center [1072, 267] width 305 height 17
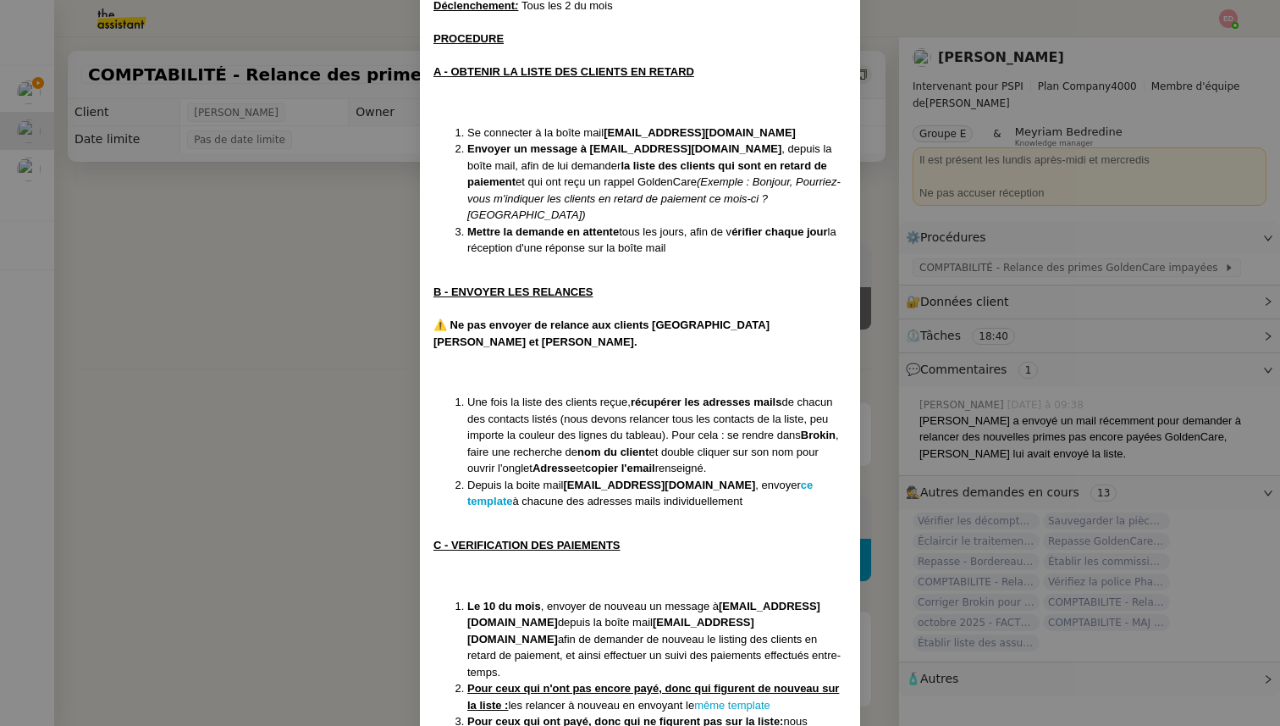
scroll to position [364, 0]
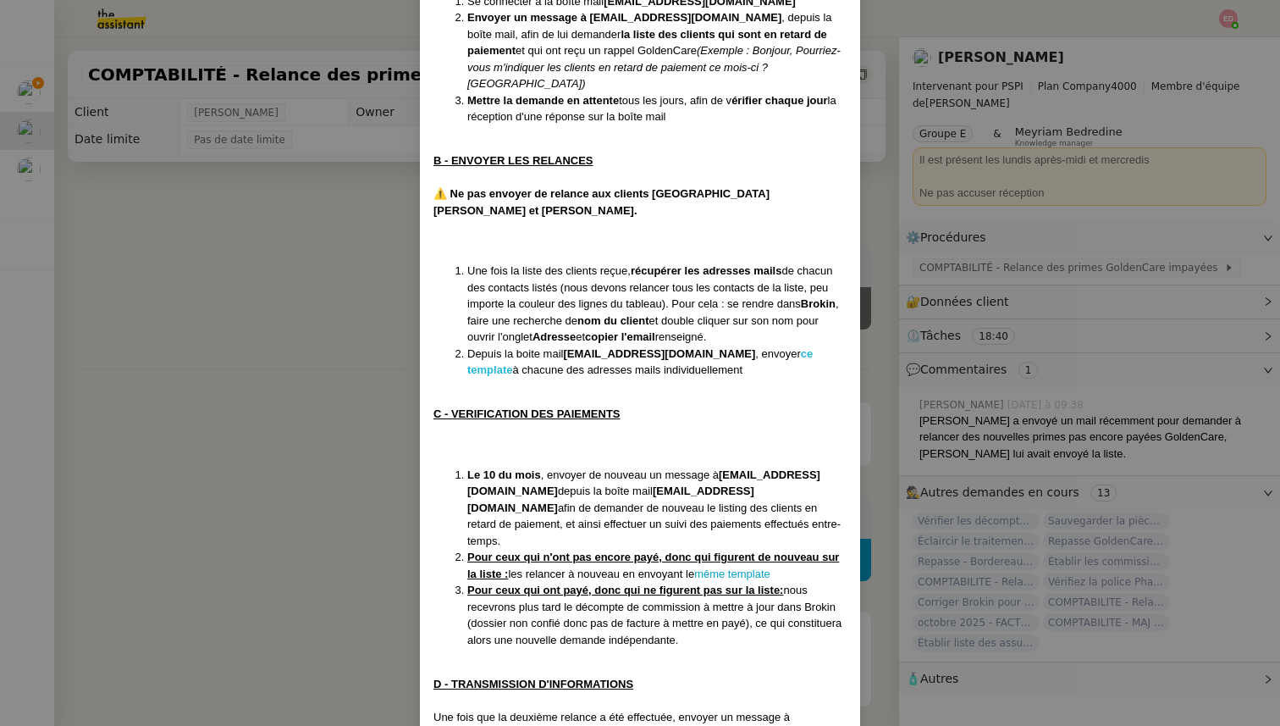
click at [764, 347] on strong "ce template" at bounding box center [639, 362] width 345 height 30
click at [205, 334] on nz-modal-container "Maj le [DATE] Contexte : Certains clients qui paient mensuellement ou trimestri…" at bounding box center [640, 363] width 1280 height 726
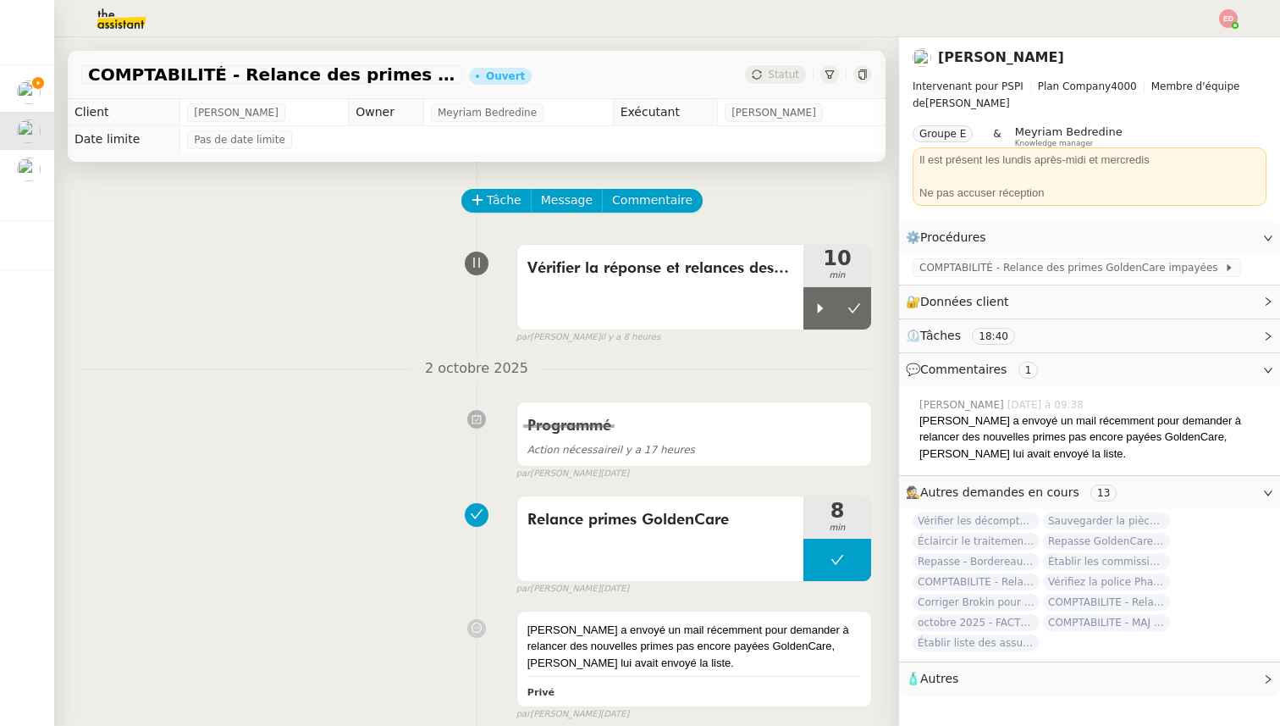
scroll to position [279, 0]
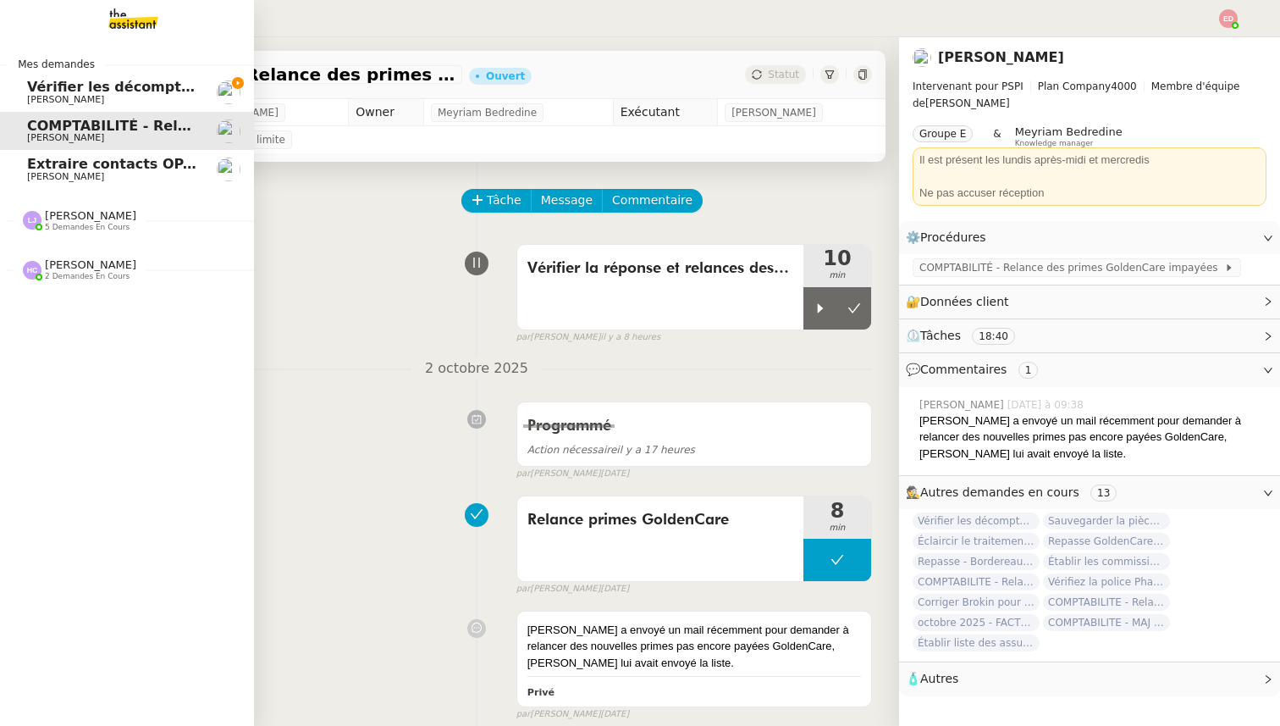
click at [54, 97] on span "[PERSON_NAME]" at bounding box center [65, 99] width 77 height 11
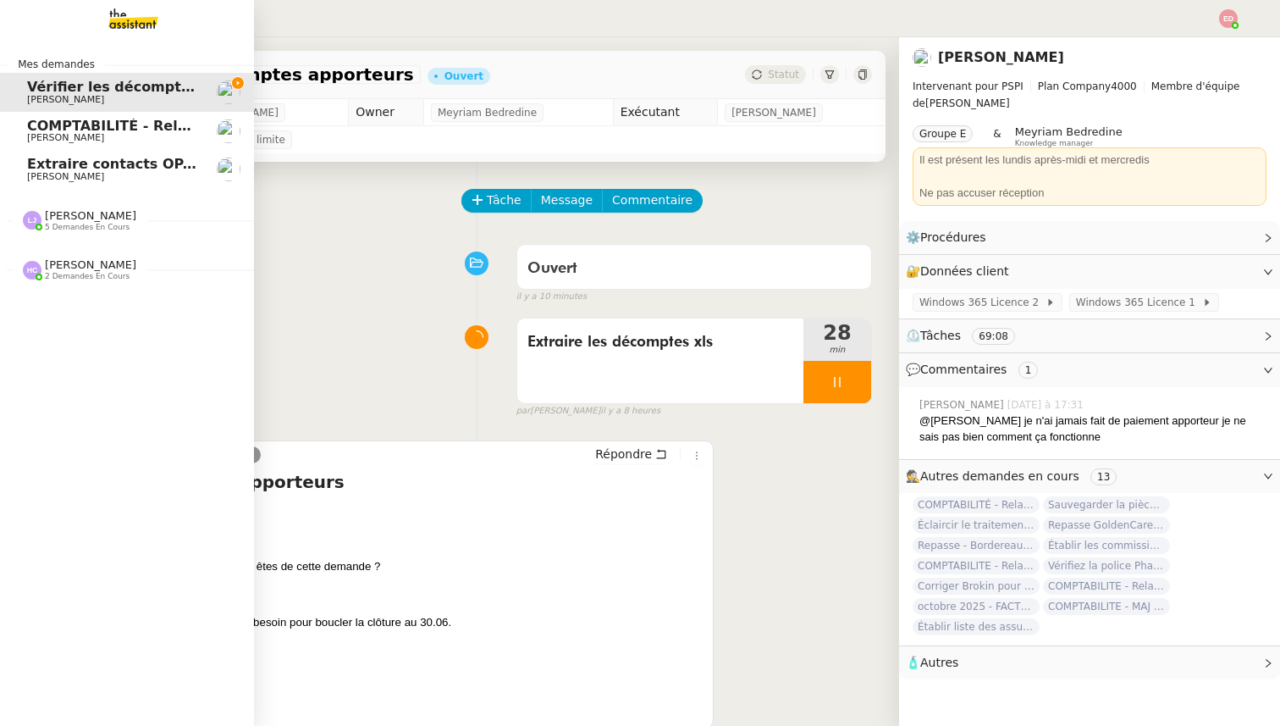
click at [40, 126] on span "COMPTABILITÉ - Relance des primes GoldenCare impayées- [DATE]" at bounding box center [280, 126] width 507 height 16
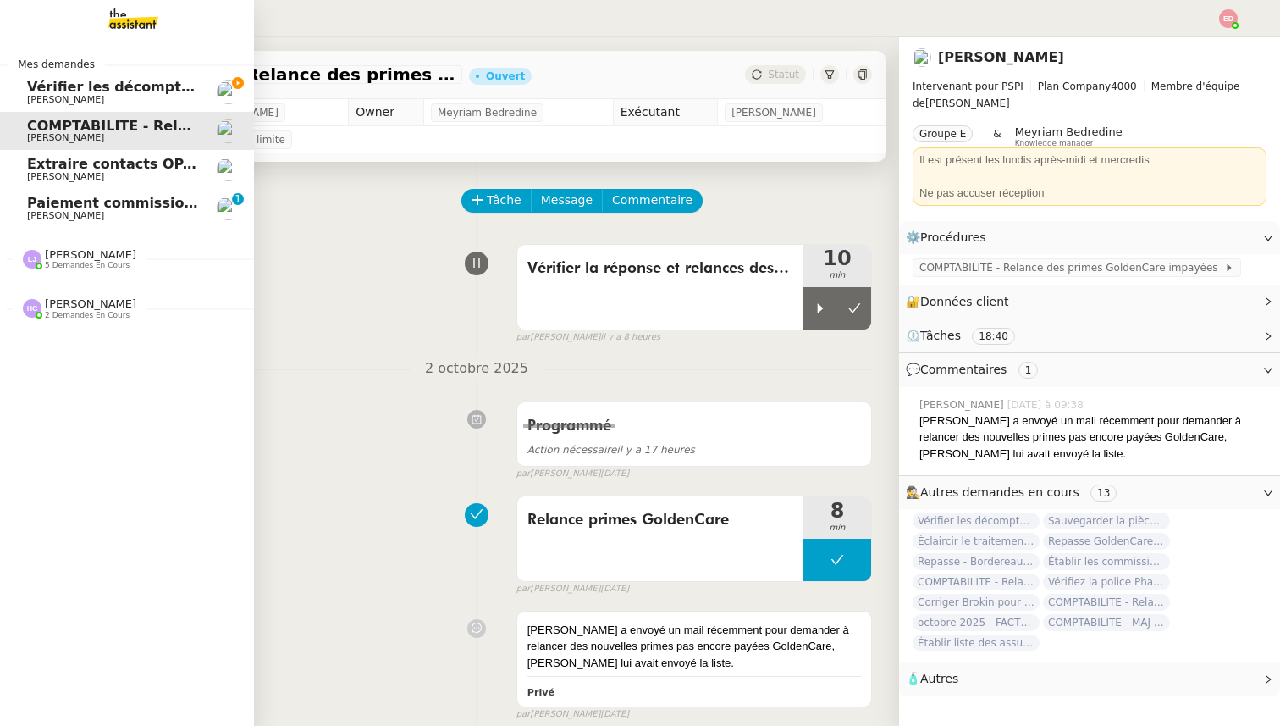
click at [81, 203] on span "Paiement commission [PERSON_NAME]" at bounding box center [175, 203] width 297 height 16
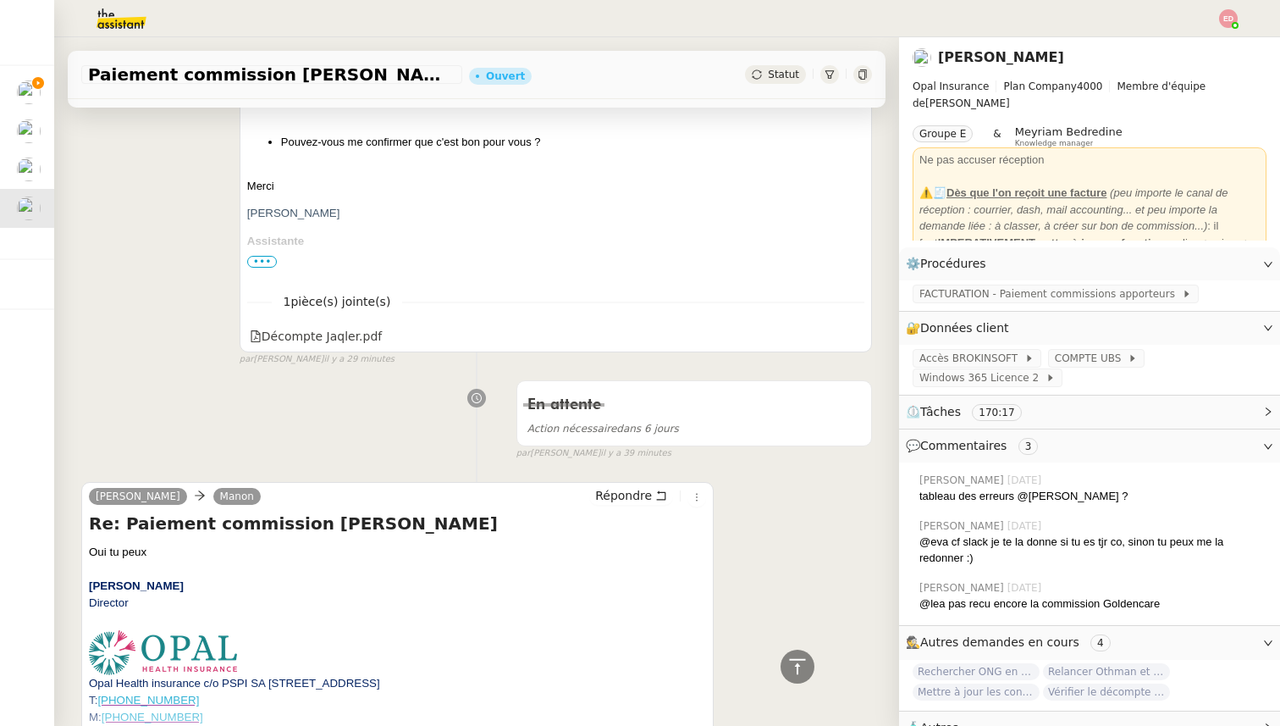
scroll to position [850, 0]
click at [644, 484] on button "Répondre" at bounding box center [631, 493] width 84 height 19
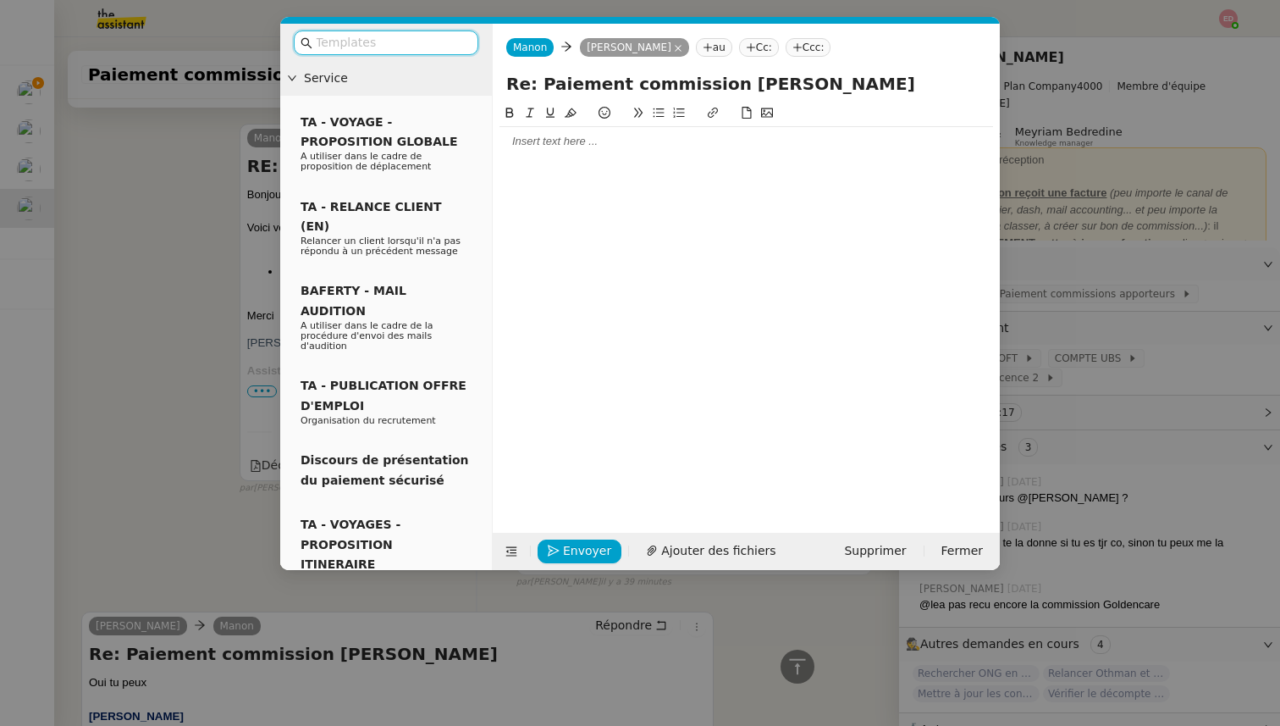
scroll to position [981, 0]
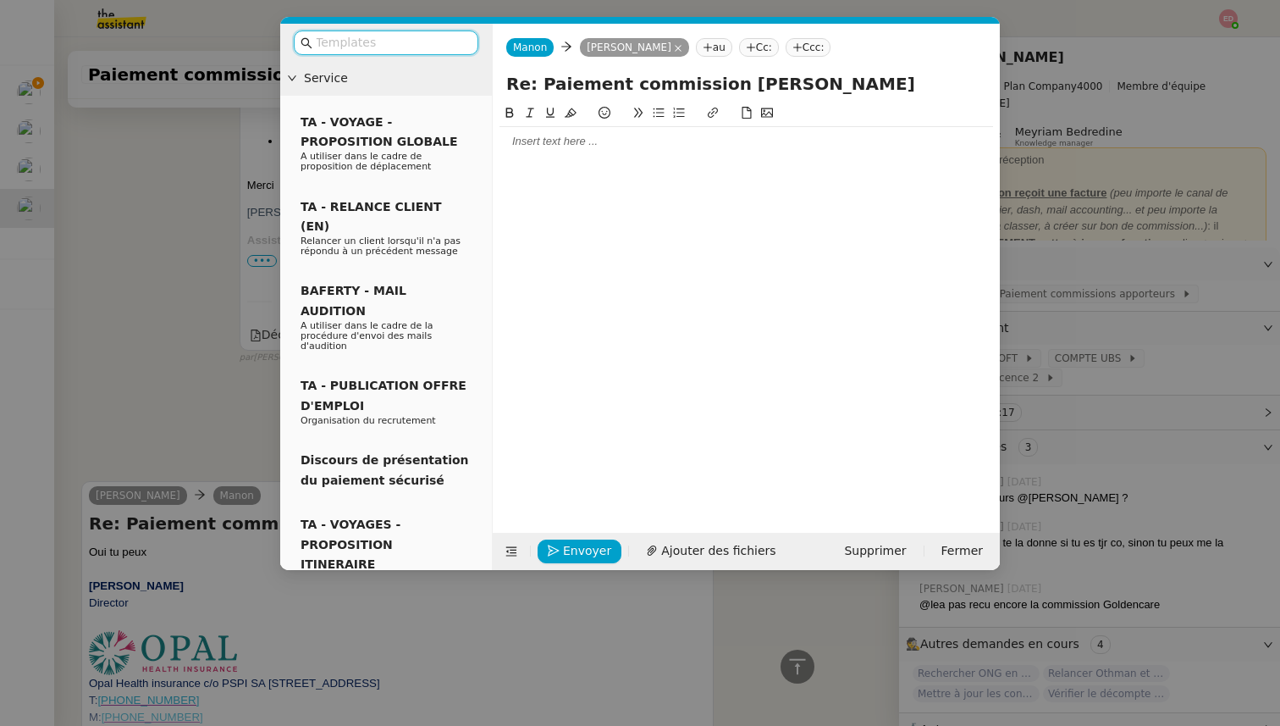
click at [555, 144] on div at bounding box center [747, 141] width 494 height 15
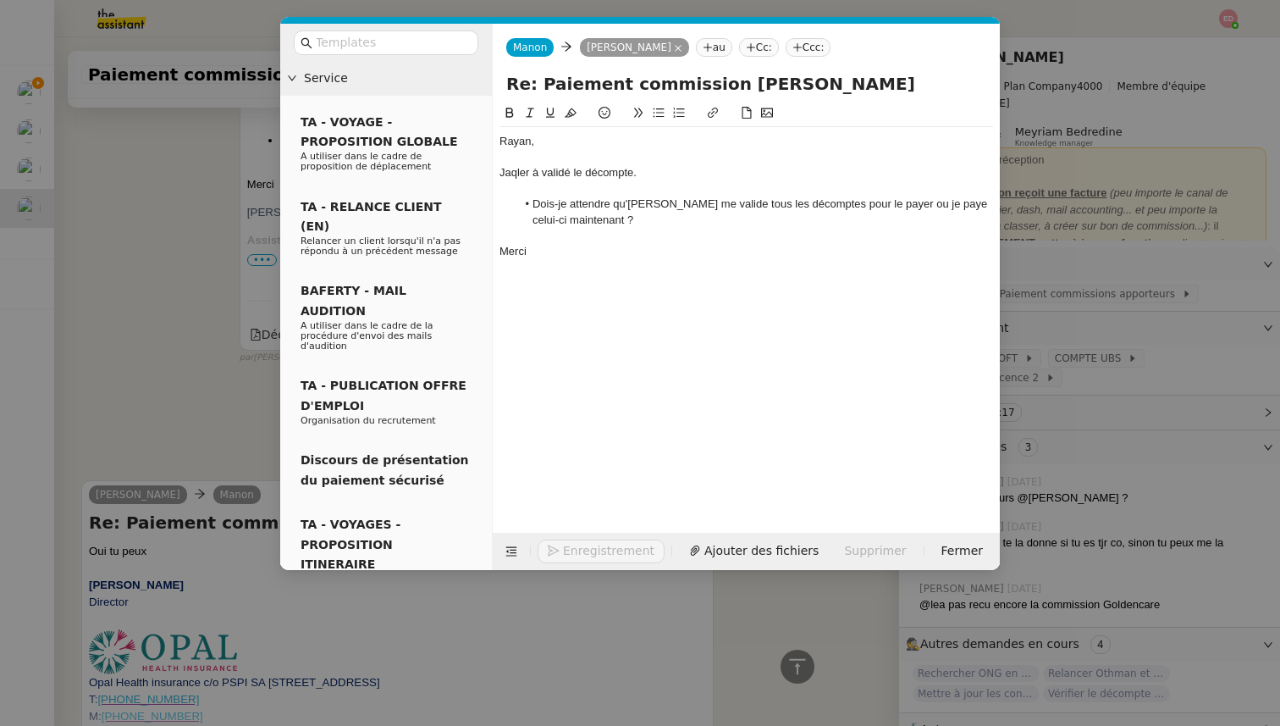
scroll to position [1119, 0]
click at [550, 180] on div "Jaqler à validé le décompte." at bounding box center [747, 172] width 494 height 15
click at [537, 173] on div "Jaqler à validé le décompte." at bounding box center [747, 172] width 494 height 15
click at [0, 0] on lt-span "a validé" at bounding box center [0, 0] width 0 height 0
click at [906, 205] on li "Dois-je attendre qu'[PERSON_NAME] me valide tous les décomptes pour le payer ou…" at bounding box center [756, 211] width 478 height 31
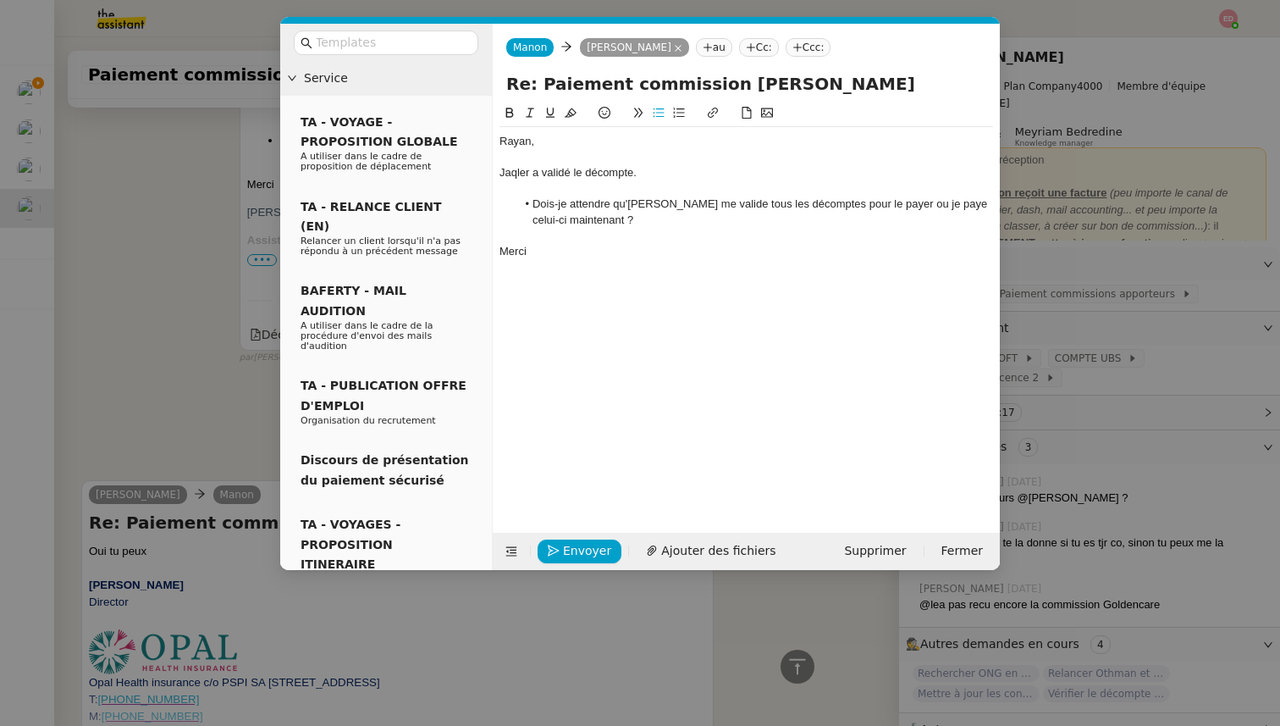
click at [886, 246] on div "Merci" at bounding box center [747, 251] width 494 height 15
click at [562, 552] on button "Envoyer" at bounding box center [580, 551] width 84 height 24
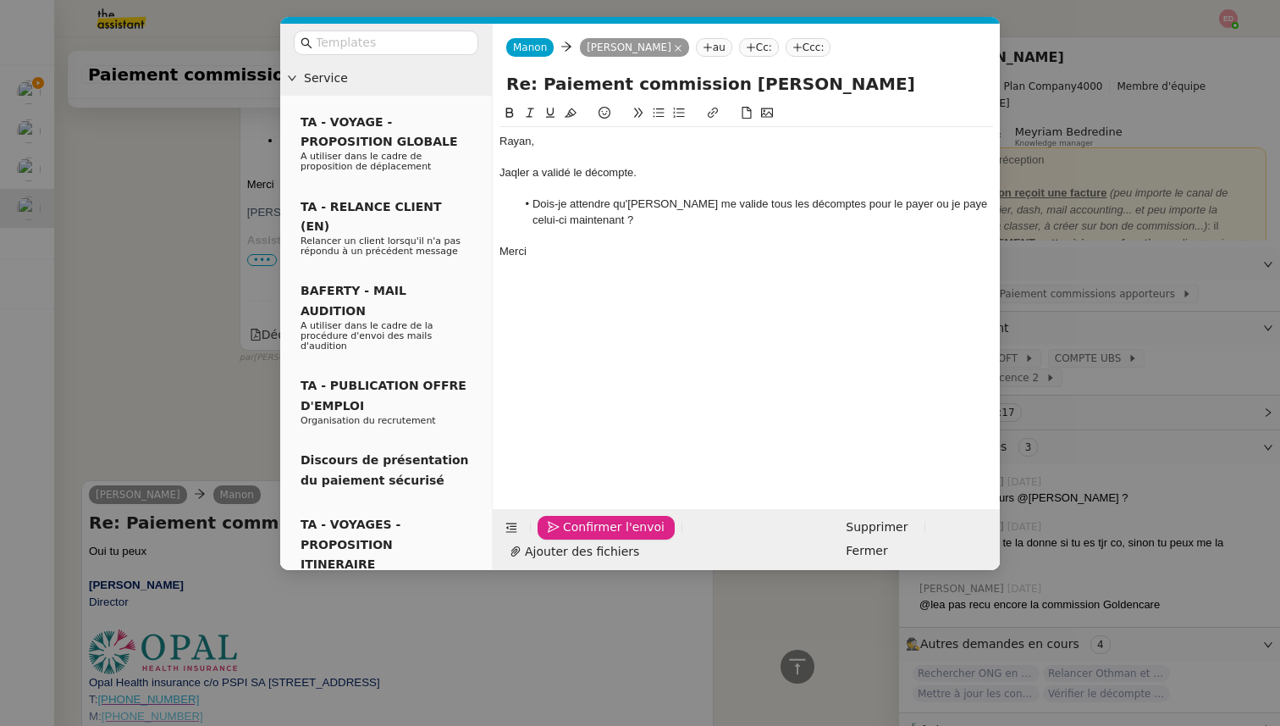
click at [562, 539] on button "Confirmer l'envoi" at bounding box center [606, 528] width 137 height 24
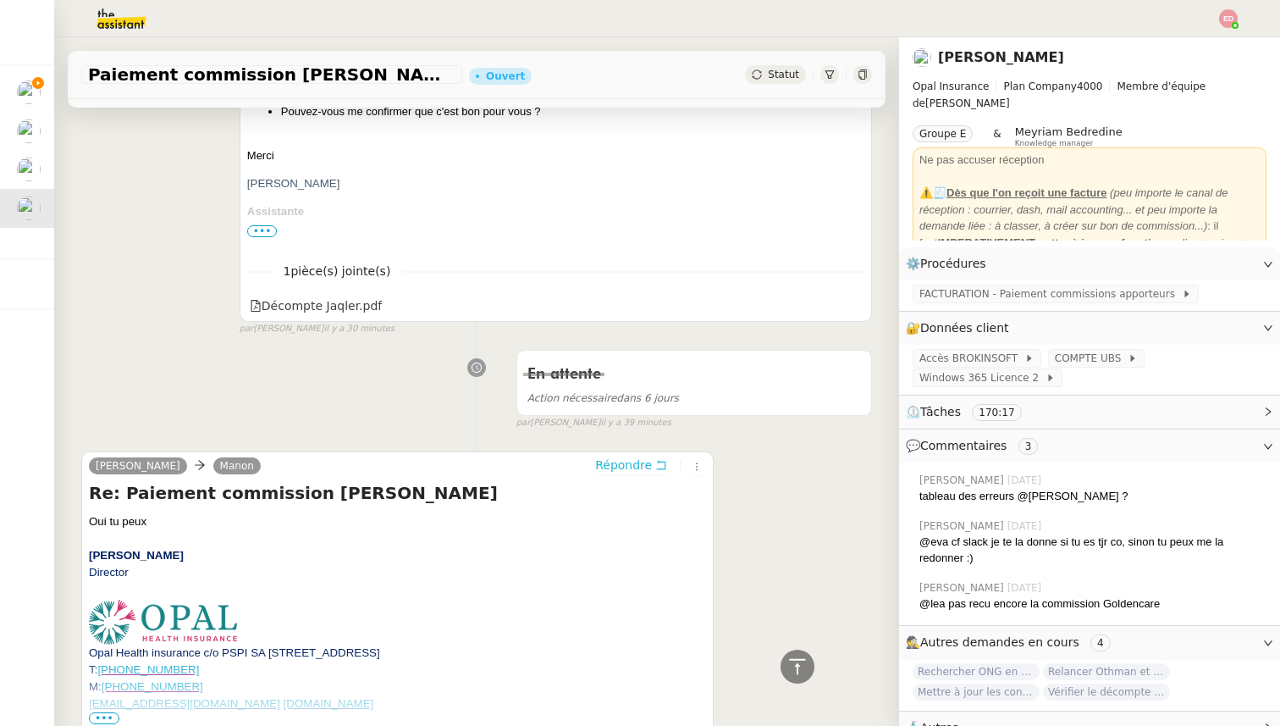
scroll to position [0, 0]
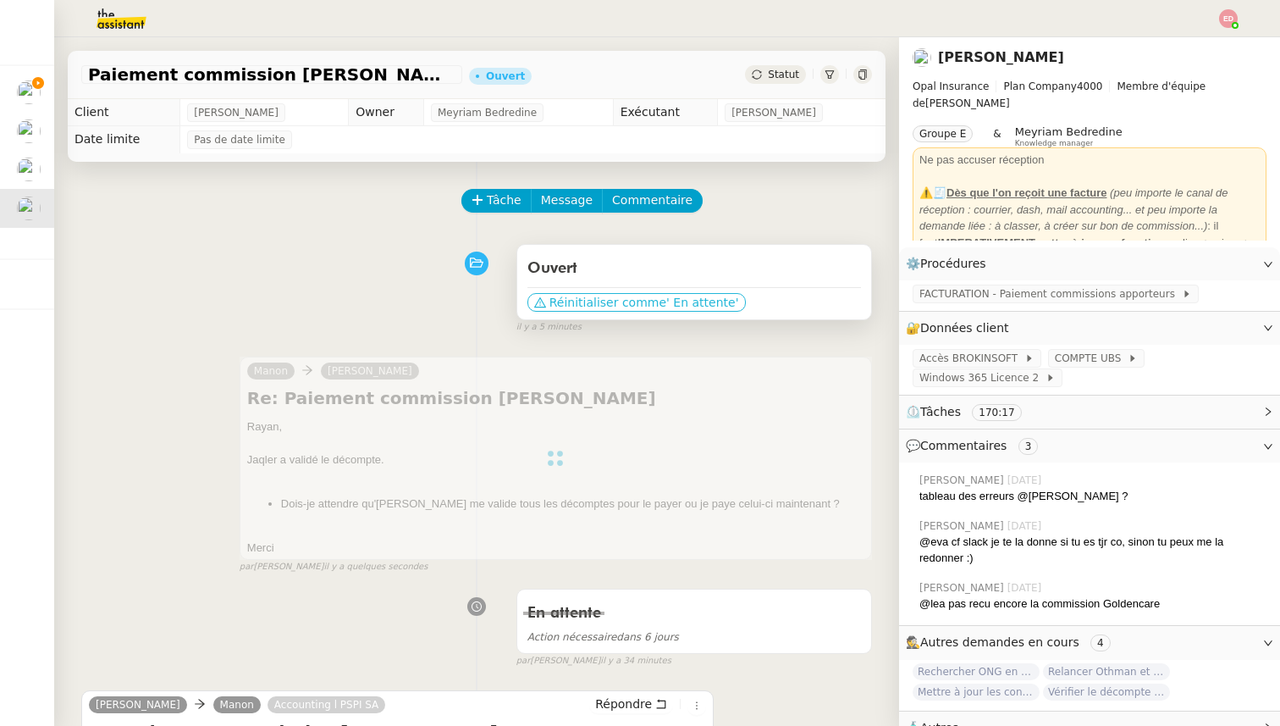
click at [623, 298] on span "Réinitialiser comme" at bounding box center [608, 302] width 117 height 17
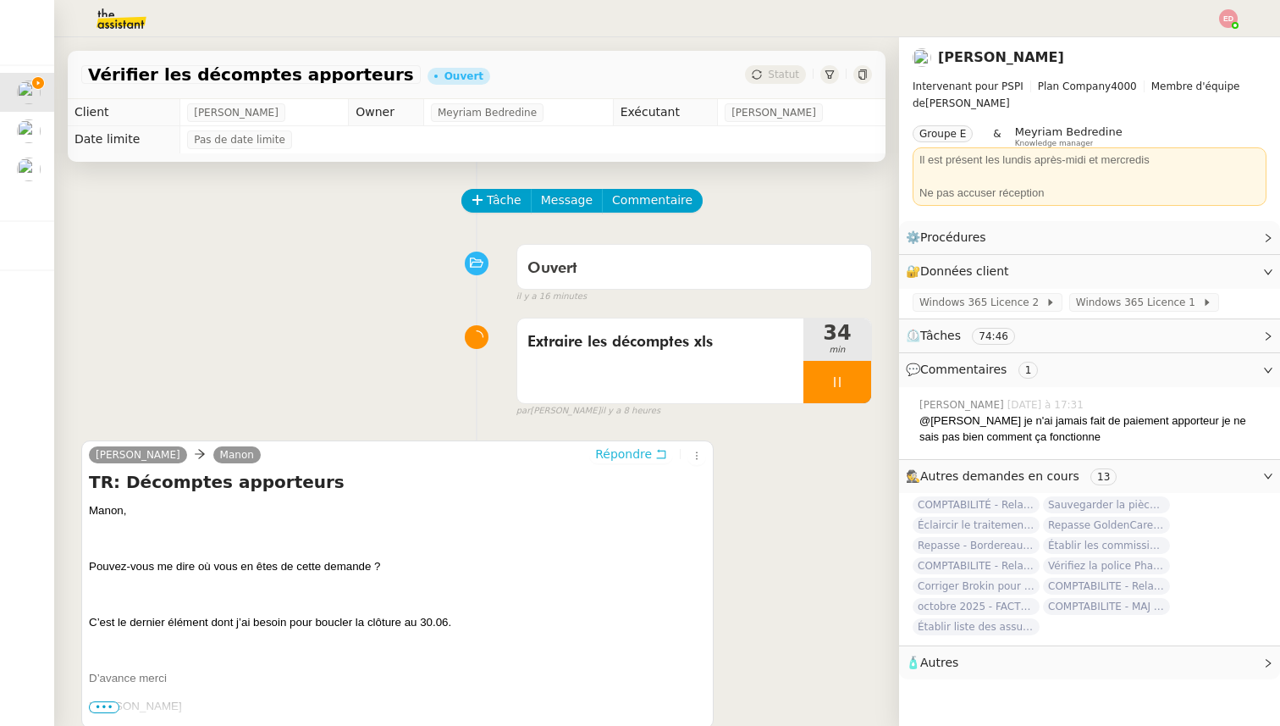
click at [616, 455] on span "Répondre" at bounding box center [623, 453] width 57 height 17
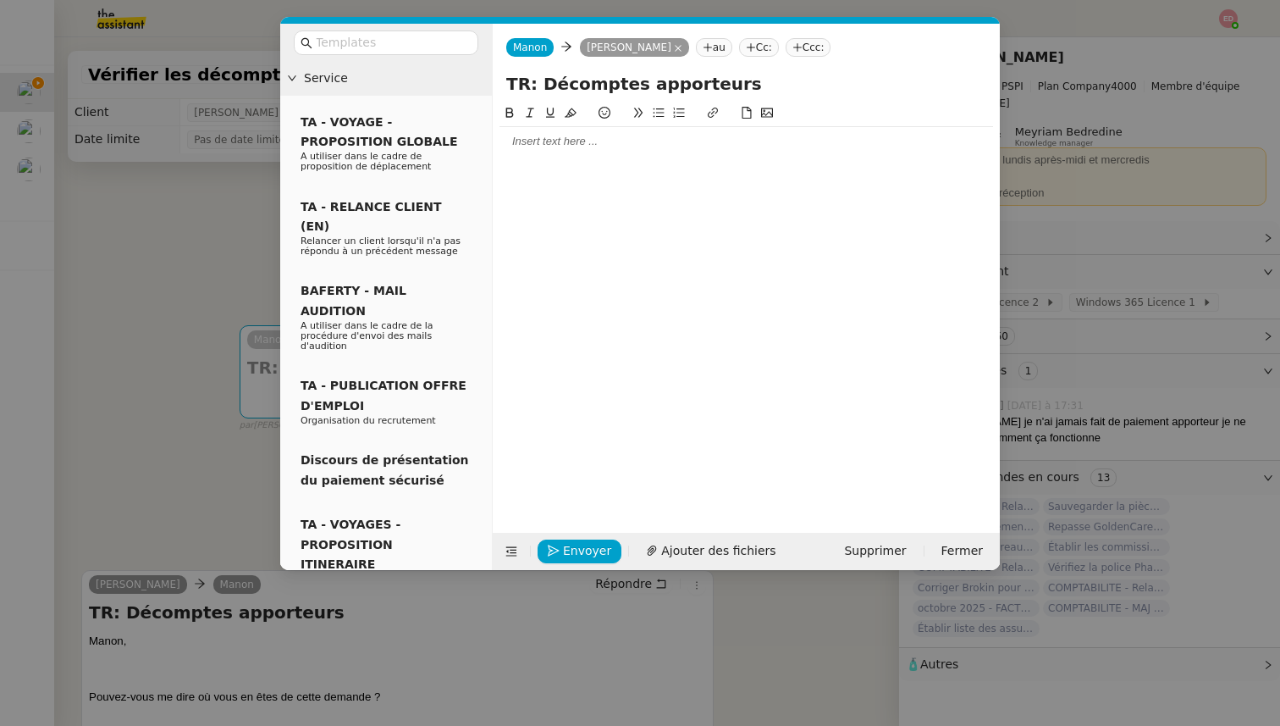
click at [596, 139] on div at bounding box center [747, 141] width 494 height 15
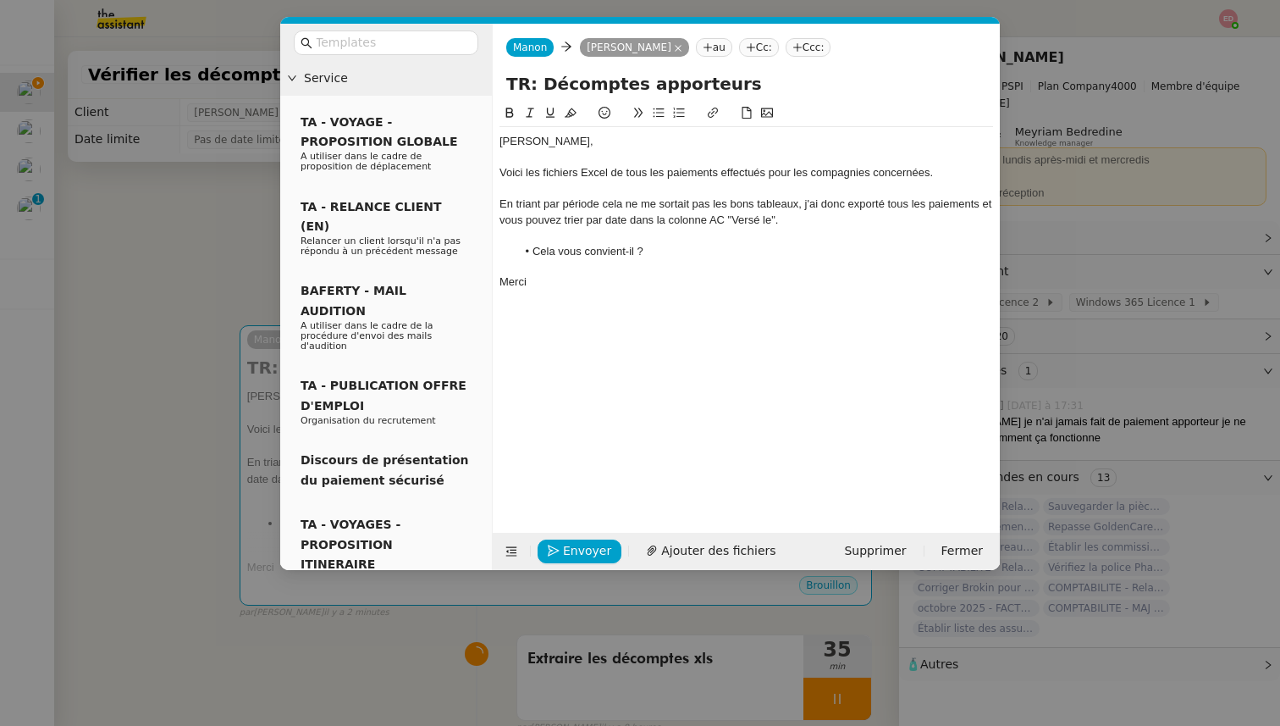
click at [788, 216] on div "En triant par période cela ne me sortait pas les bons tableaux, j'ai donc expor…" at bounding box center [747, 211] width 494 height 31
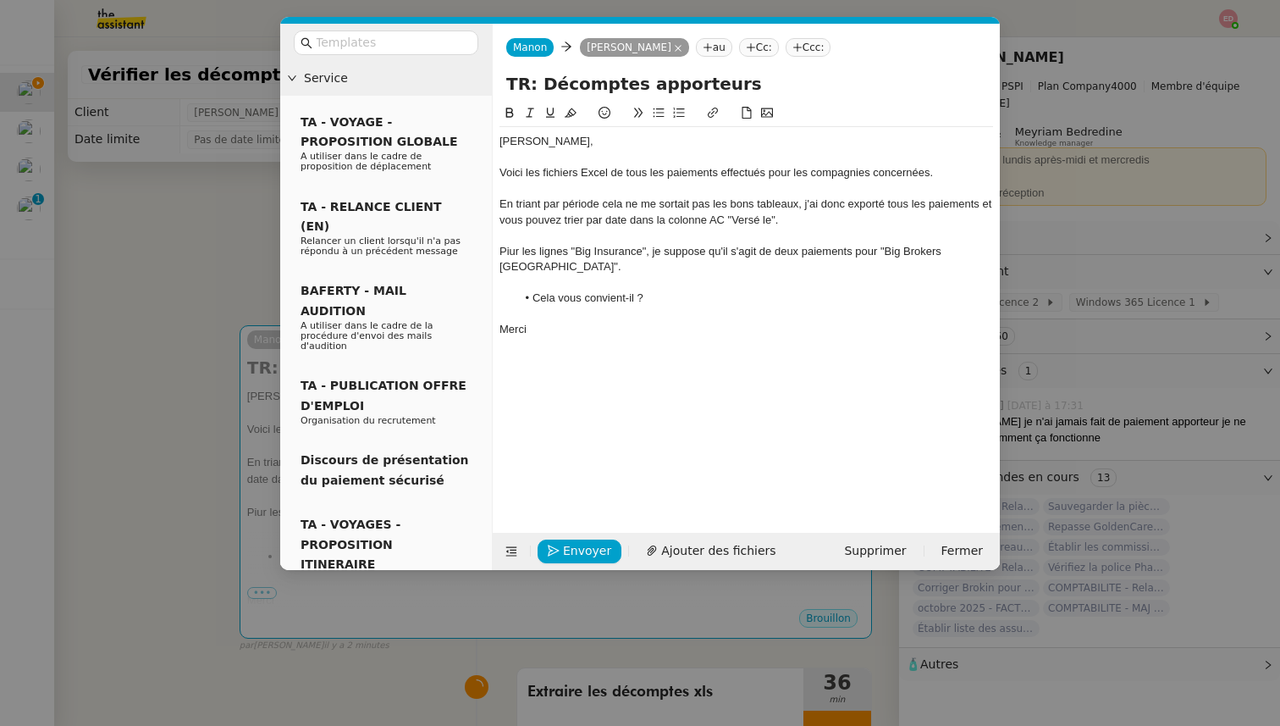
click at [510, 251] on div "Piur les lignes "Big Insurance", je suppose qu'il s'agit de deux paiements pour…" at bounding box center [747, 259] width 494 height 31
click at [0, 0] on lt-span "Pour" at bounding box center [0, 0] width 0 height 0
click at [704, 555] on span "Ajouter des fichiers" at bounding box center [718, 550] width 114 height 19
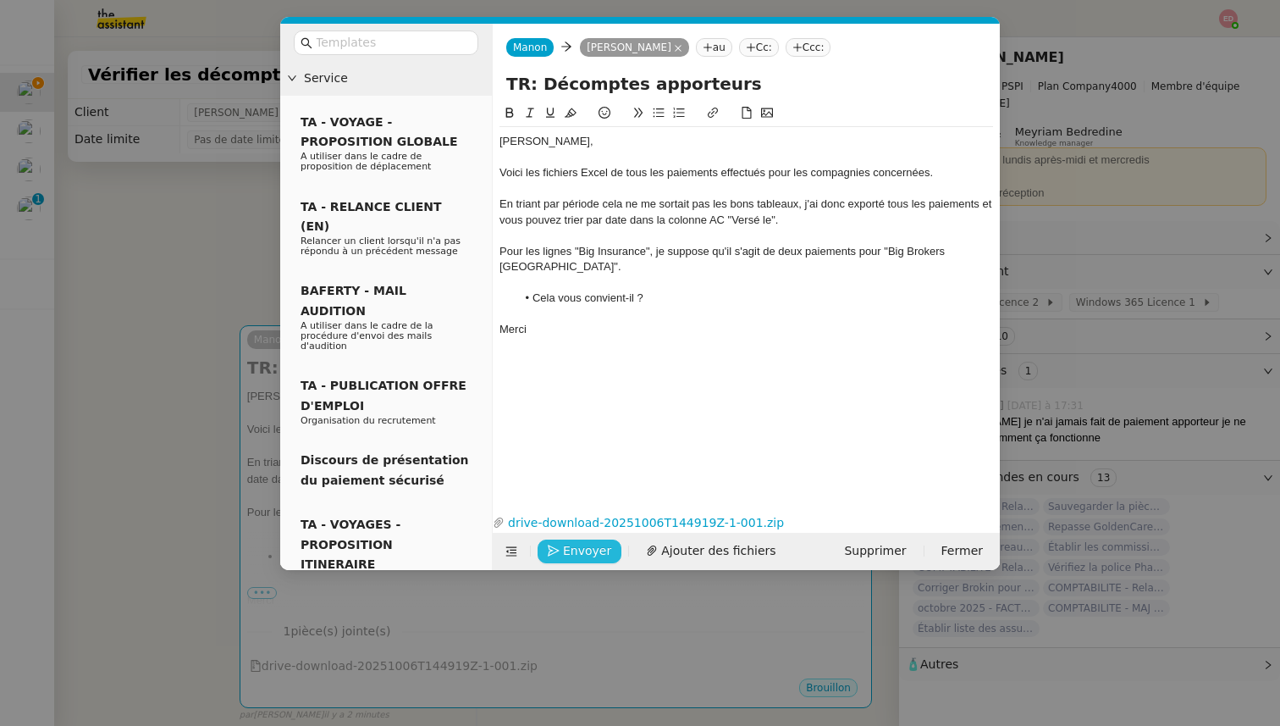
click at [555, 550] on icon "button" at bounding box center [554, 550] width 12 height 12
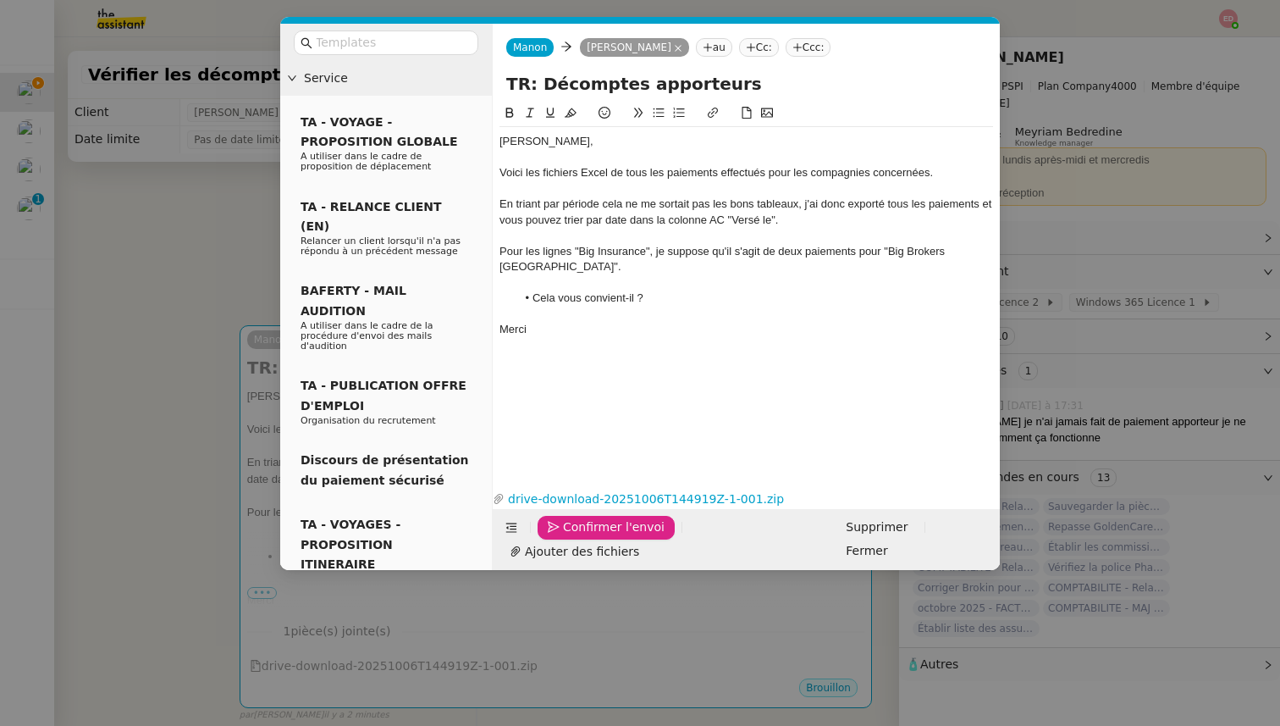
click at [555, 533] on icon "button" at bounding box center [554, 527] width 12 height 12
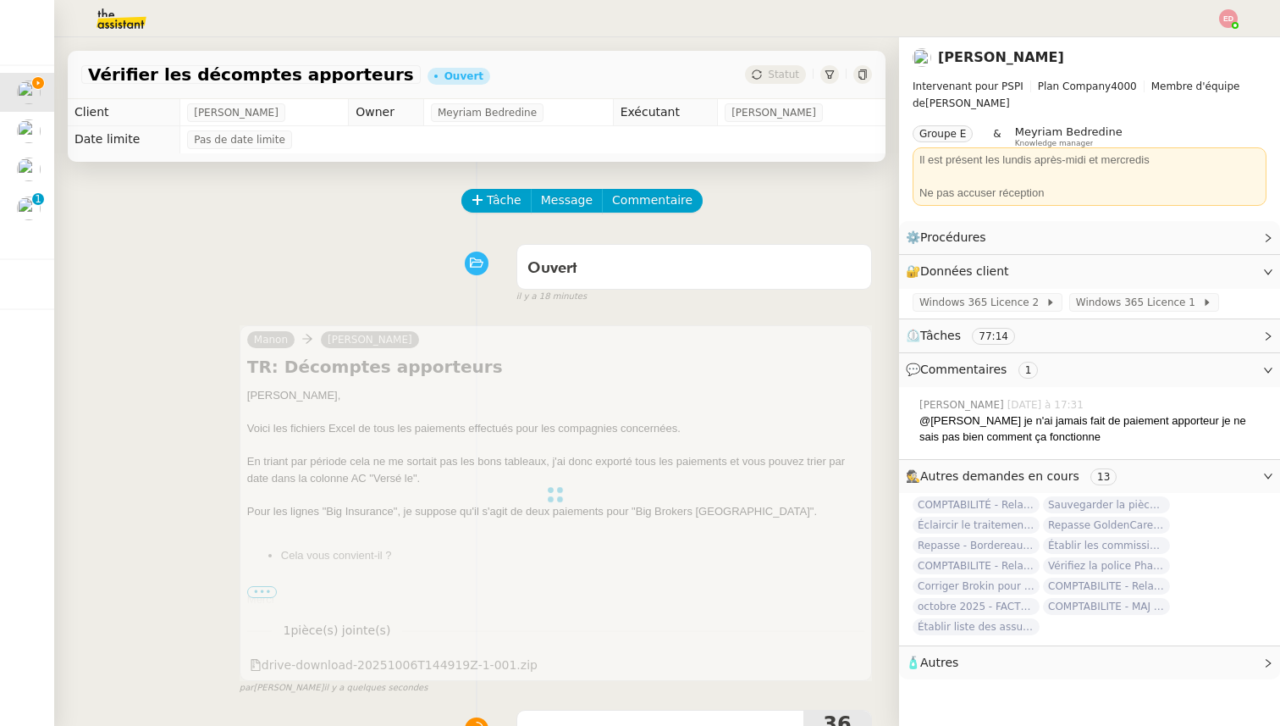
scroll to position [469, 0]
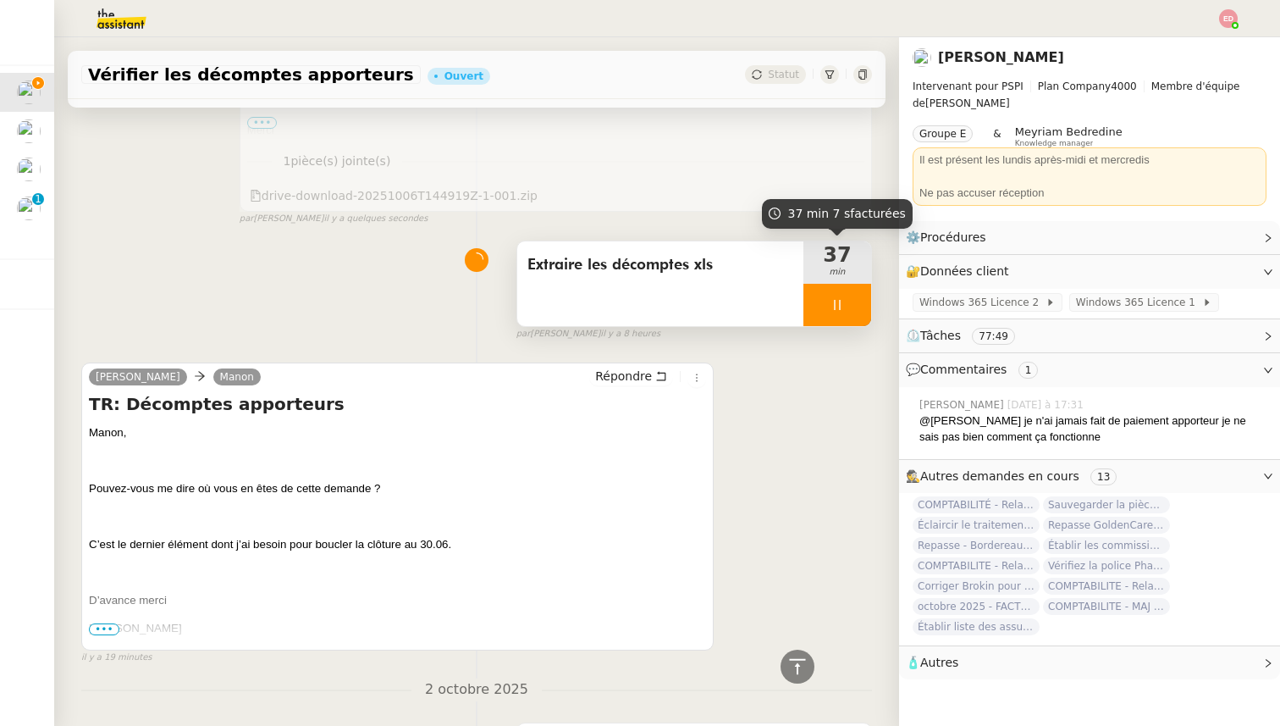
click at [861, 300] on div at bounding box center [838, 305] width 68 height 42
click at [861, 300] on button at bounding box center [854, 305] width 34 height 42
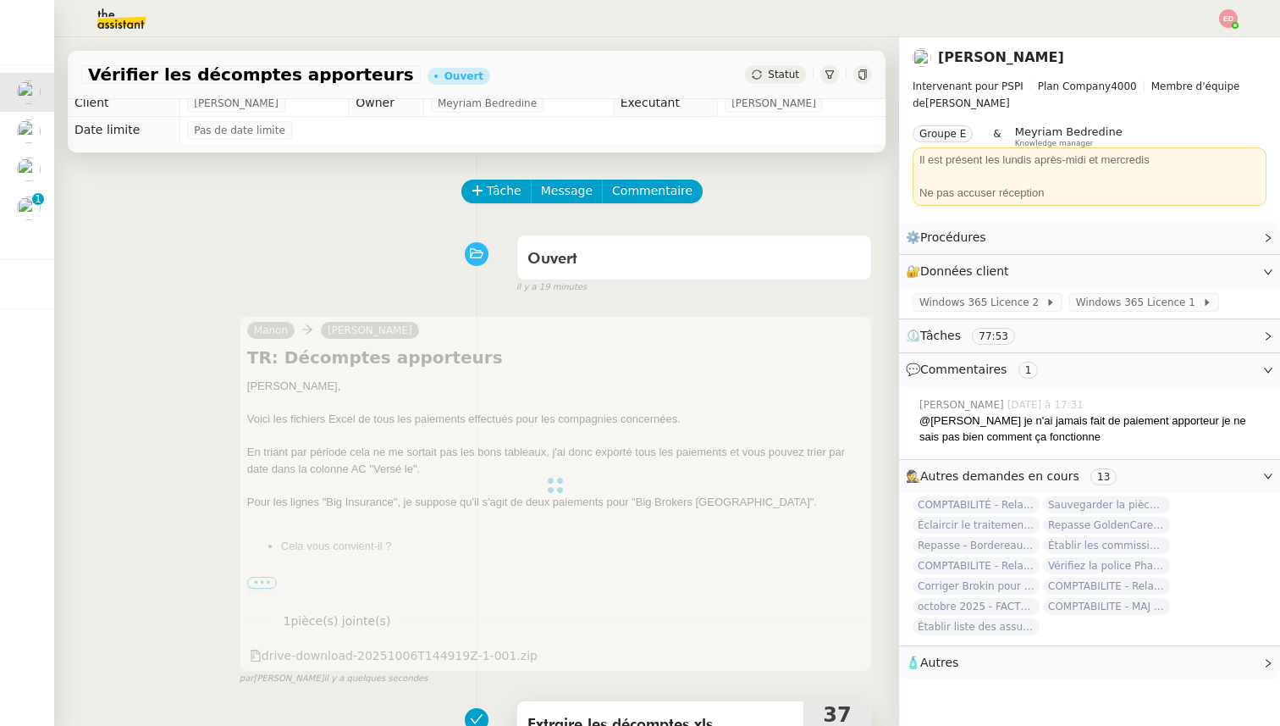
scroll to position [8, 0]
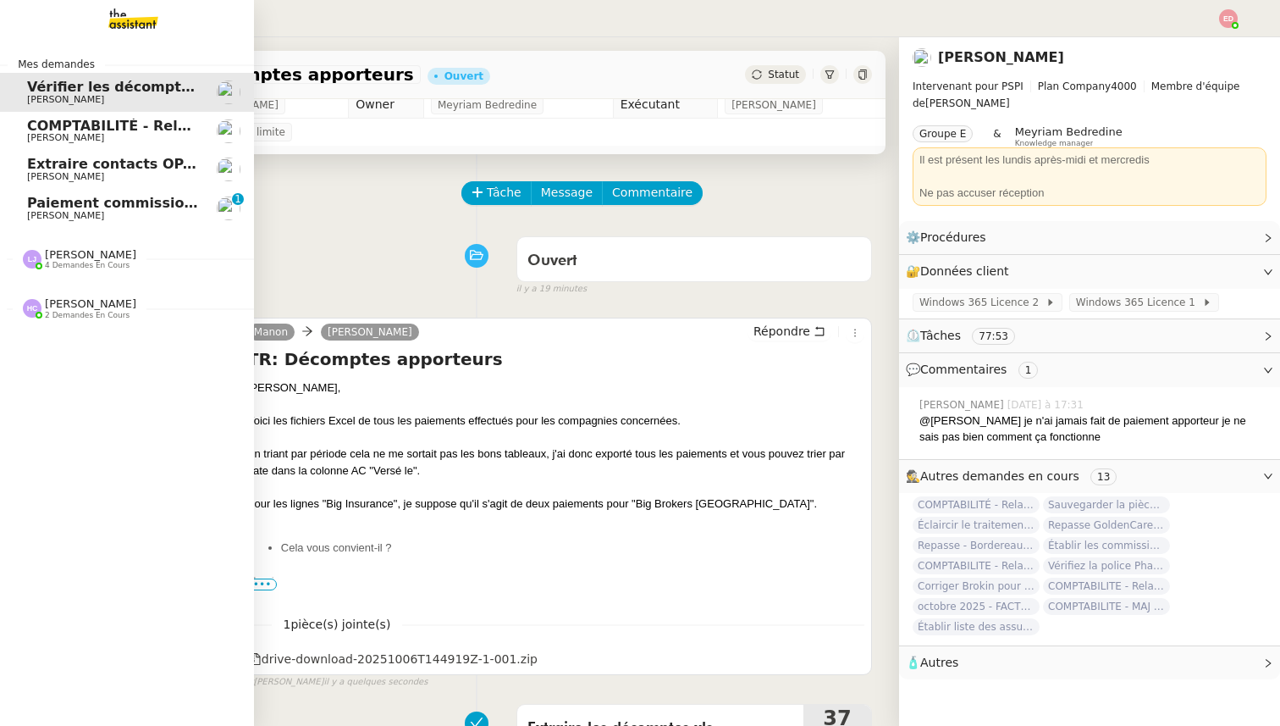
click at [67, 132] on div "COMPTABILITÉ - Relance des primes GoldenCare impayées- [DATE] [PERSON_NAME]" at bounding box center [112, 131] width 171 height 25
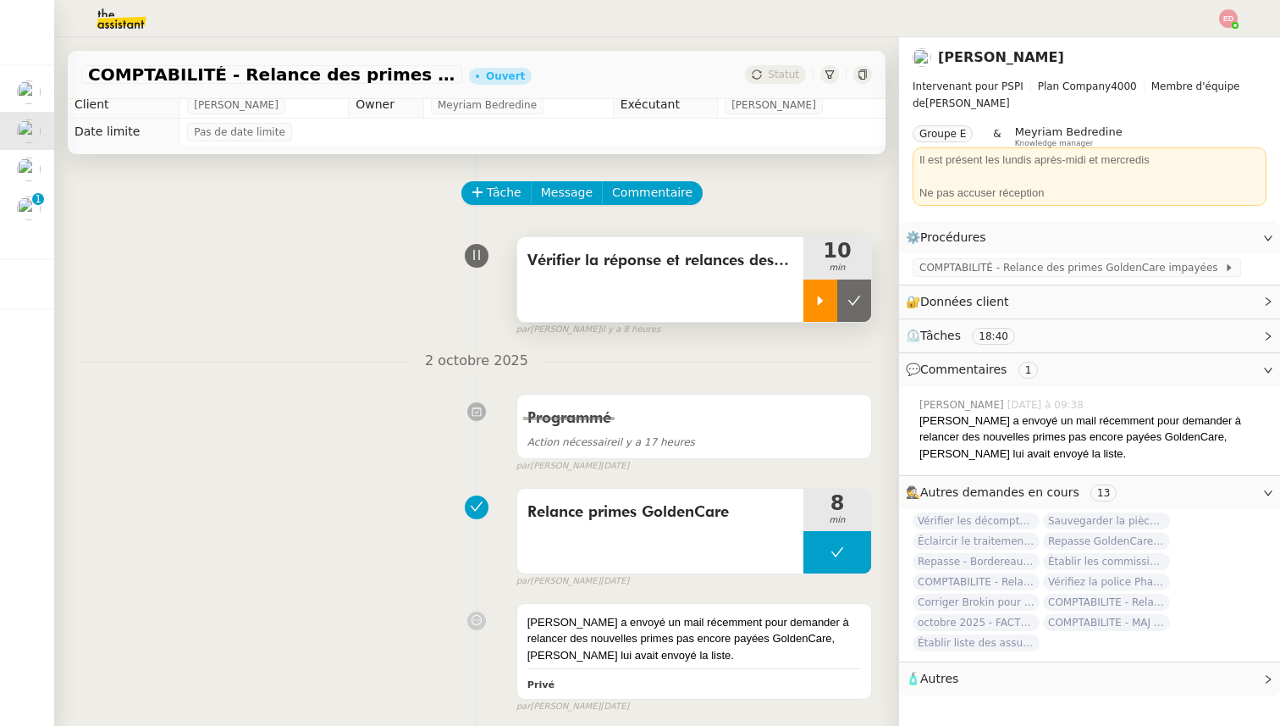
click at [821, 294] on icon at bounding box center [821, 301] width 14 height 14
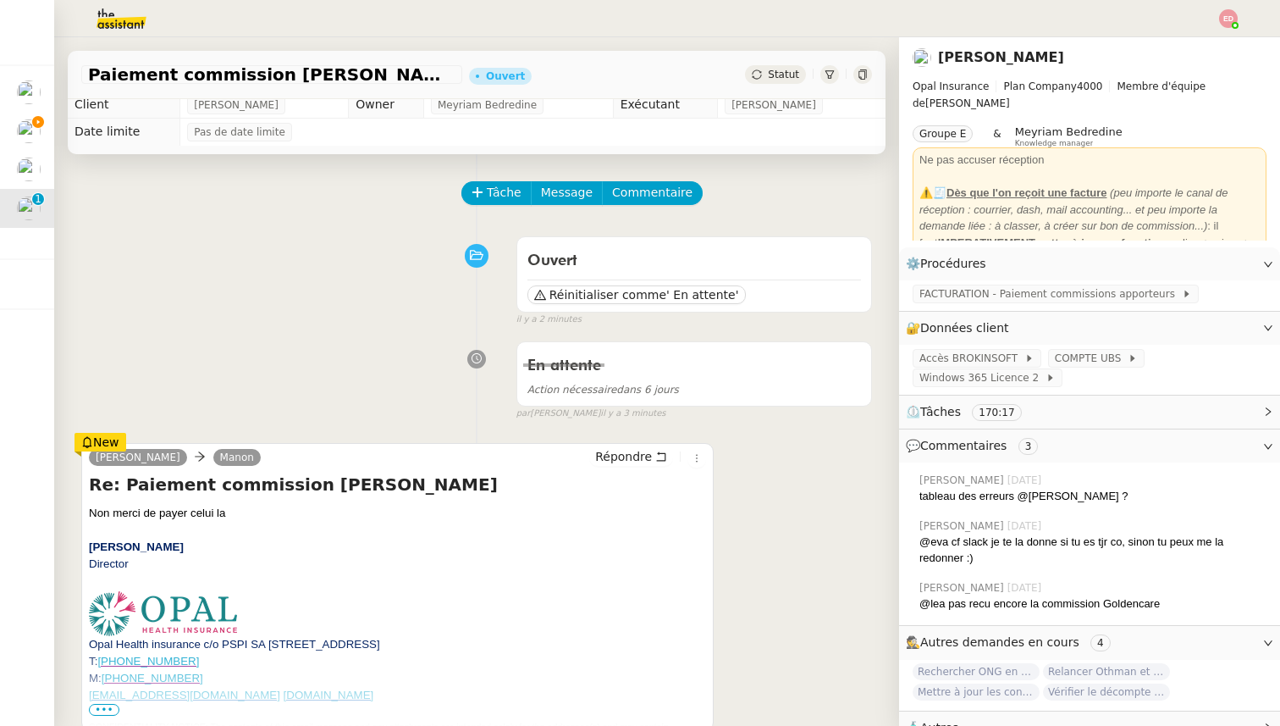
click at [771, 76] on span "Statut" at bounding box center [783, 75] width 31 height 12
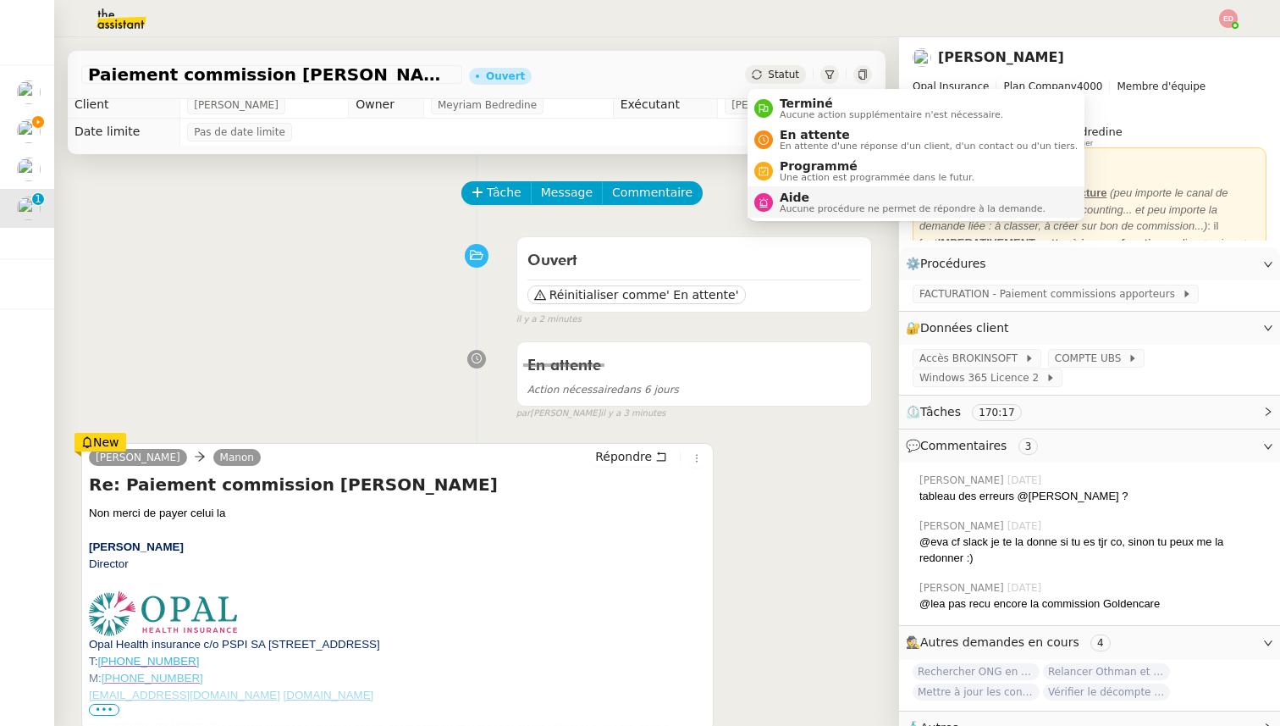
click at [836, 206] on span "Aucune procédure ne permet de répondre à la demande." at bounding box center [913, 208] width 266 height 9
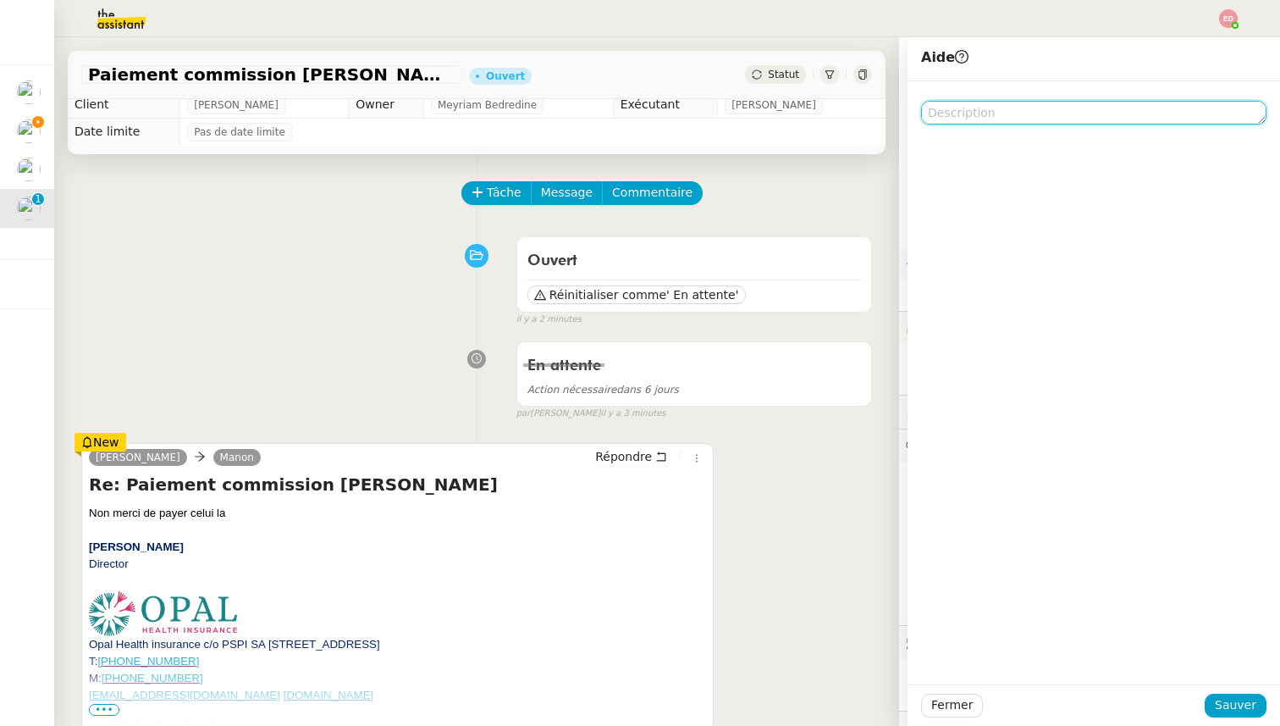
click at [985, 108] on textarea at bounding box center [1093, 113] width 345 height 24
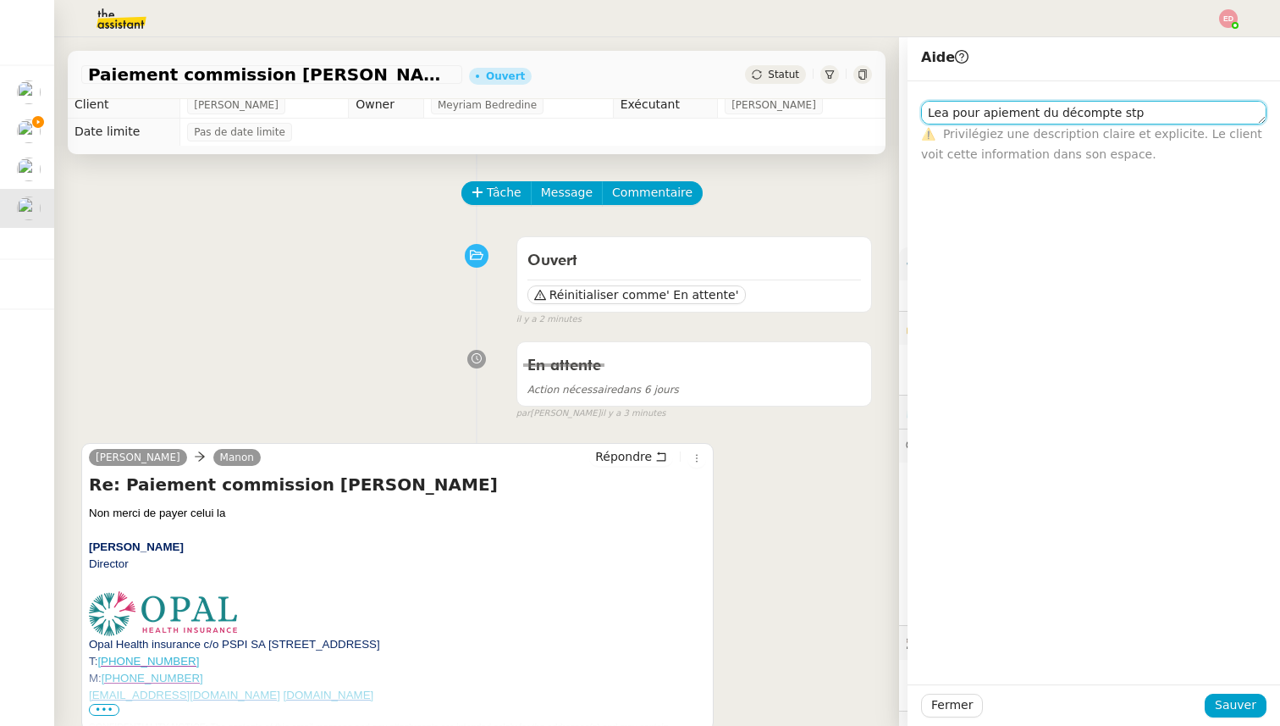
click at [992, 117] on textarea "Lea pour apiement du décompte stp" at bounding box center [1093, 113] width 345 height 24
type textarea "[PERSON_NAME] pour paiement du décompte stp"
click at [1220, 704] on span "Sauver" at bounding box center [1235, 704] width 41 height 19
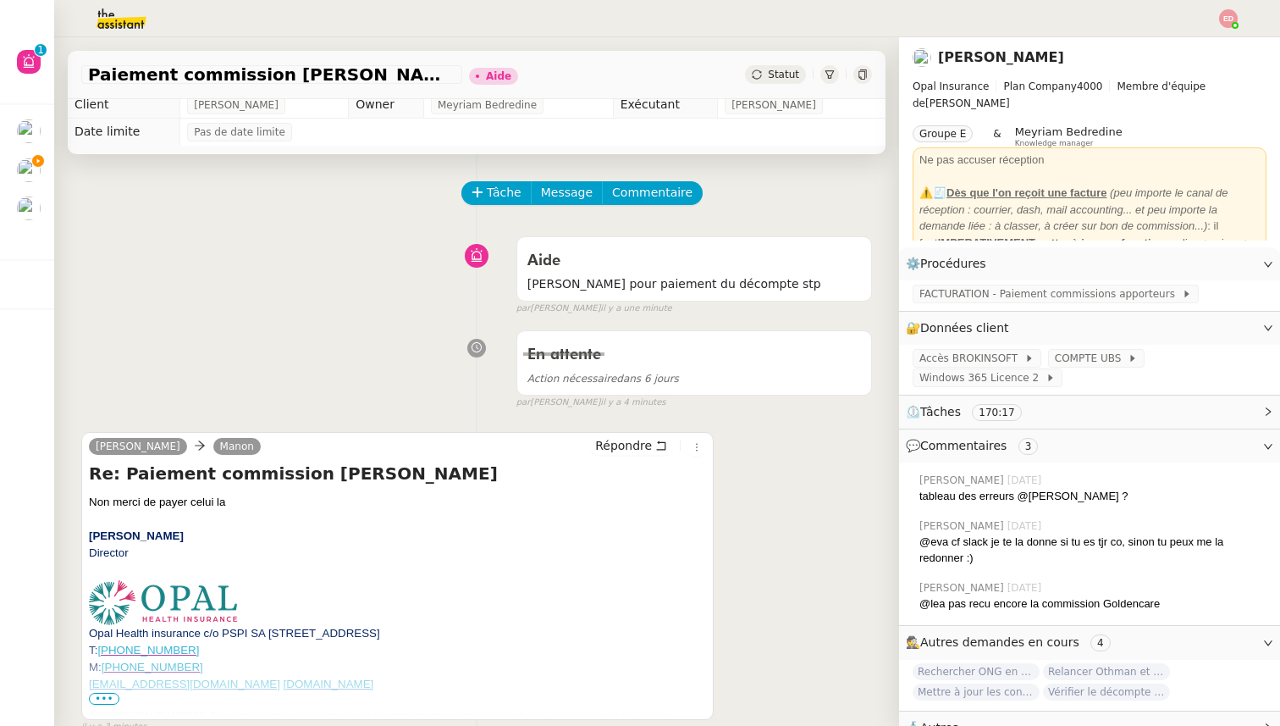
click at [43, 199] on span "Extraire contacts OPAL résidents [DEMOGRAPHIC_DATA]" at bounding box center [41, 203] width 428 height 16
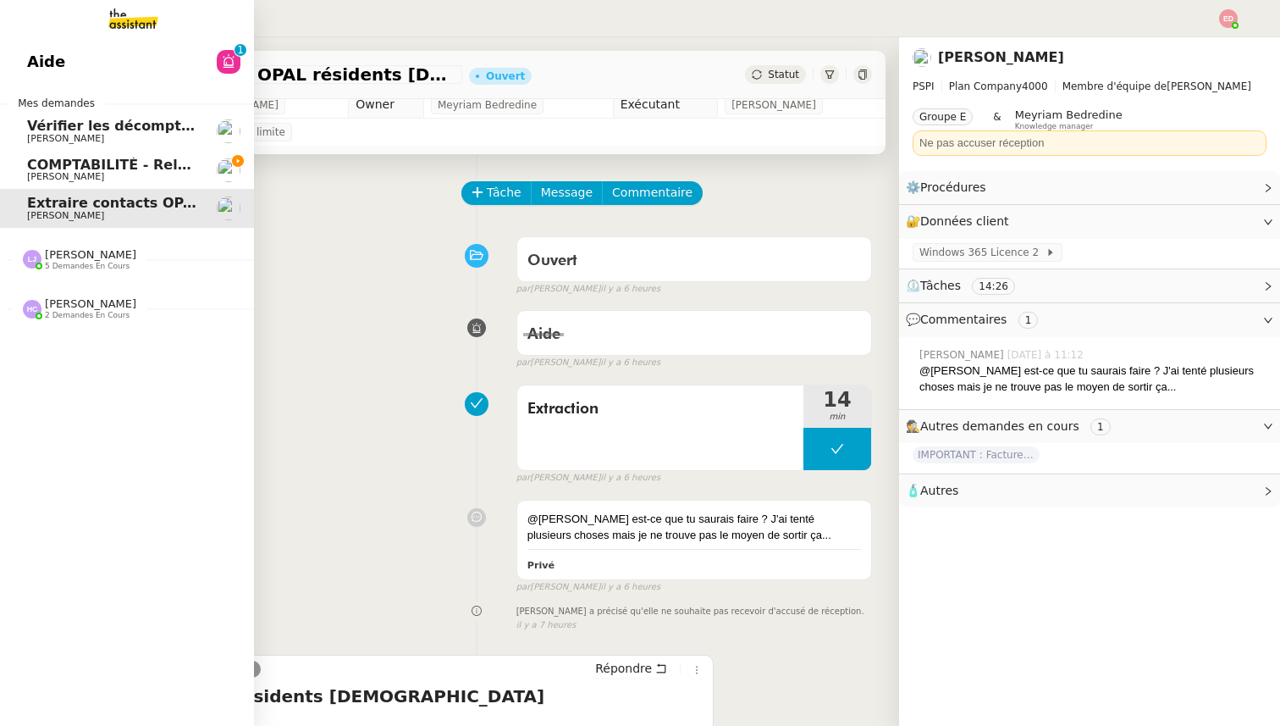
click at [92, 155] on link "COMPTABILITÉ - Relance des primes GoldenCare impayées- [DATE] [PERSON_NAME]" at bounding box center [127, 170] width 254 height 39
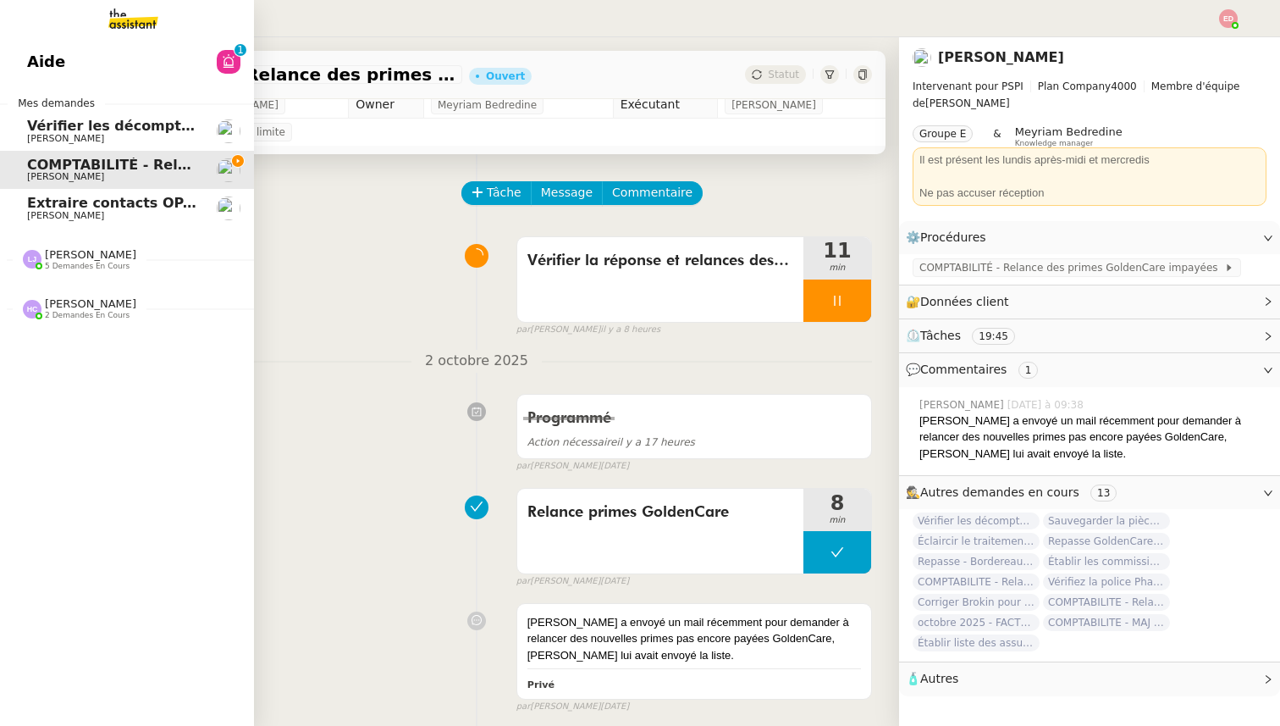
click at [113, 119] on span "Vérifier les décomptes apporteurs" at bounding box center [157, 126] width 261 height 16
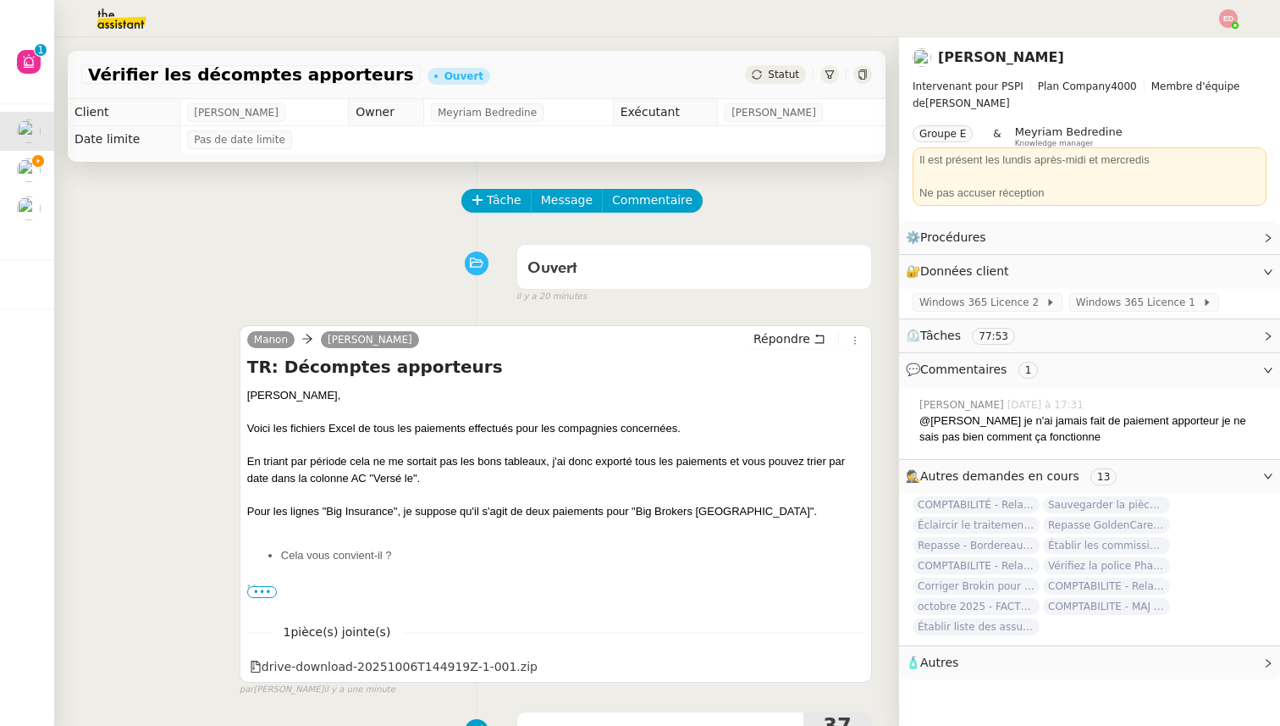
click at [776, 72] on span "Statut" at bounding box center [783, 75] width 31 height 12
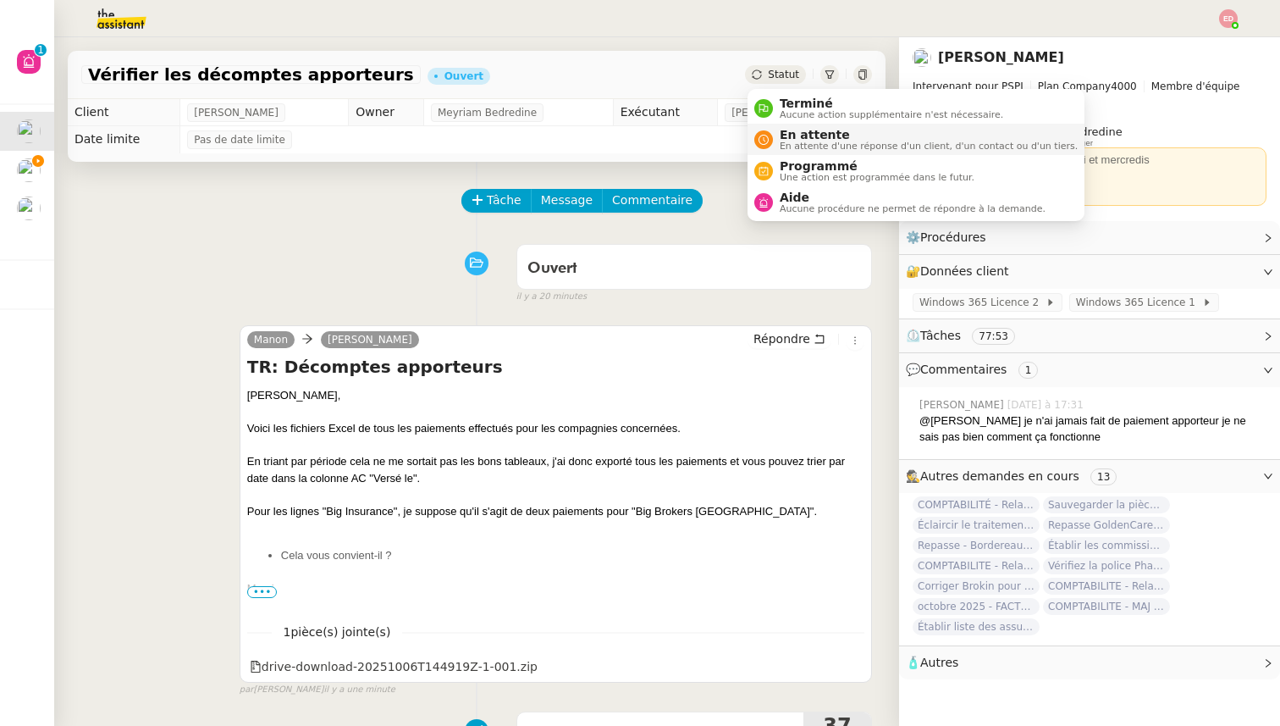
click at [792, 138] on span "En attente" at bounding box center [929, 135] width 298 height 14
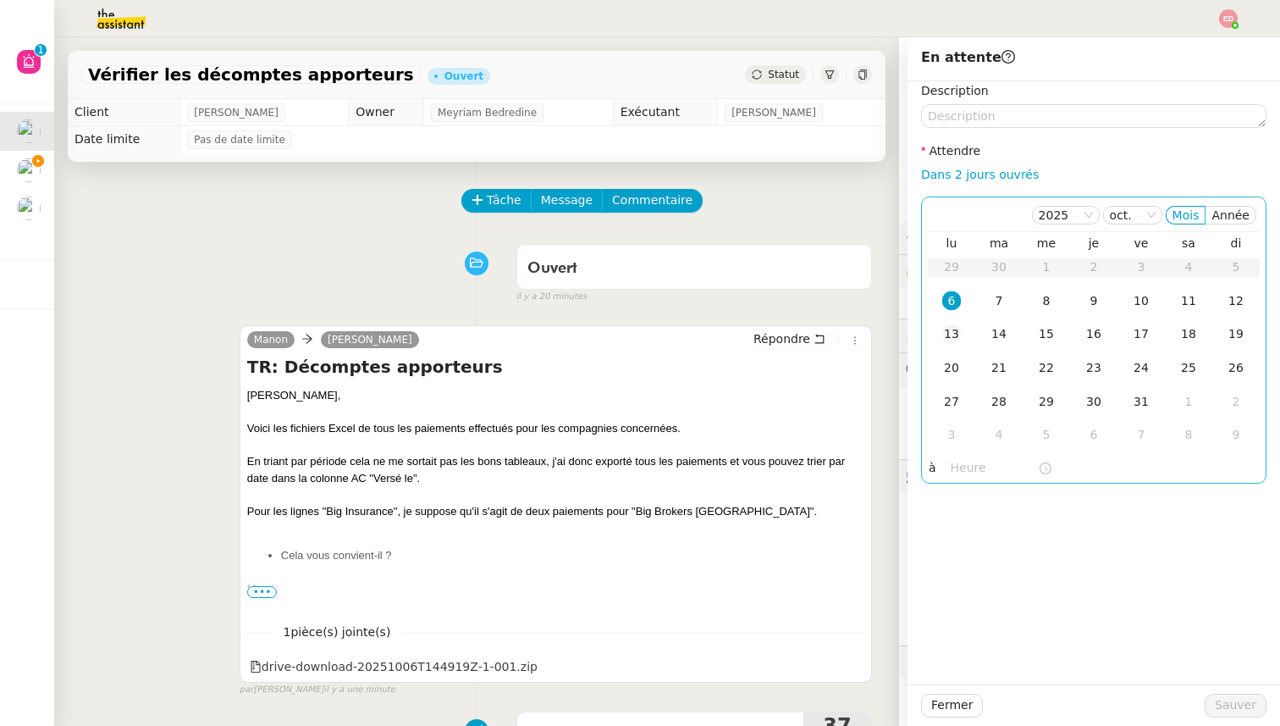
click at [957, 332] on div "13" at bounding box center [951, 333] width 19 height 19
click at [1227, 716] on button "Sauver" at bounding box center [1236, 705] width 62 height 24
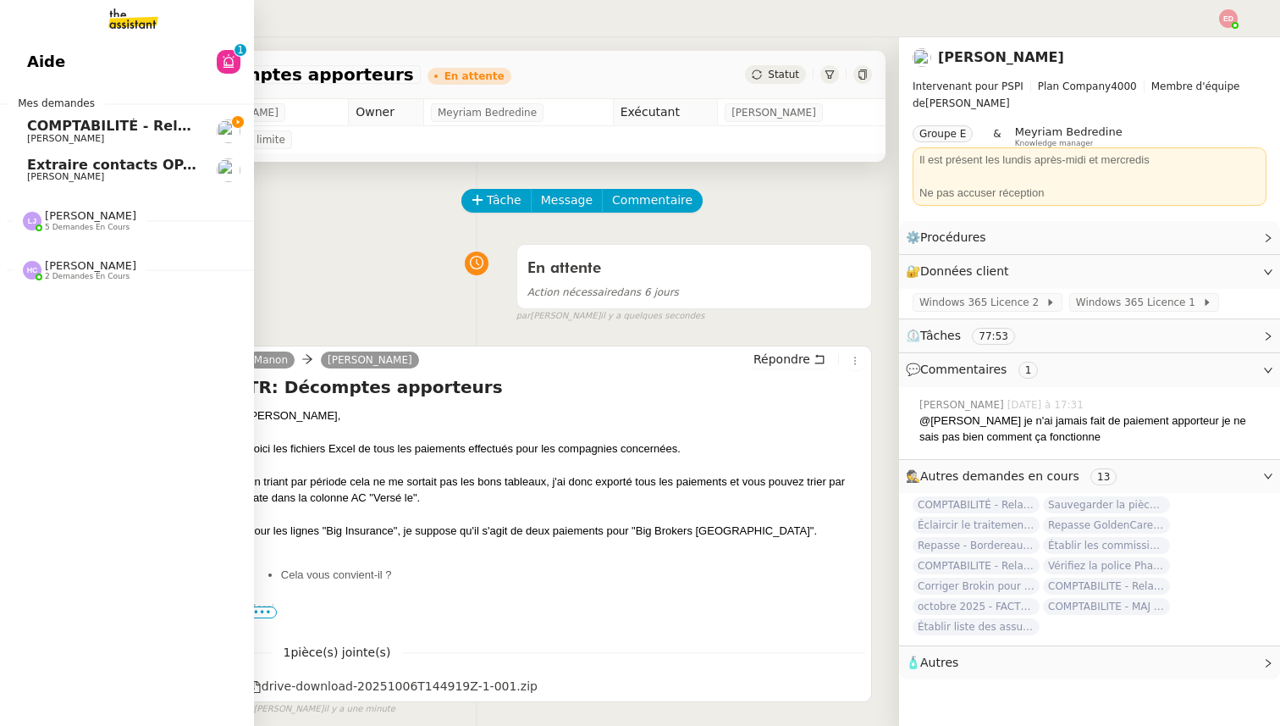
click at [72, 182] on link "Extraire contacts OPAL résidents [DEMOGRAPHIC_DATA] [PERSON_NAME]" at bounding box center [127, 170] width 254 height 39
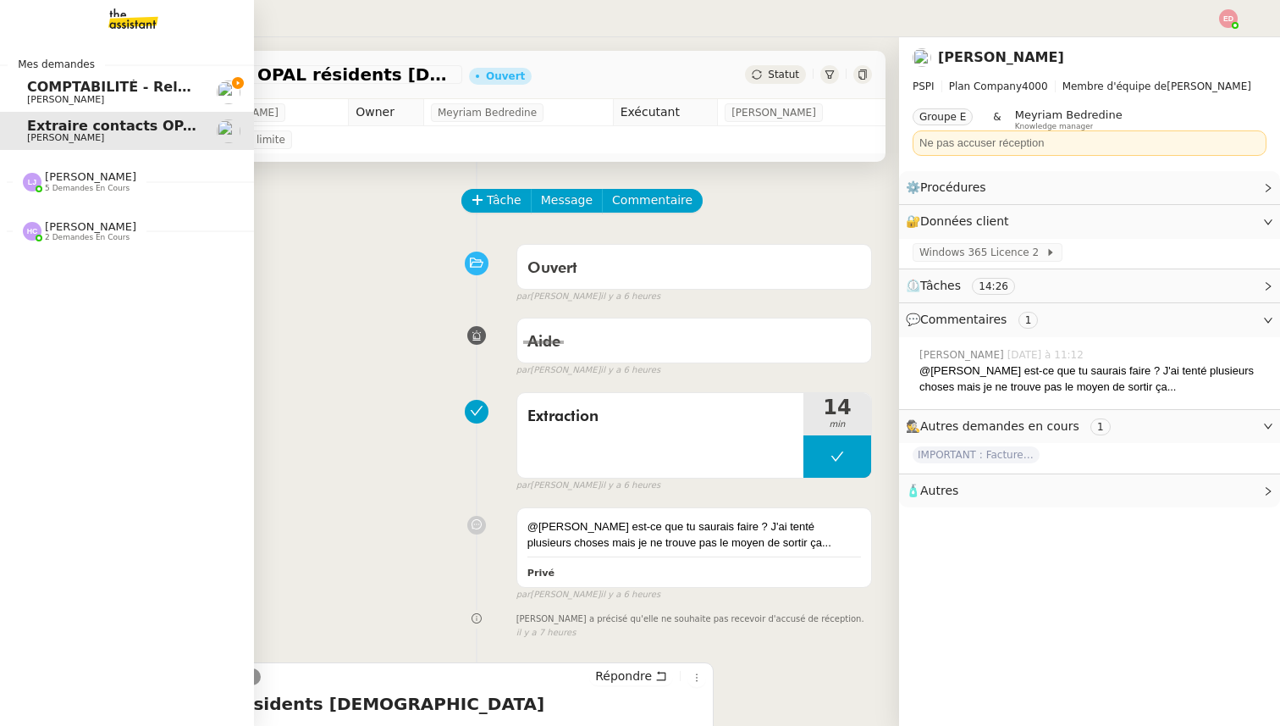
click at [58, 187] on span "5 demandes en cours" at bounding box center [87, 188] width 85 height 9
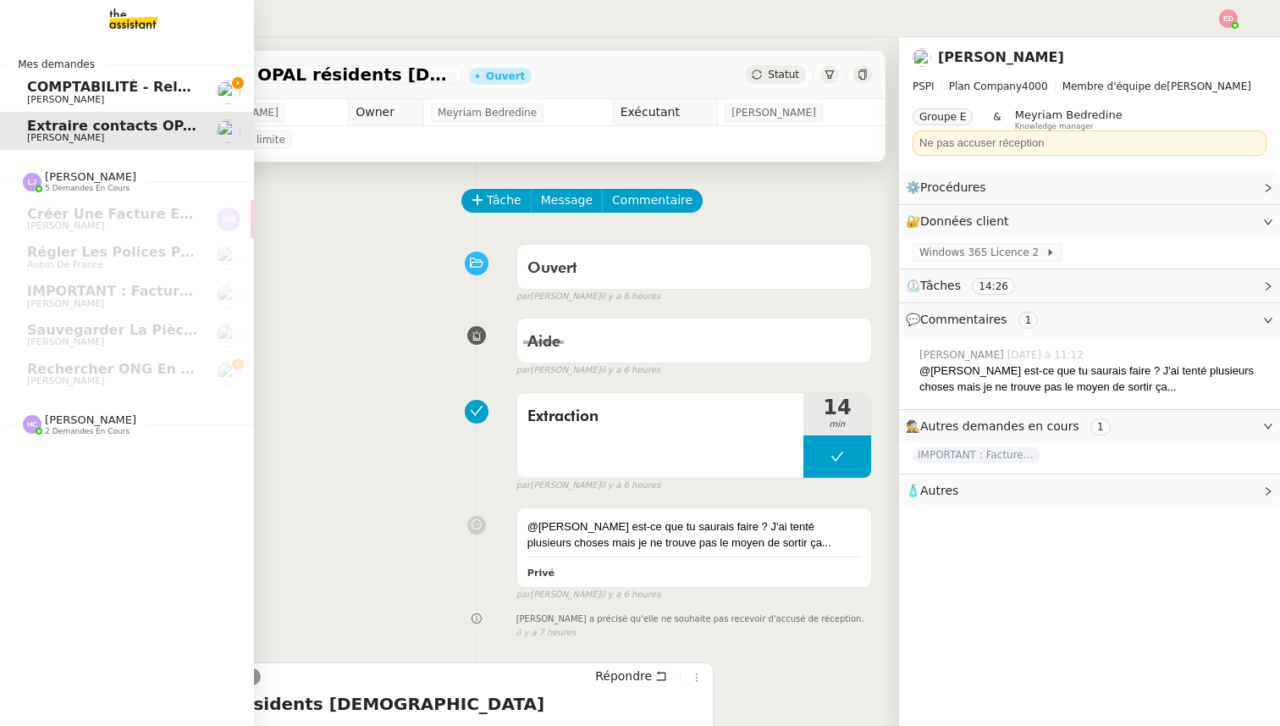
click at [96, 89] on span "COMPTABILITÉ - Relance des primes GoldenCare impayées- [DATE]" at bounding box center [280, 87] width 507 height 16
